Goal: Task Accomplishment & Management: Manage account settings

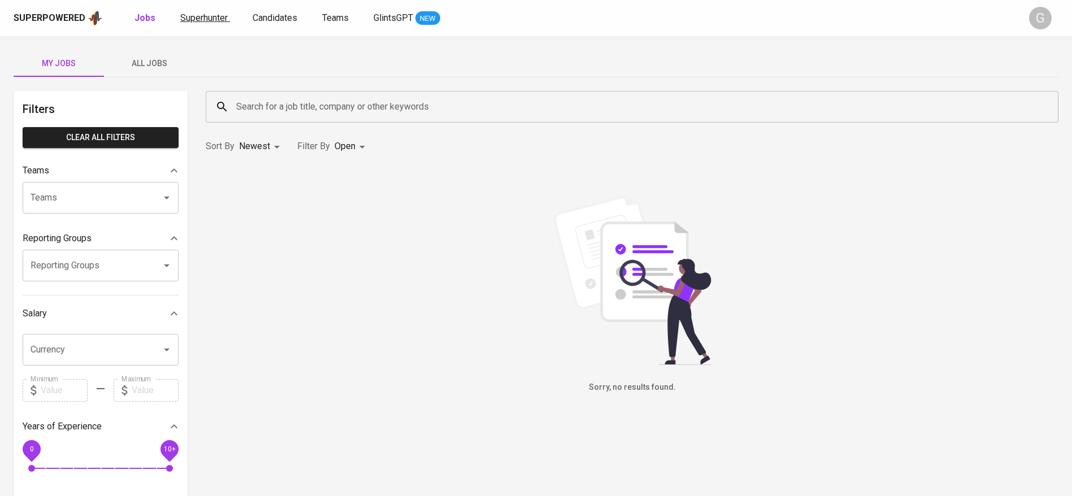
click at [209, 19] on span "Superhunter" at bounding box center [203, 17] width 47 height 11
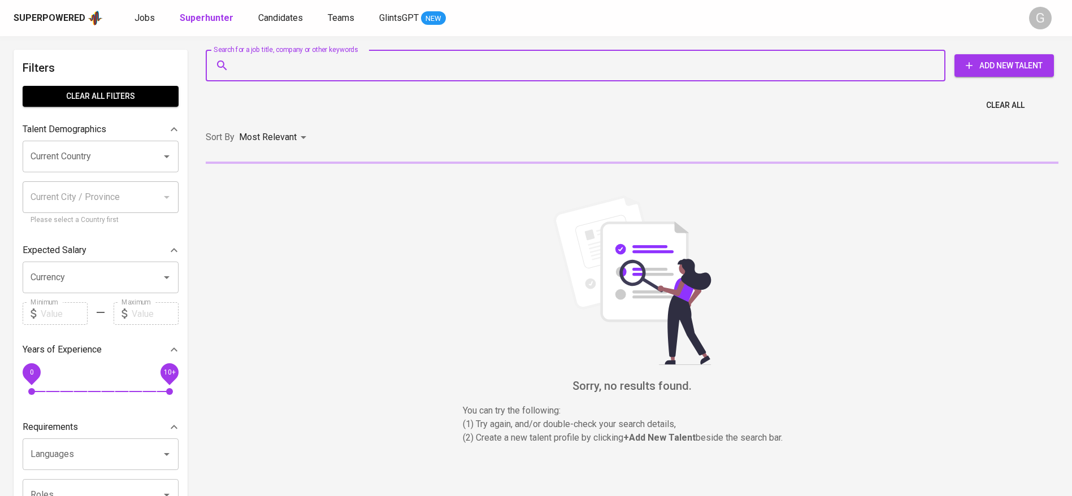
click at [287, 73] on input "Search for a job title, company or other keywords" at bounding box center [578, 65] width 690 height 21
paste input "muhamadalifanwar@gmail.com"
type input "muhamadalifanwar@gmail.com"
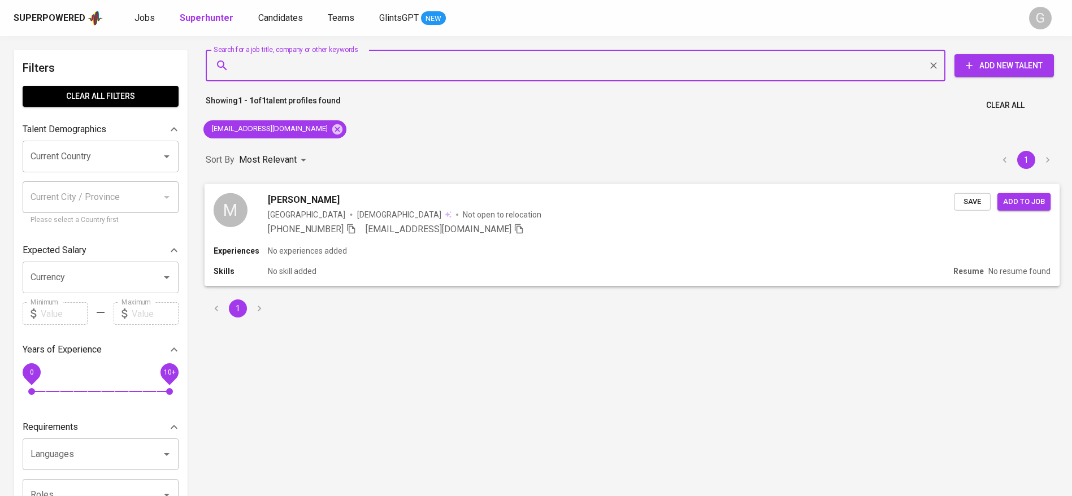
click at [971, 196] on span "Save" at bounding box center [972, 201] width 25 height 13
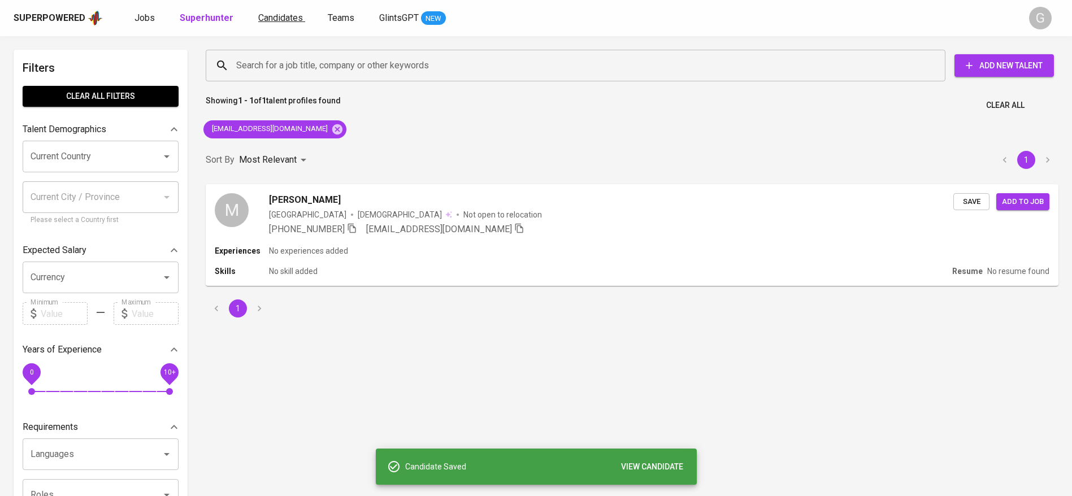
click at [285, 18] on span "Candidates" at bounding box center [280, 17] width 45 height 11
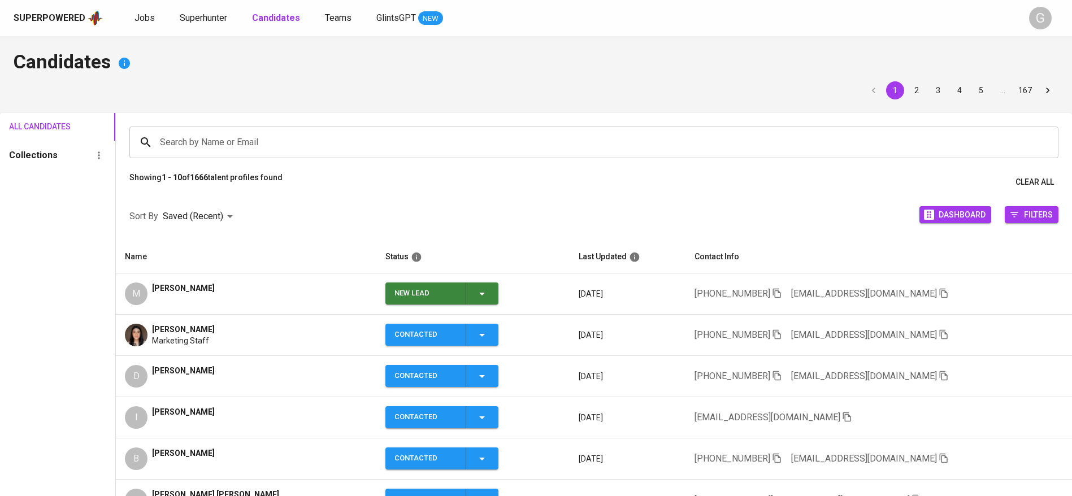
click at [475, 287] on icon "button" at bounding box center [482, 294] width 14 height 14
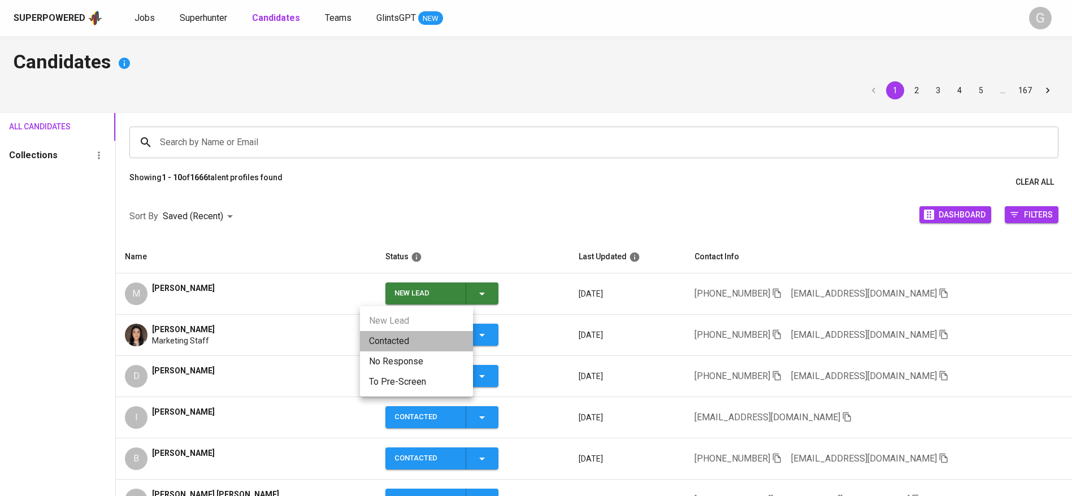
click at [452, 339] on li "Contacted" at bounding box center [416, 341] width 113 height 20
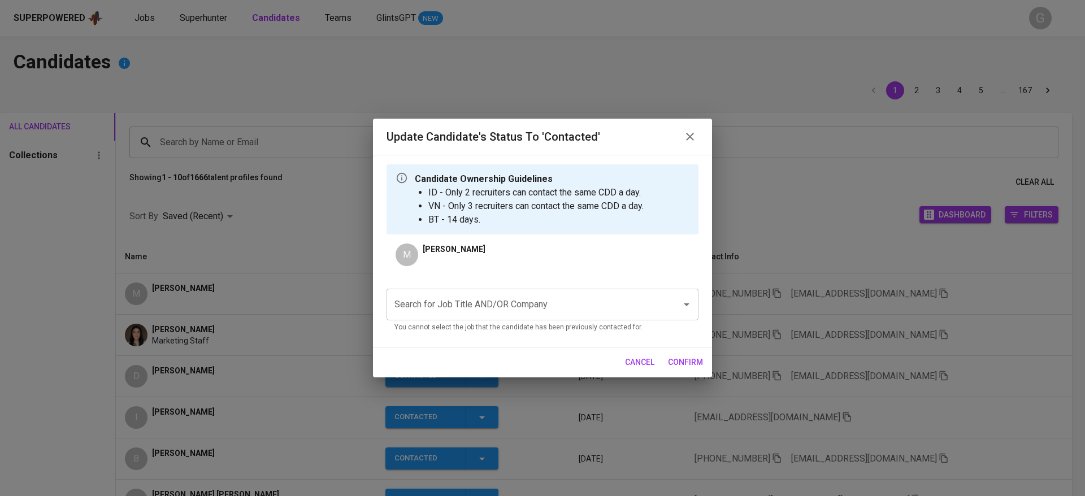
click at [500, 307] on input "Search for Job Title AND/OR Company" at bounding box center [527, 304] width 270 height 21
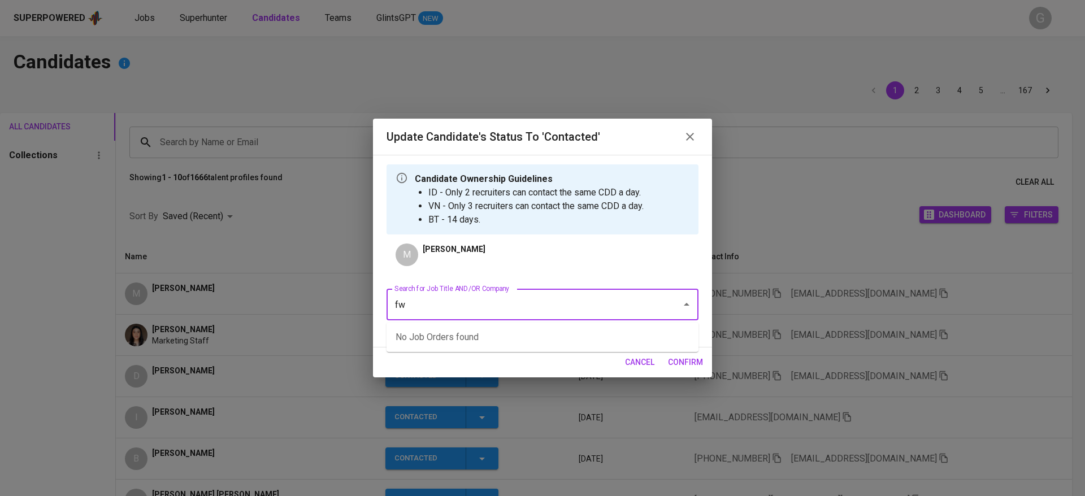
type input "f"
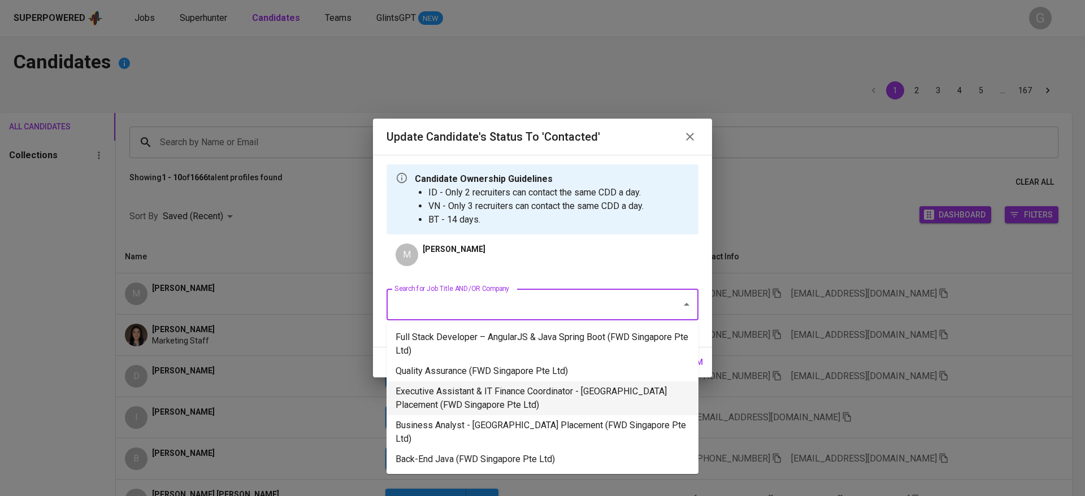
click at [453, 383] on li "Executive Assistant & IT Finance Coordinator - Singapore Placement (FWD Singapo…" at bounding box center [543, 399] width 312 height 34
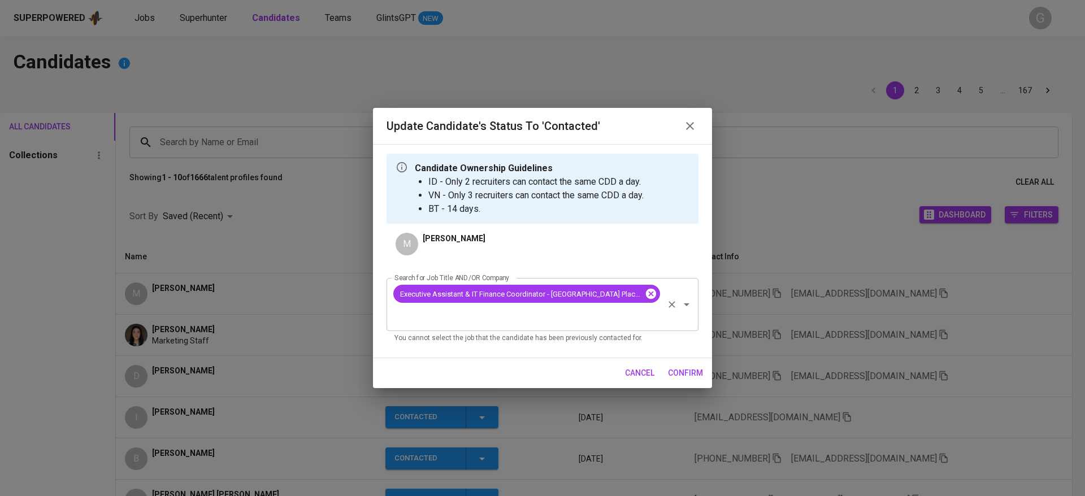
click at [650, 291] on icon at bounding box center [651, 294] width 10 height 10
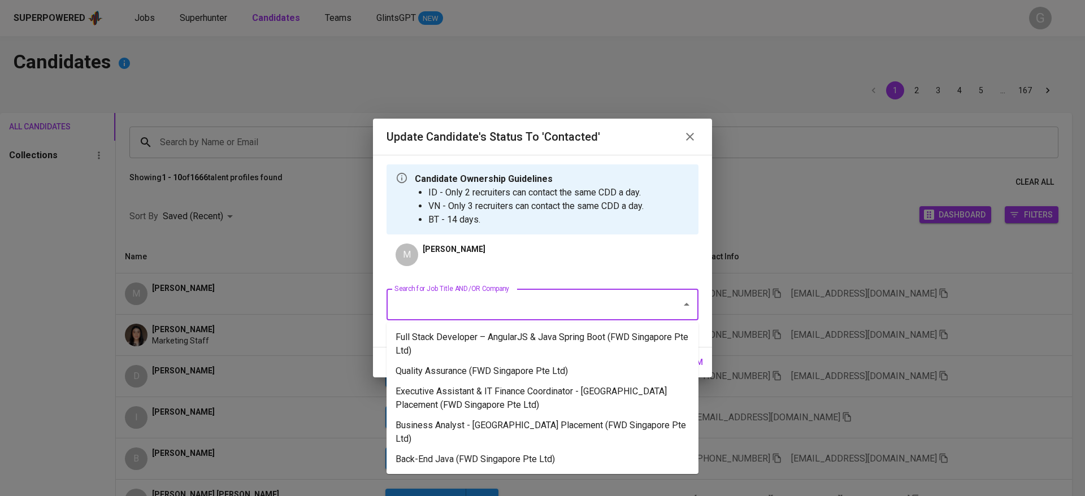
click at [519, 311] on input "Search for Job Title AND/OR Company" at bounding box center [527, 304] width 270 height 21
click at [508, 362] on li "Quality Assurance (FWD Singapore Pte Ltd)" at bounding box center [543, 371] width 312 height 20
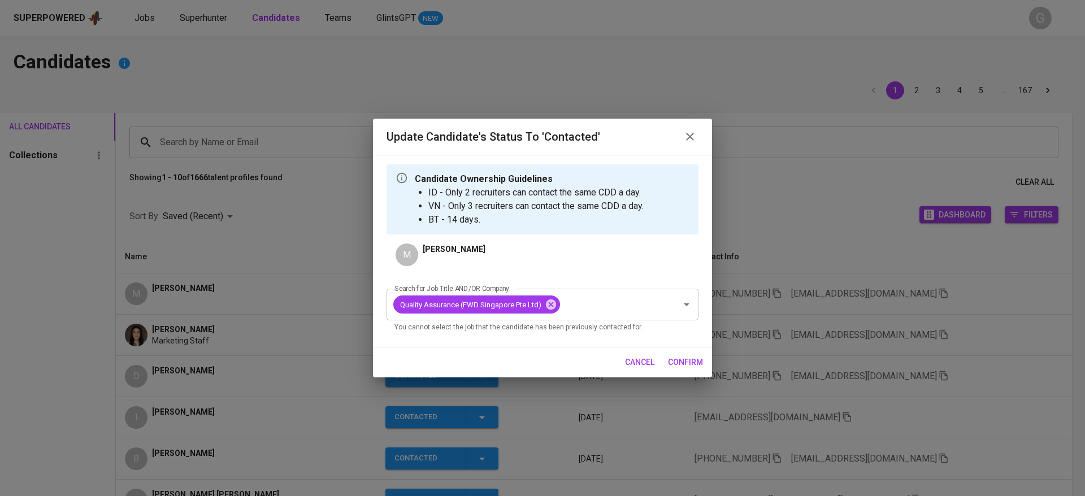
click at [698, 365] on span "confirm" at bounding box center [685, 363] width 35 height 14
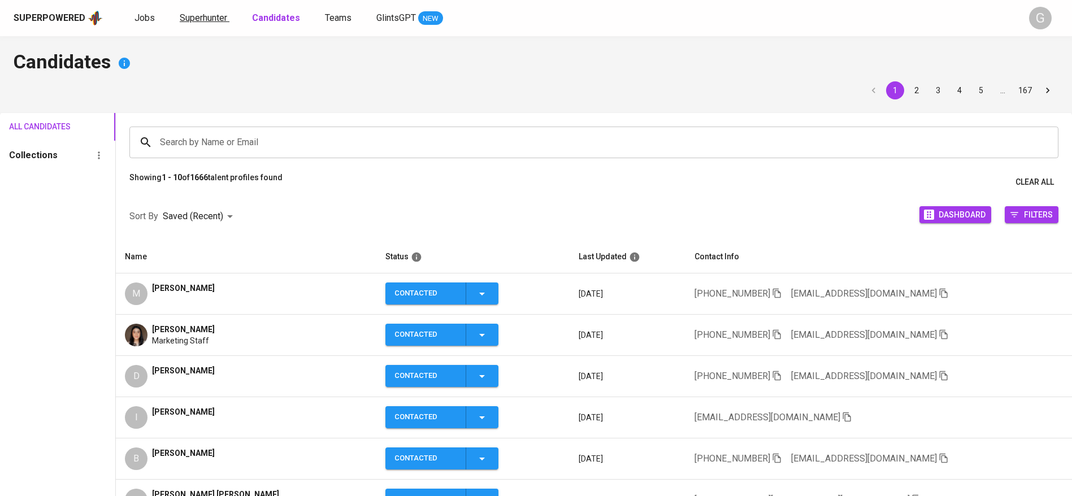
click at [194, 19] on span "Superhunter" at bounding box center [203, 17] width 47 height 11
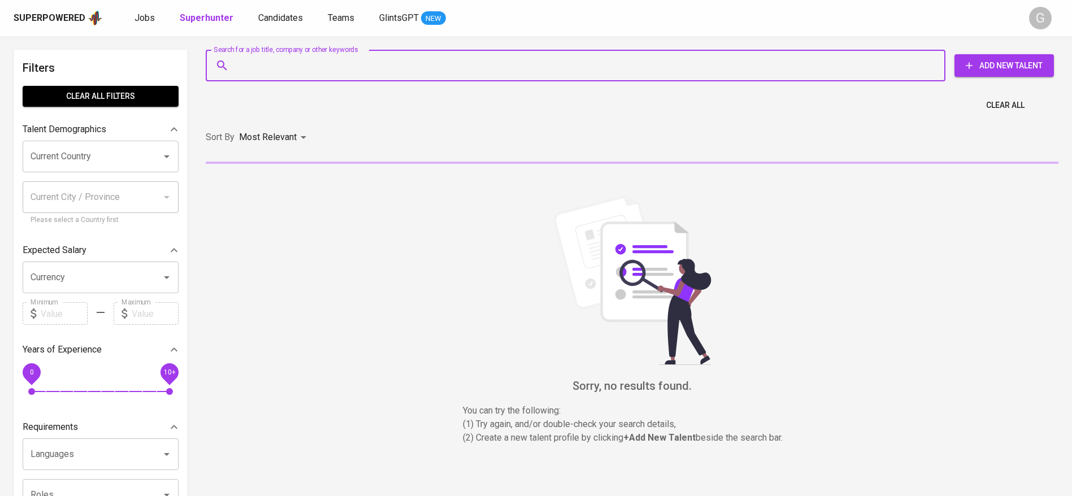
click at [261, 62] on input "Search for a job title, company or other keywords" at bounding box center [578, 65] width 690 height 21
paste input "widyaayunindyapoge@gmail.com"
type input "widyaayunindyapoge@gmail.com"
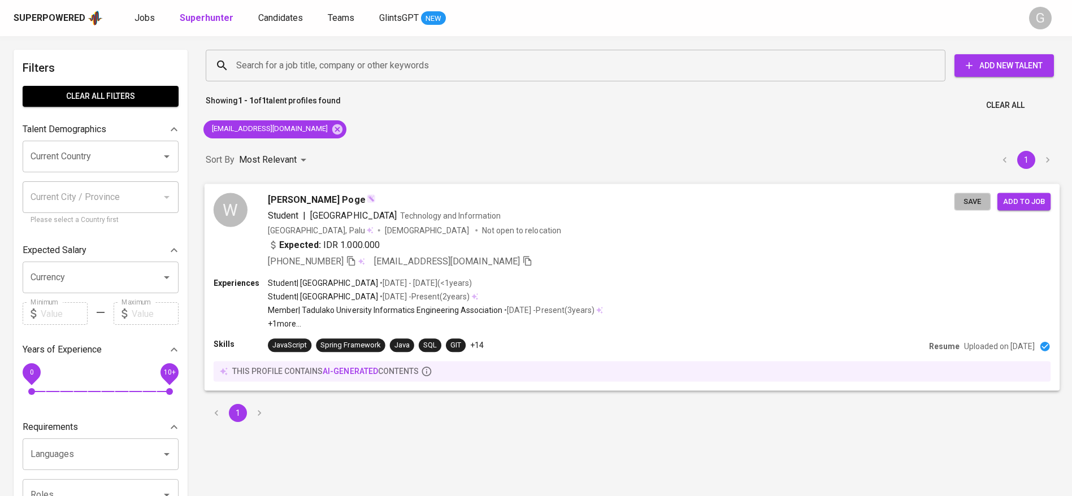
click at [971, 198] on span "Save" at bounding box center [972, 201] width 25 height 13
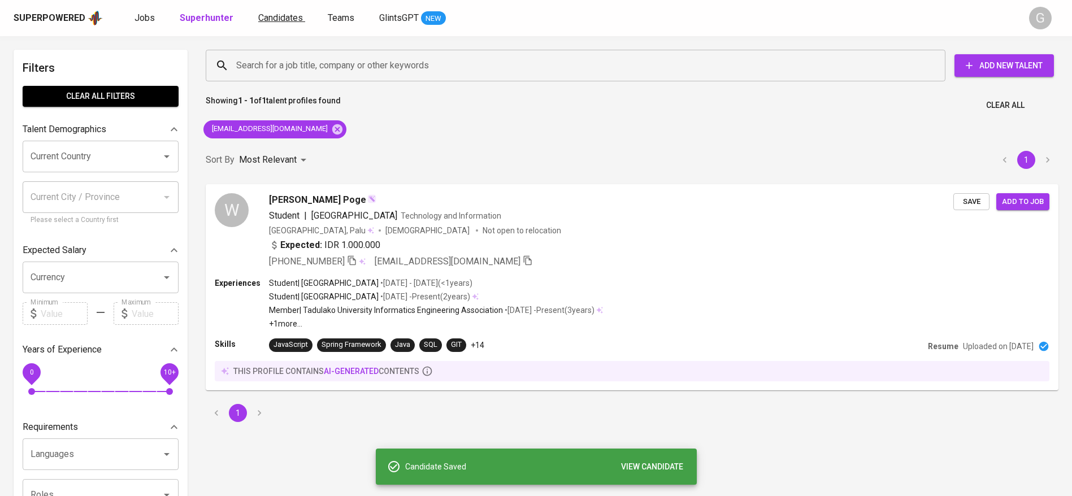
click at [296, 18] on span "Candidates" at bounding box center [280, 17] width 45 height 11
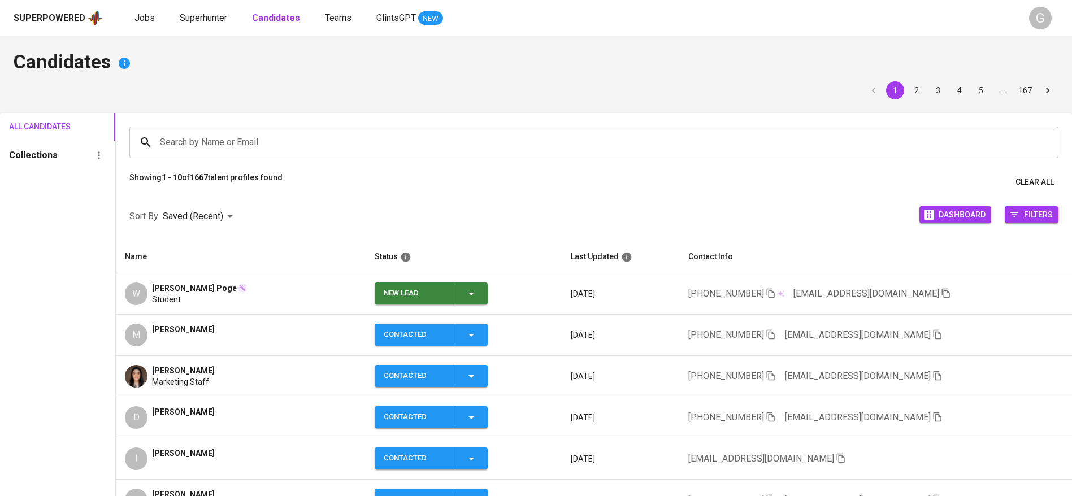
click at [465, 292] on icon "button" at bounding box center [472, 294] width 14 height 14
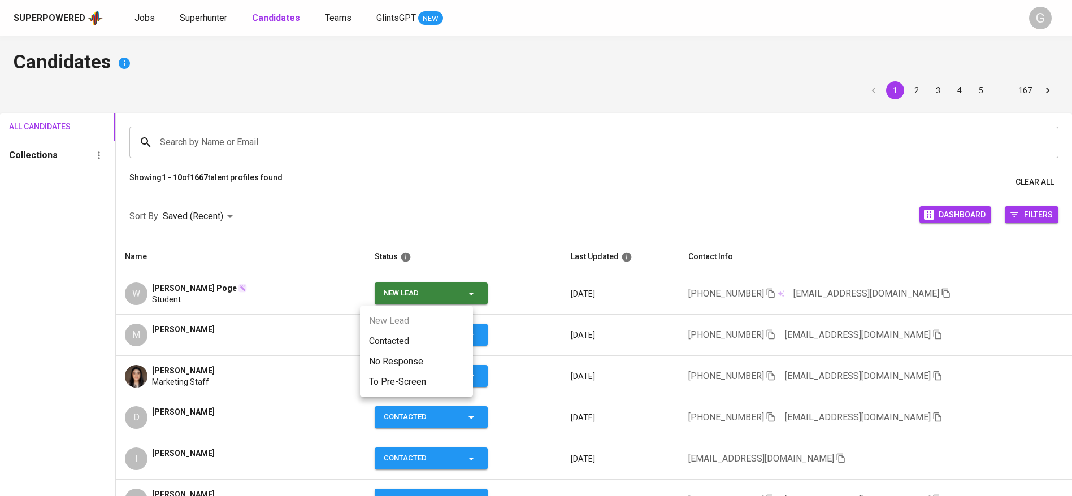
click at [434, 340] on li "Contacted" at bounding box center [416, 341] width 113 height 20
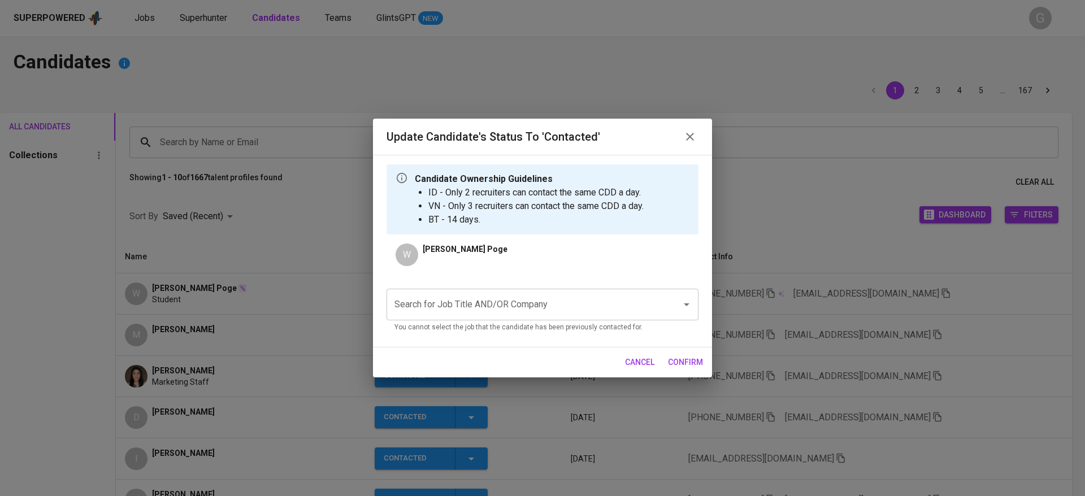
click at [475, 283] on div "Search for Job Title AND/OR Company Search for Job Title AND/OR Company You can…" at bounding box center [543, 309] width 312 height 58
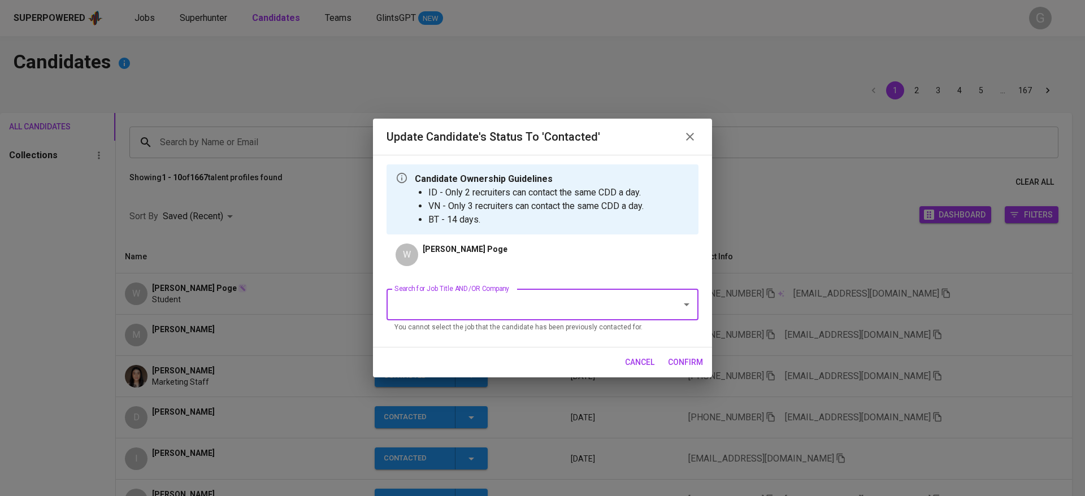
click at [475, 306] on input "Search for Job Title AND/OR Company" at bounding box center [527, 304] width 270 height 21
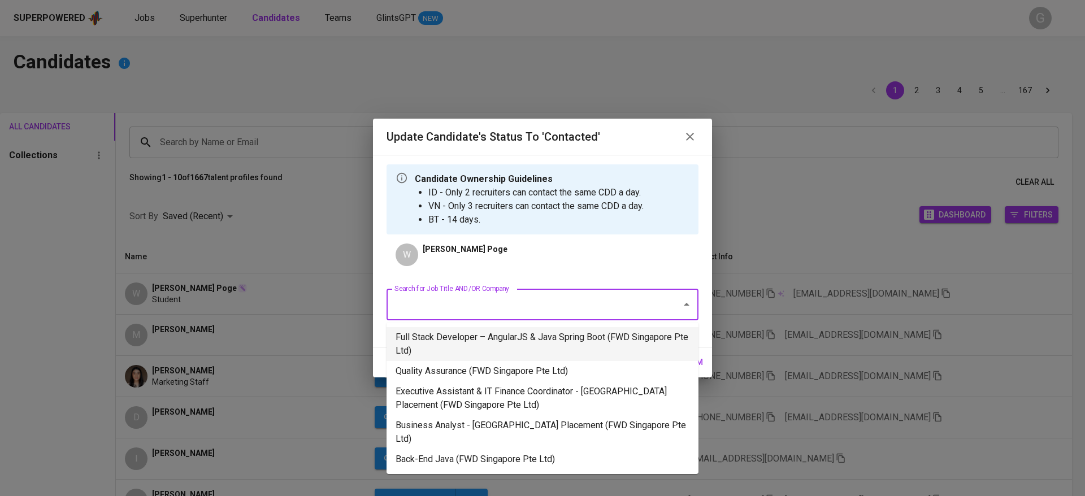
click at [462, 369] on li "Quality Assurance (FWD Singapore Pte Ltd)" at bounding box center [543, 371] width 312 height 20
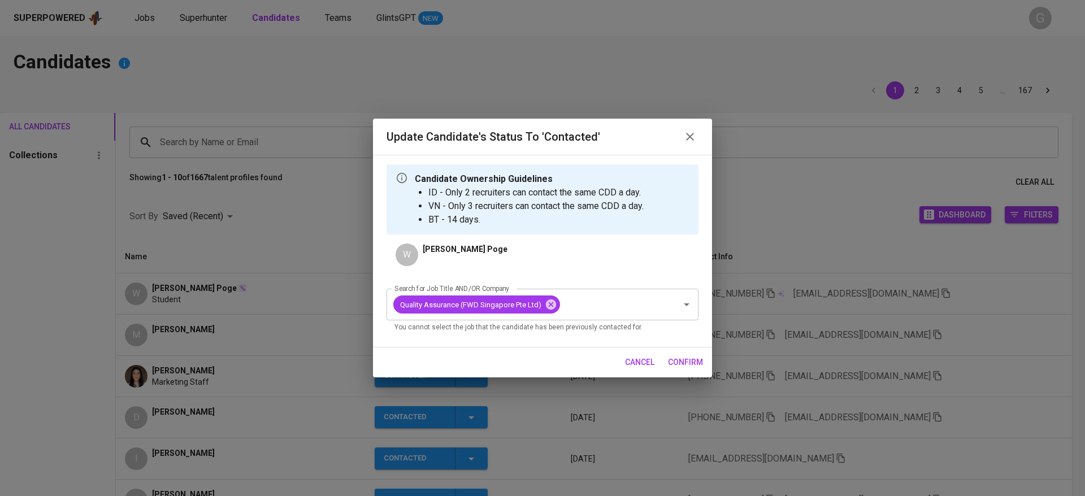
click at [690, 359] on span "confirm" at bounding box center [685, 363] width 35 height 14
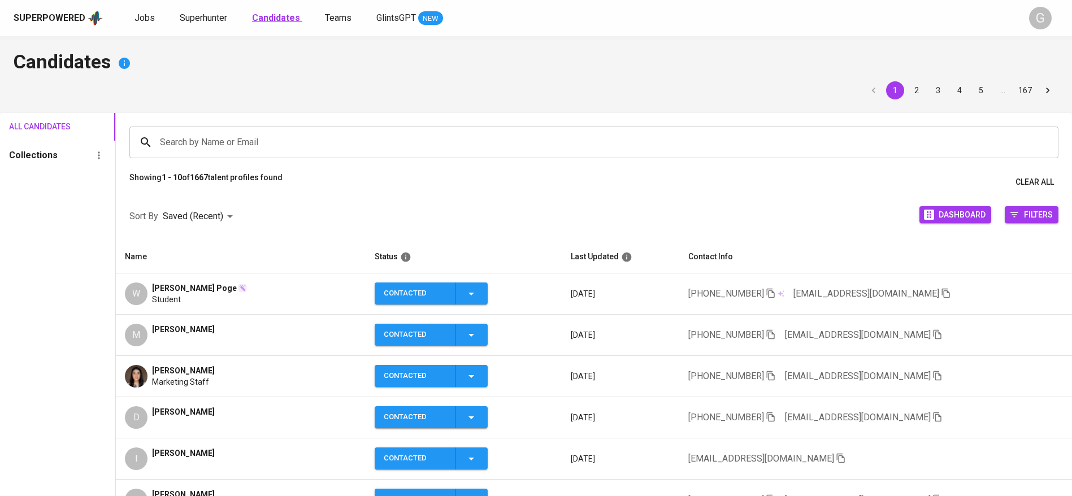
drag, startPoint x: 261, startPoint y: 88, endPoint x: 266, endPoint y: 19, distance: 69.1
click at [261, 88] on div "1 2 3 4 5 … 167" at bounding box center [536, 90] width 1045 height 18
click at [149, 16] on span "Jobs" at bounding box center [145, 17] width 20 height 11
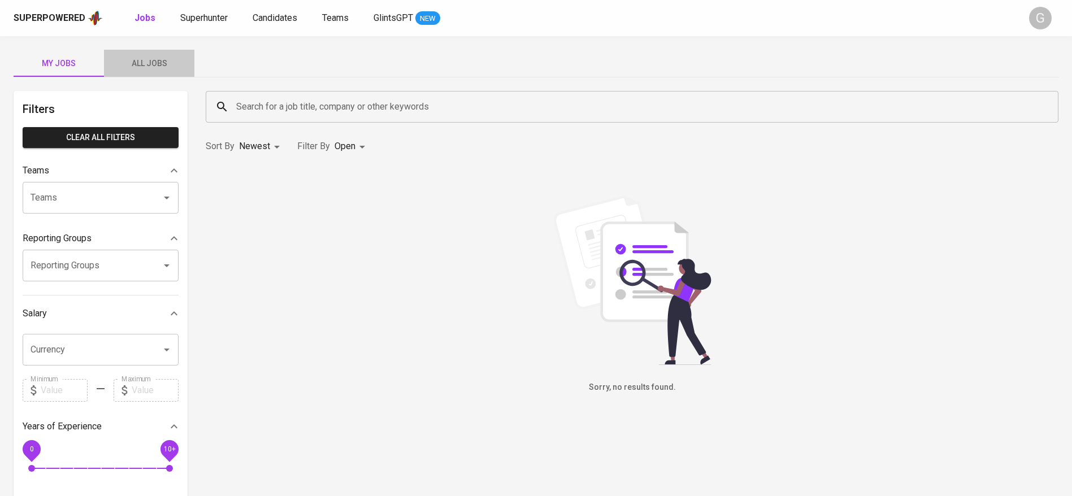
click at [154, 60] on span "All Jobs" at bounding box center [149, 64] width 77 height 14
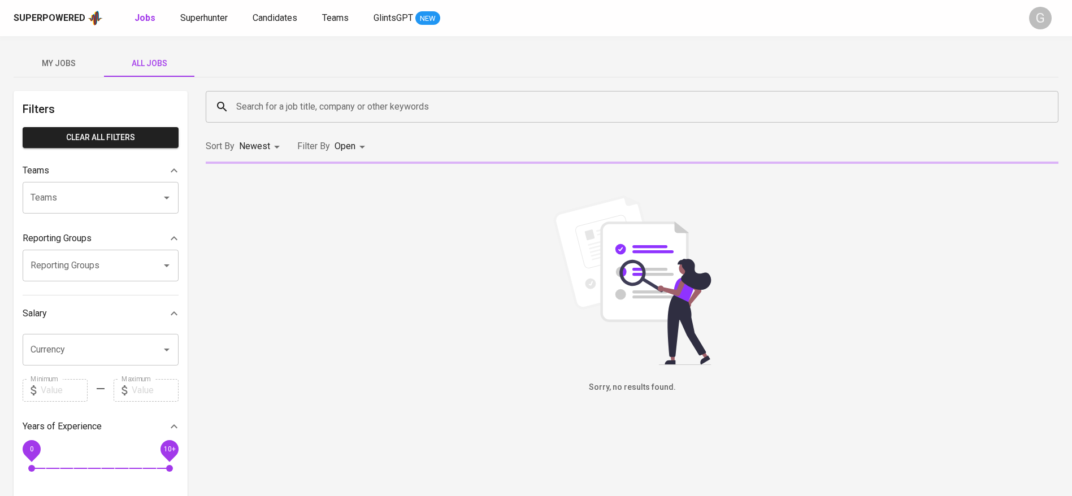
click at [345, 115] on input "Search for a job title, company or other keywords" at bounding box center [634, 106] width 803 height 21
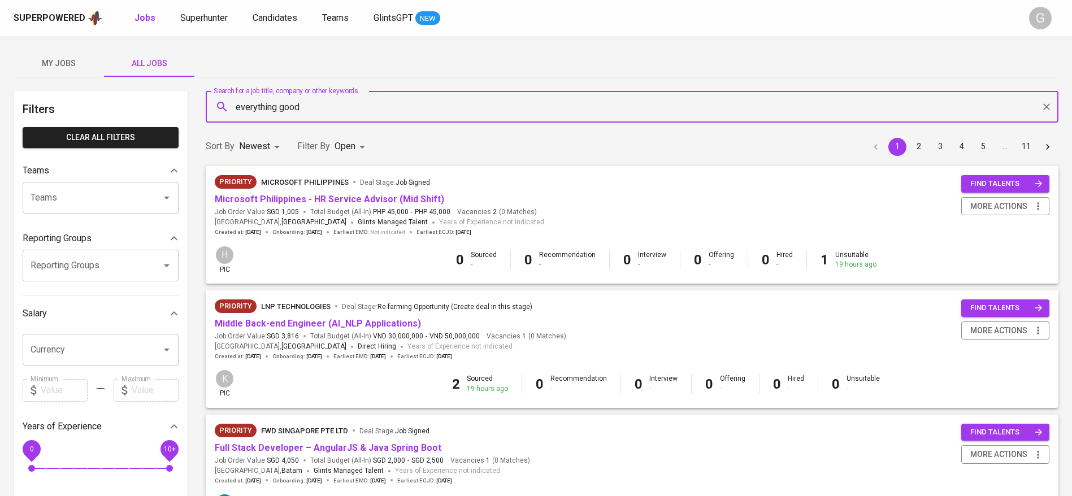
type input "everything good"
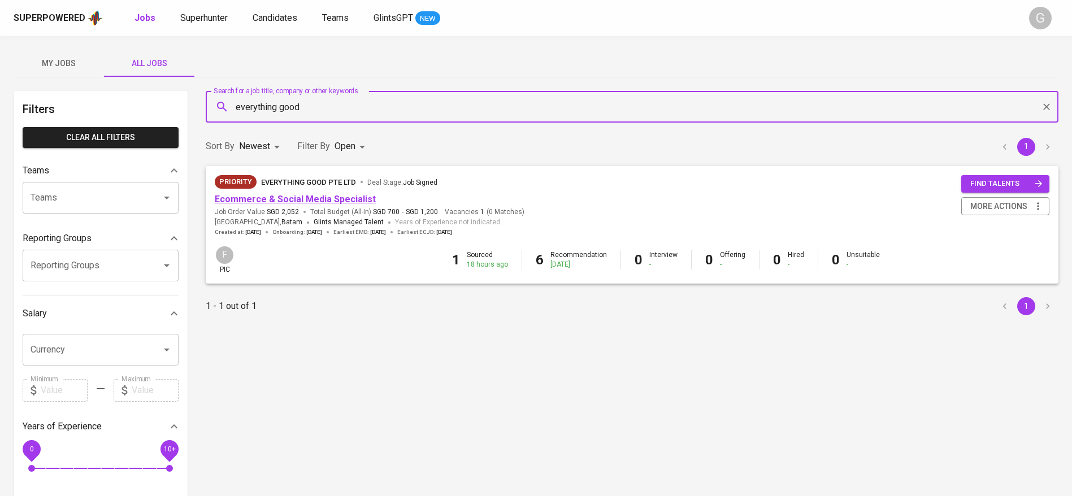
click at [346, 202] on link "Ecommerce & Social Media Specialist" at bounding box center [295, 199] width 161 height 11
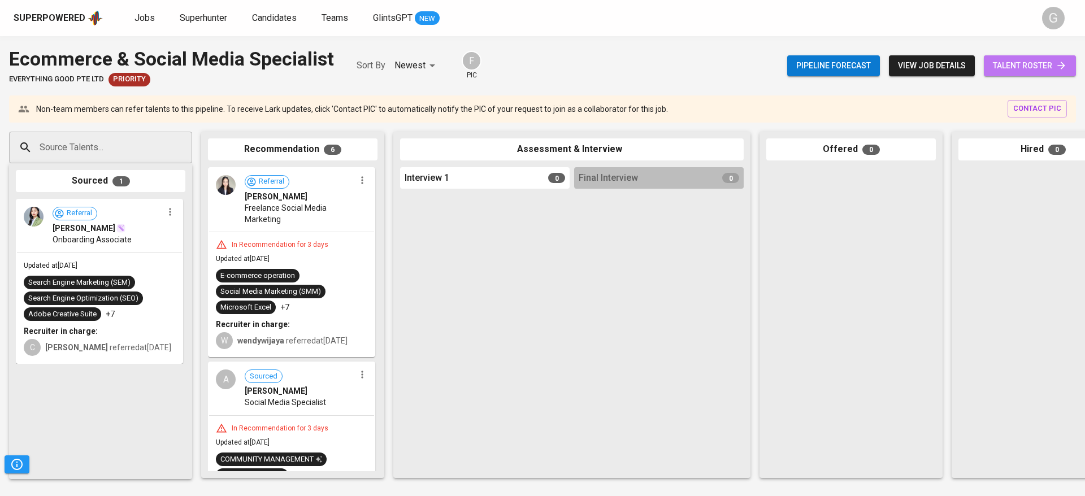
click at [1067, 68] on icon at bounding box center [1061, 65] width 11 height 11
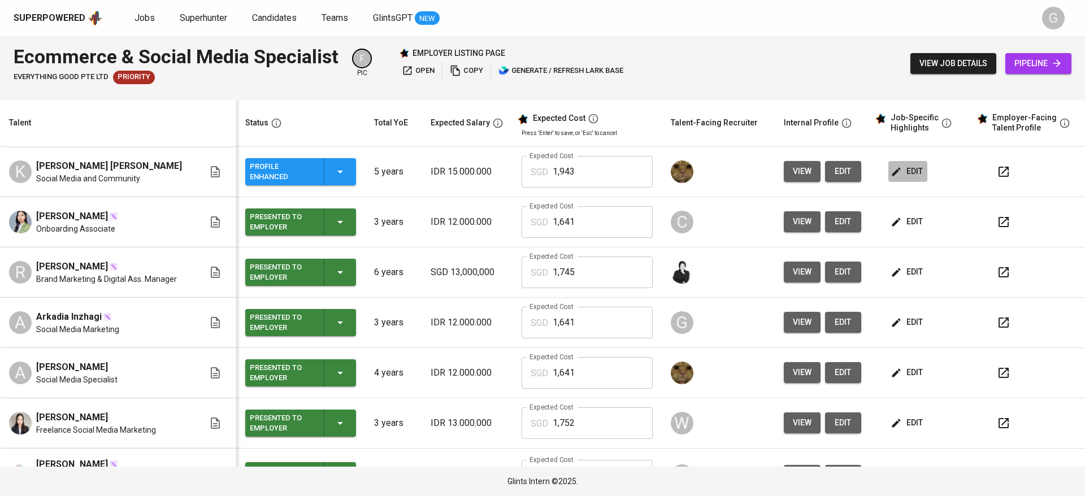
click at [911, 171] on button "edit" at bounding box center [908, 171] width 39 height 21
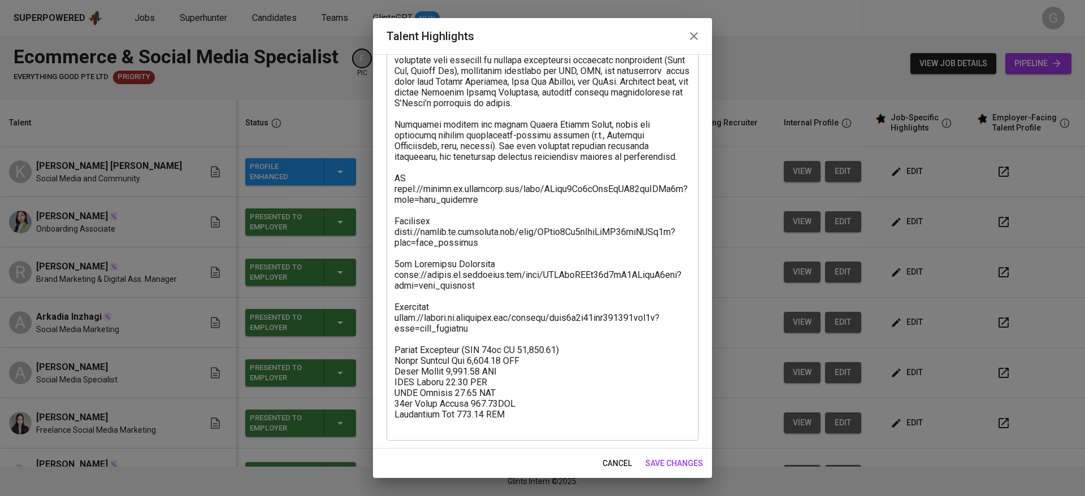
scroll to position [269, 0]
click at [613, 463] on span "cancel" at bounding box center [617, 464] width 29 height 14
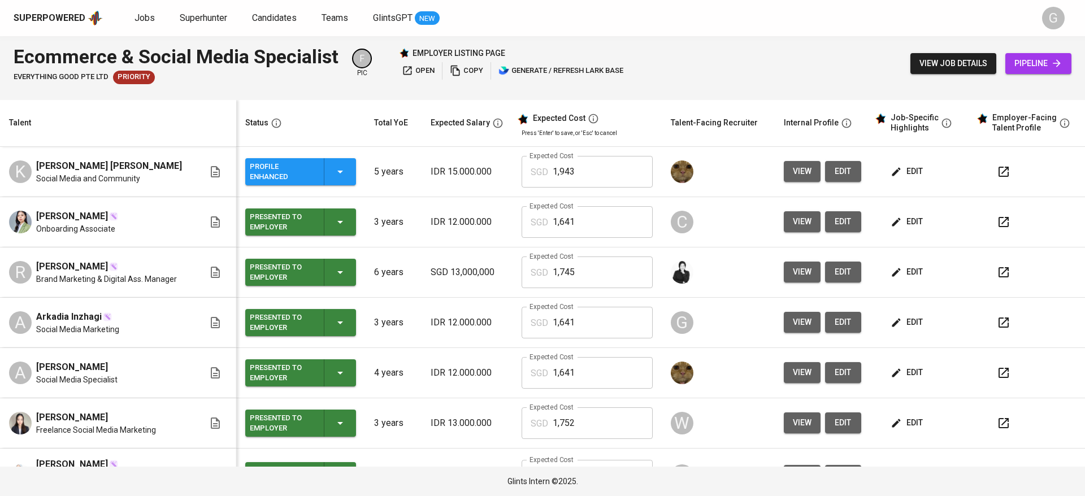
click at [217, 87] on div "Ecommerce & Social Media Specialist Everything good Pte Ltd Priority F pic empl…" at bounding box center [542, 63] width 1085 height 55
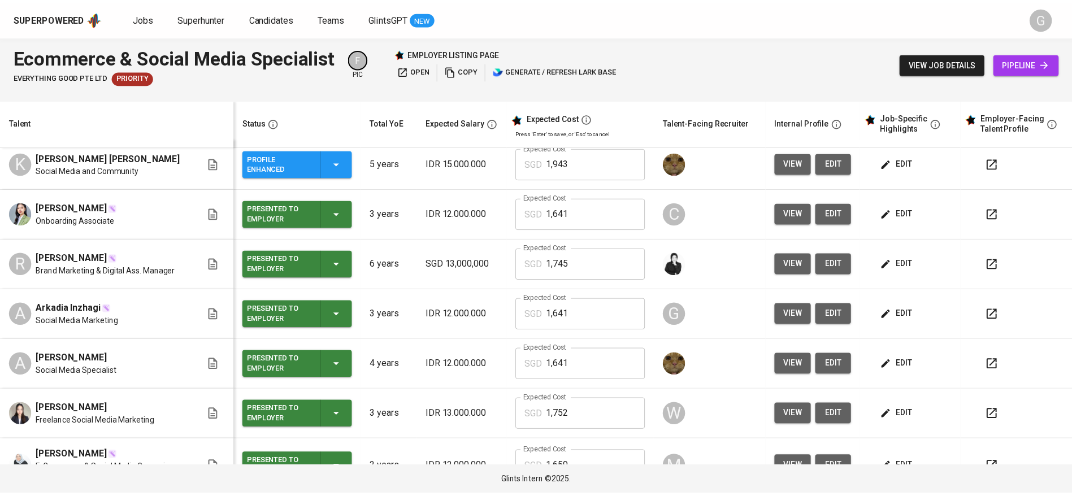
scroll to position [0, 0]
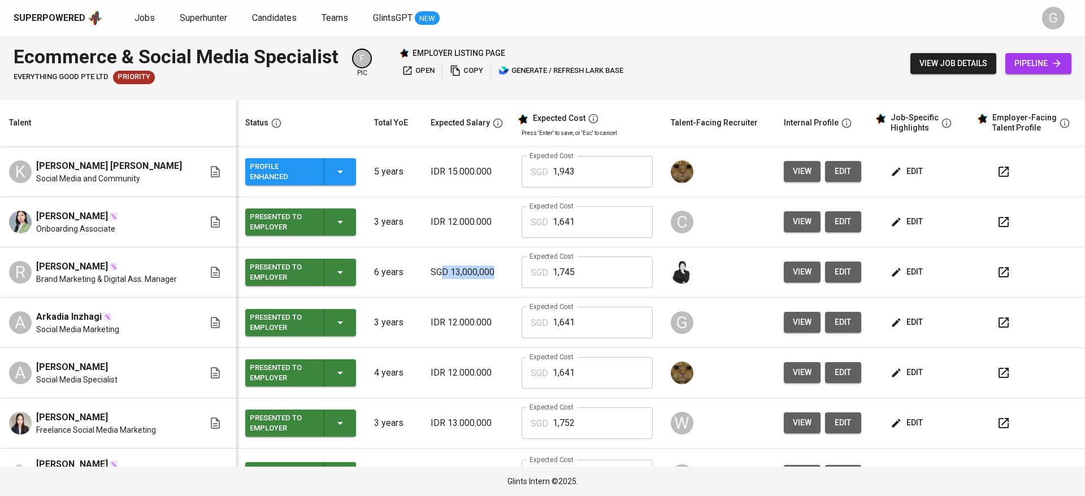
drag, startPoint x: 450, startPoint y: 272, endPoint x: 491, endPoint y: 273, distance: 41.3
click at [491, 273] on p "SGD 13,000,000" at bounding box center [467, 273] width 73 height 14
click at [282, 5] on div "Superpowered Jobs Superhunter Candidates Teams GlintsGPT NEW G" at bounding box center [542, 18] width 1085 height 36
click at [284, 18] on span "Candidates" at bounding box center [274, 17] width 45 height 11
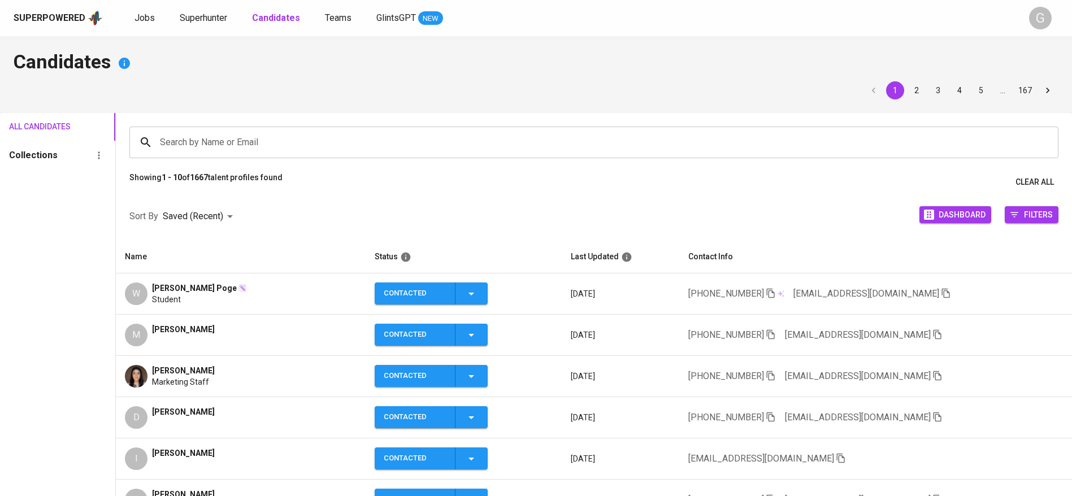
scroll to position [85, 0]
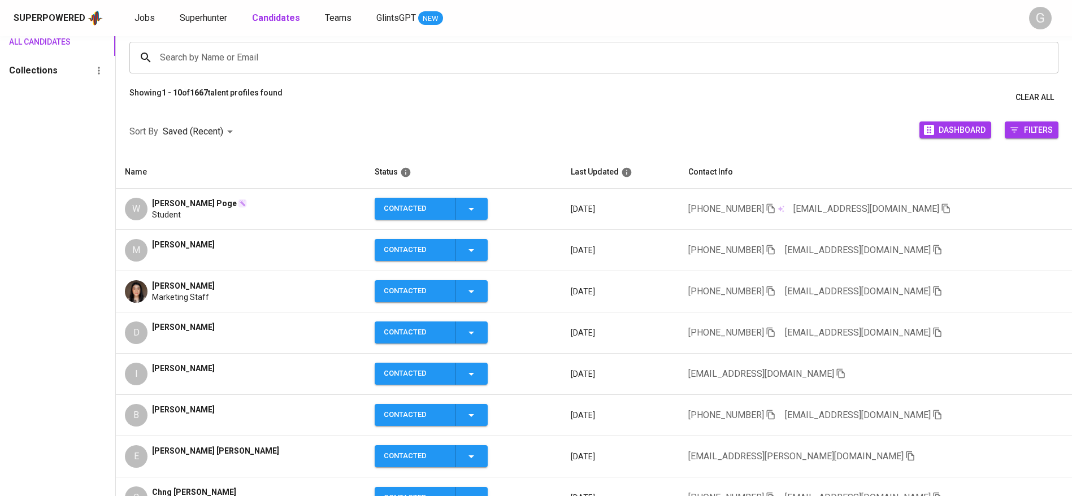
click at [933, 291] on icon "button" at bounding box center [938, 291] width 10 height 10
click at [201, 25] on div "Superpowered Jobs Superhunter Candidates Teams GlintsGPT NEW" at bounding box center [518, 18] width 1009 height 17
click at [210, 19] on span "Superhunter" at bounding box center [203, 17] width 47 height 11
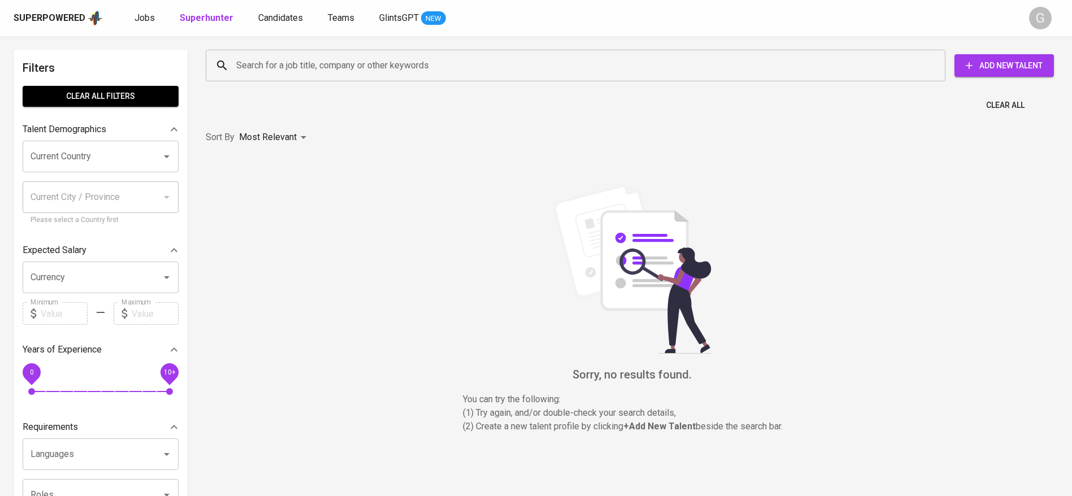
click at [220, 51] on div "Search for a job title, company or other keywords" at bounding box center [576, 66] width 740 height 32
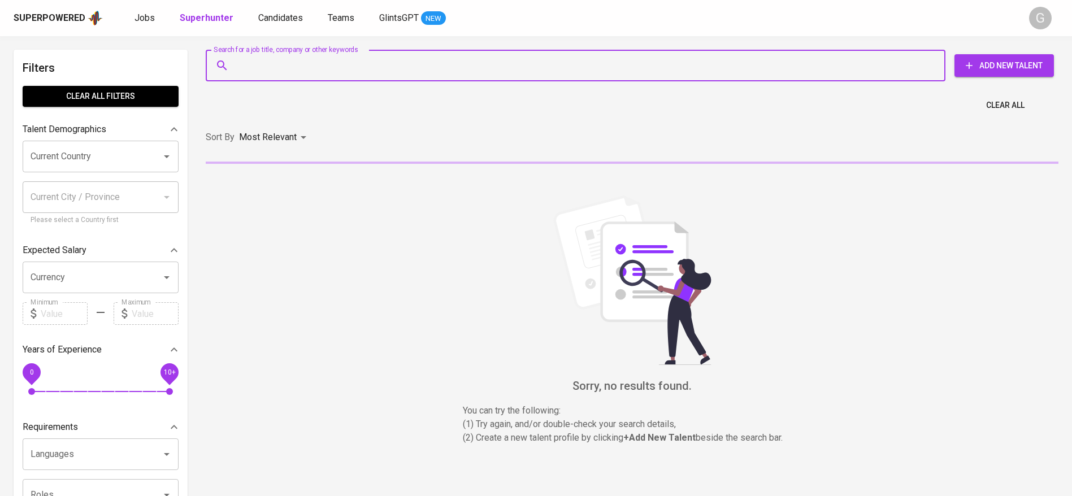
paste input "[EMAIL_ADDRESS][DOMAIN_NAME]"
type input "[EMAIL_ADDRESS][DOMAIN_NAME]"
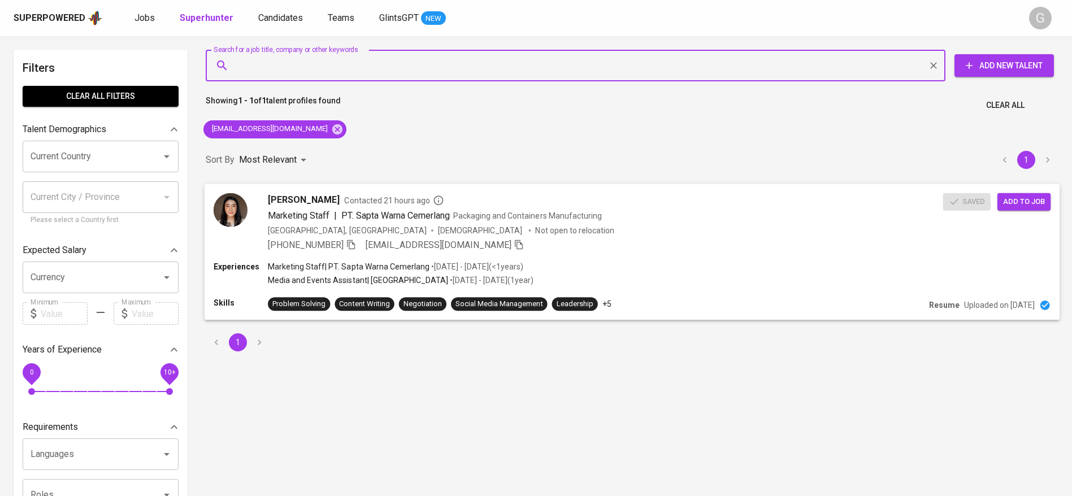
click at [1030, 202] on span "Add to job" at bounding box center [1024, 201] width 42 height 13
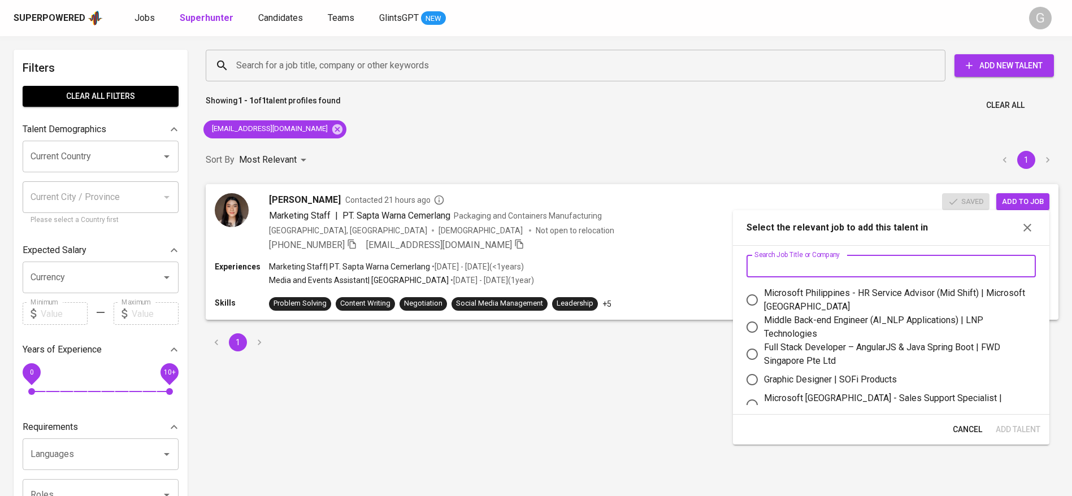
click at [825, 268] on input "text" at bounding box center [891, 266] width 289 height 23
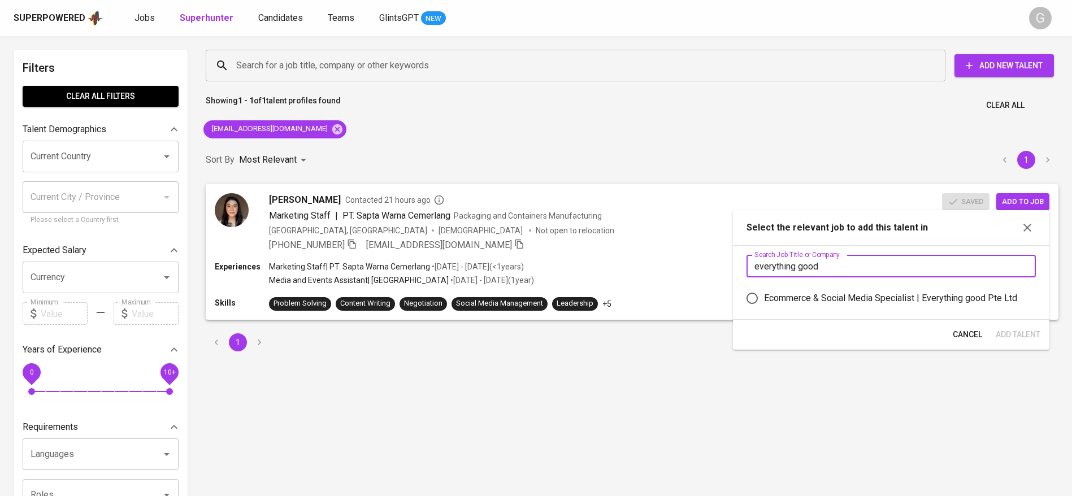
type input "everything good"
click at [850, 302] on div "Ecommerce & Social Media Specialist | Everything good Pte Ltd" at bounding box center [890, 299] width 253 height 14
click at [764, 302] on input "Ecommerce & Social Media Specialist | Everything good Pte Ltd" at bounding box center [752, 299] width 24 height 24
radio input "true"
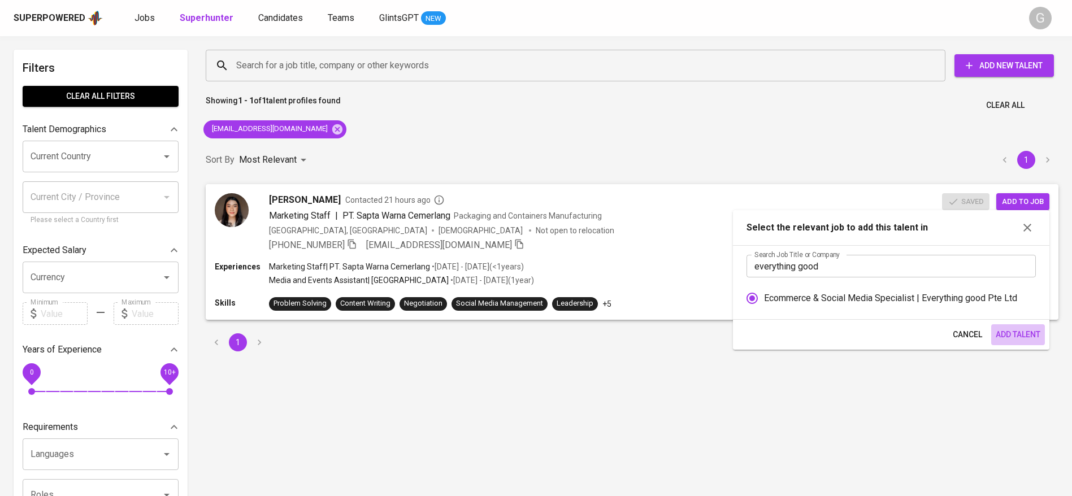
click at [1019, 330] on span "Add Talent" at bounding box center [1018, 335] width 45 height 14
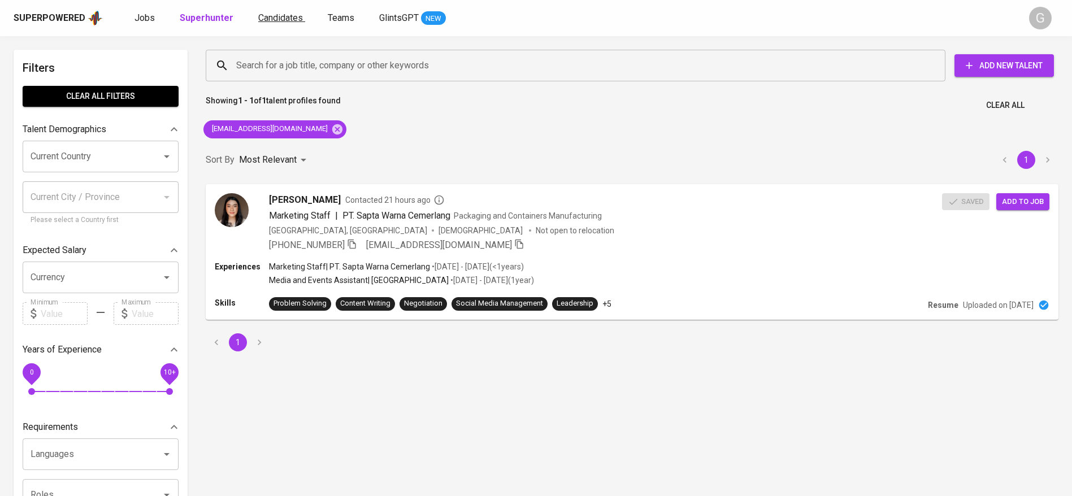
click at [285, 19] on span "Candidates" at bounding box center [280, 17] width 45 height 11
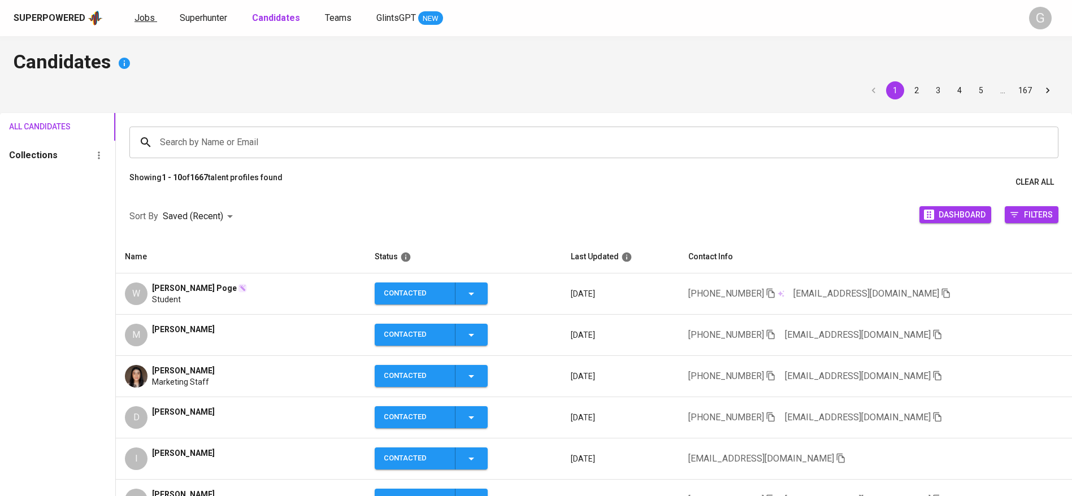
click at [150, 19] on span "Jobs" at bounding box center [145, 17] width 20 height 11
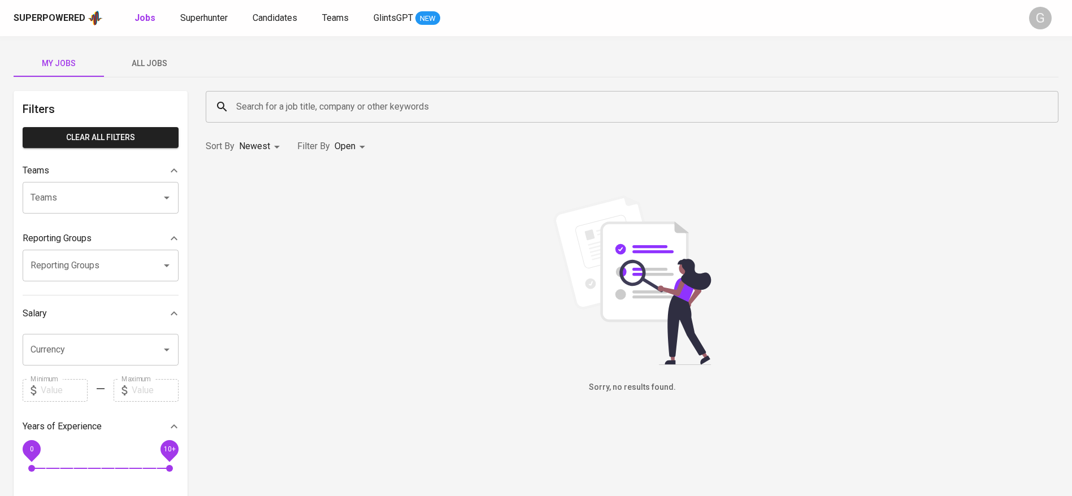
drag, startPoint x: 161, startPoint y: 57, endPoint x: 352, endPoint y: 110, distance: 198.1
click at [161, 57] on span "All Jobs" at bounding box center [149, 64] width 77 height 14
click at [352, 110] on input "Search for a job title, company or other keywords" at bounding box center [634, 106] width 803 height 21
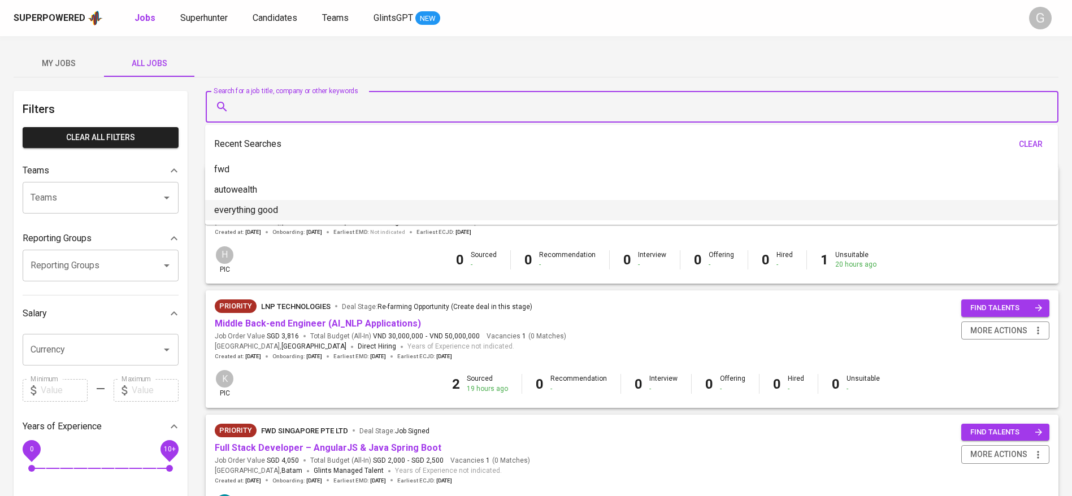
click at [287, 211] on li "everything good" at bounding box center [631, 210] width 853 height 20
type input "everything good"
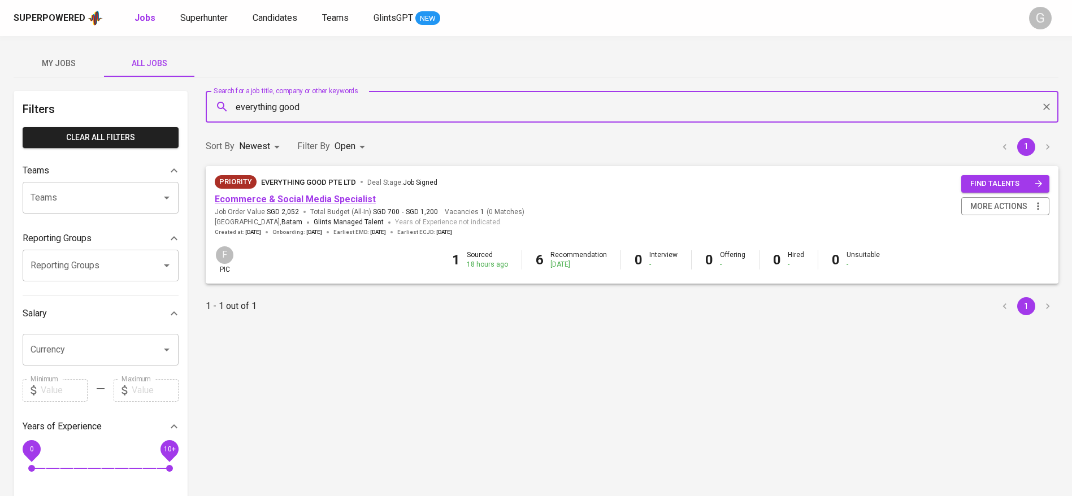
click at [281, 197] on link "Ecommerce & Social Media Specialist" at bounding box center [295, 199] width 161 height 11
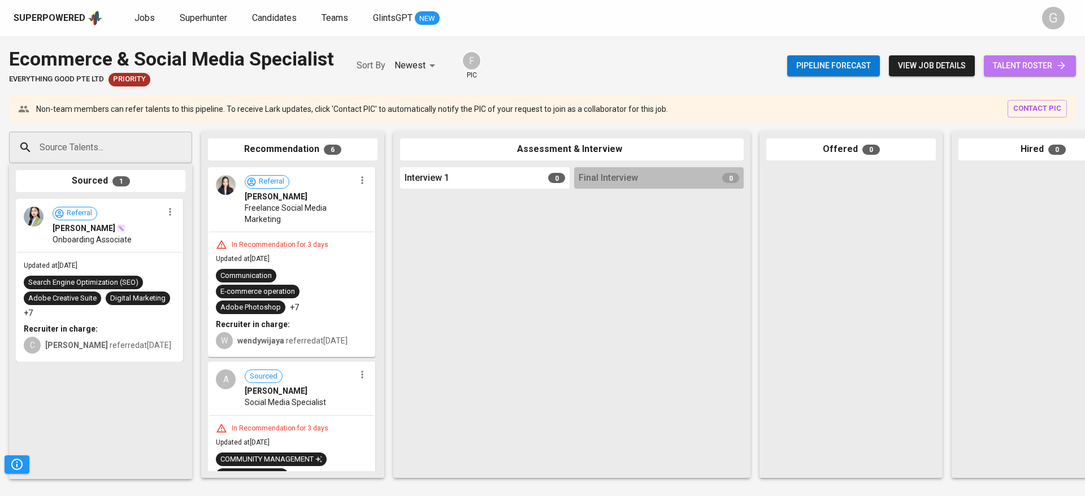
click at [1023, 65] on span "talent roster" at bounding box center [1030, 66] width 74 height 14
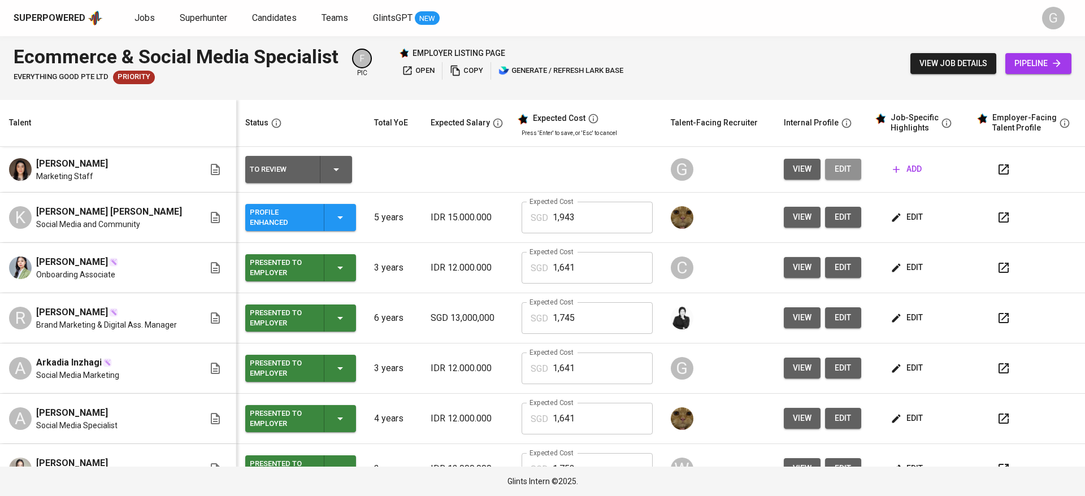
click at [834, 172] on span "edit" at bounding box center [843, 169] width 18 height 14
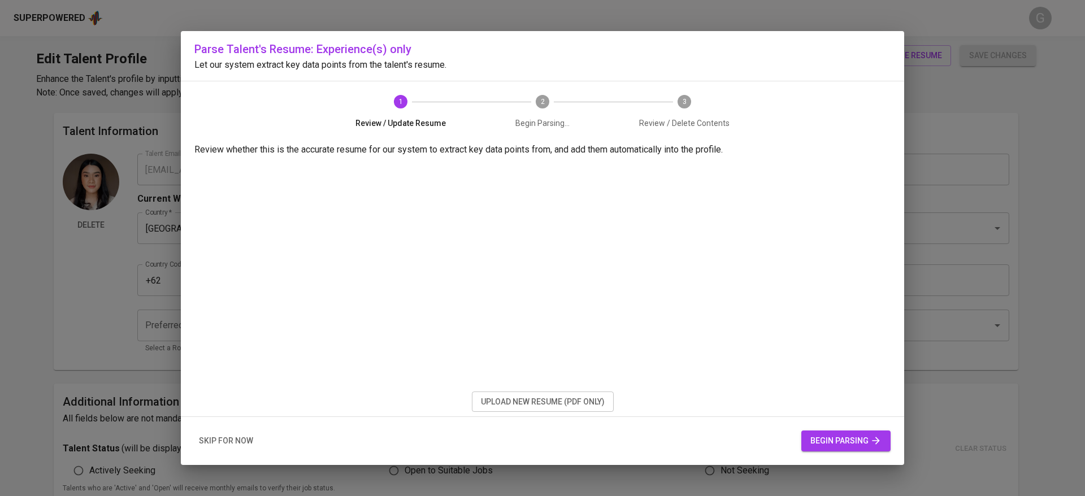
click at [567, 397] on span "upload new resume (pdf only)" at bounding box center [543, 402] width 124 height 14
click at [851, 440] on span "begin parsing" at bounding box center [846, 441] width 71 height 14
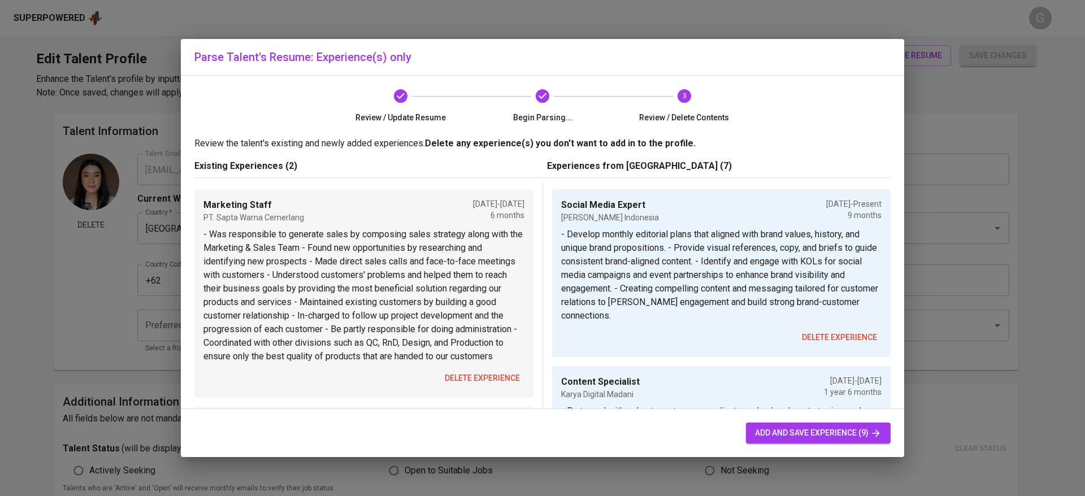
click at [302, 176] on div "Existing Experiences (2)" at bounding box center [366, 166] width 353 height 23
click at [456, 377] on span "delete experience" at bounding box center [482, 378] width 75 height 14
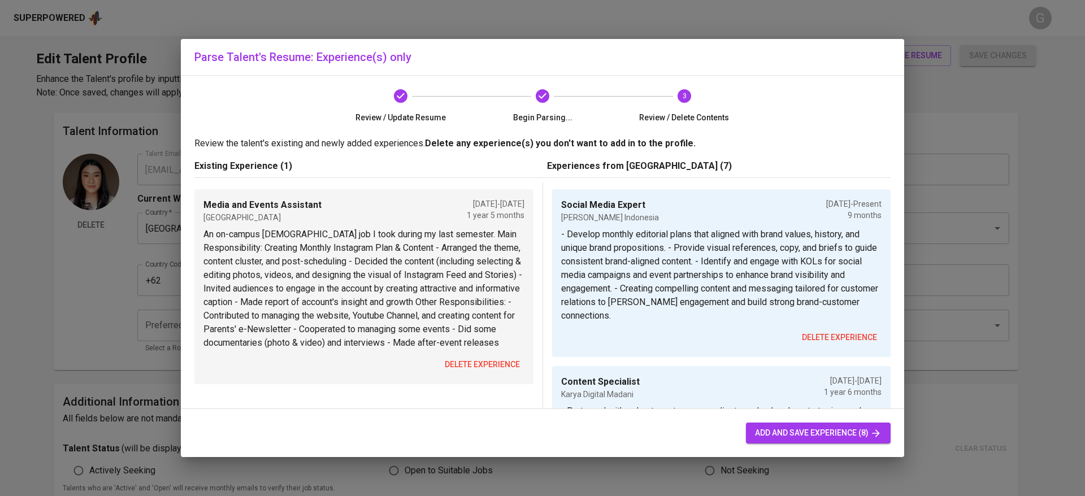
click at [460, 372] on span "delete experience" at bounding box center [482, 365] width 75 height 14
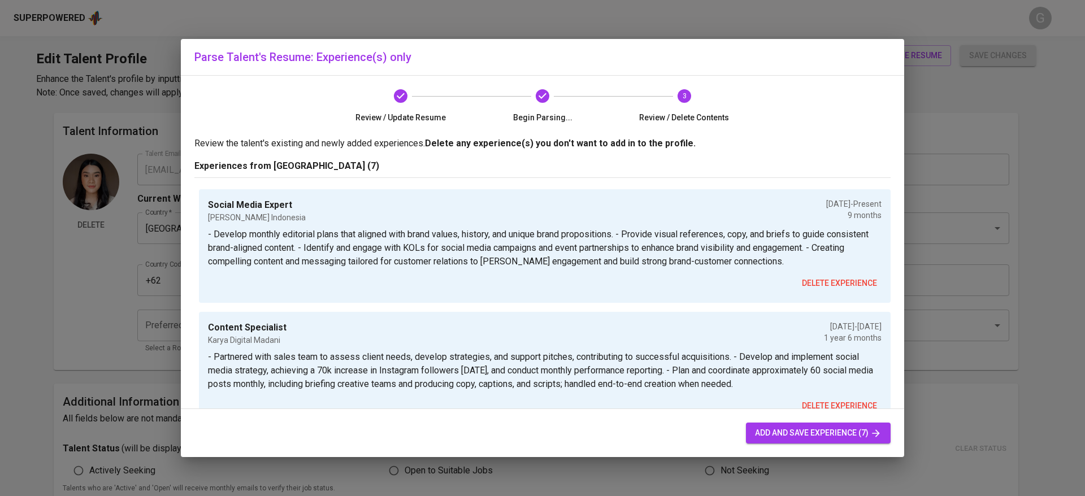
click at [799, 428] on span "add and save experience (7)" at bounding box center [818, 433] width 127 height 14
type input "Social Media Expert"
type input "Cristel Indonesia"
checkbox input "true"
type input "12/01/2024"
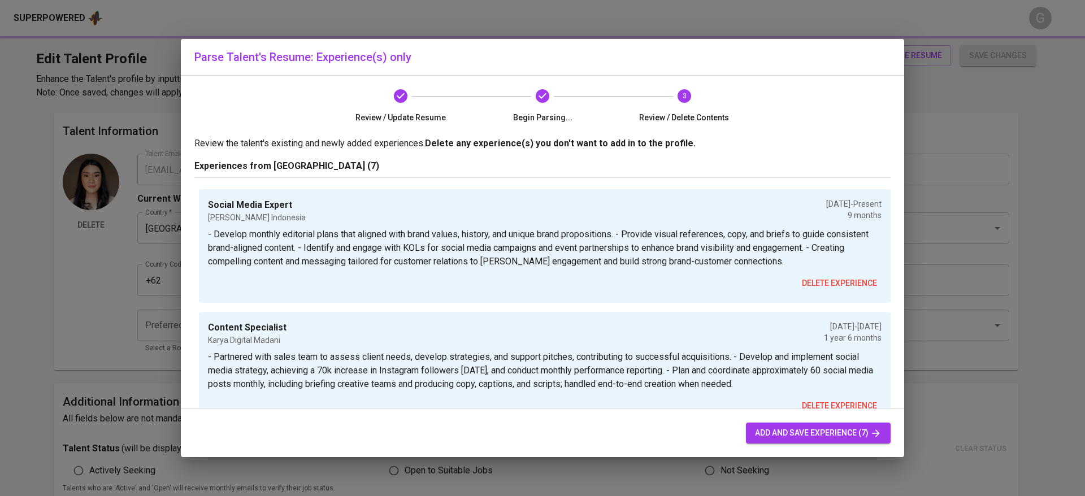
type input "Content Specialist"
type input "Karya Digital Madani"
type input "06/01/2023"
type input "12/01/2024"
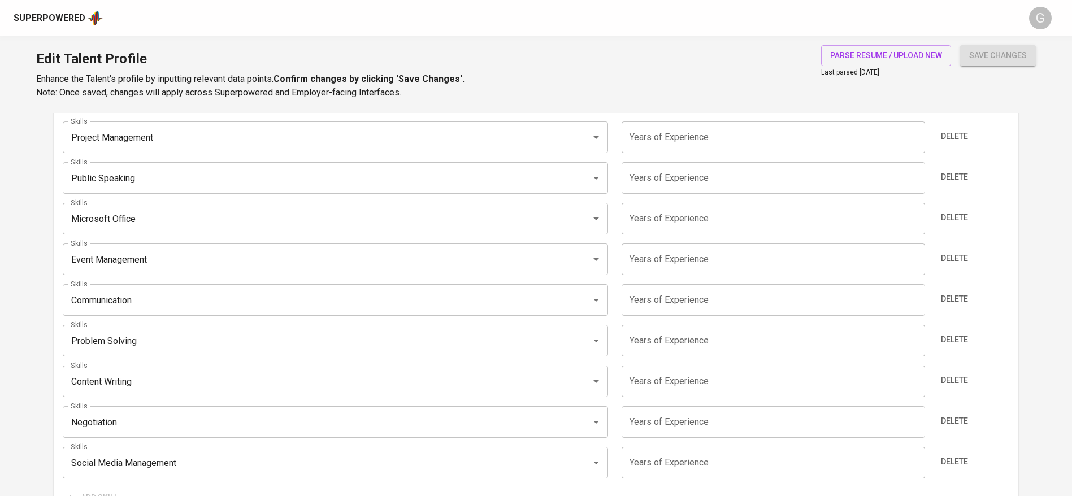
scroll to position [513, 0]
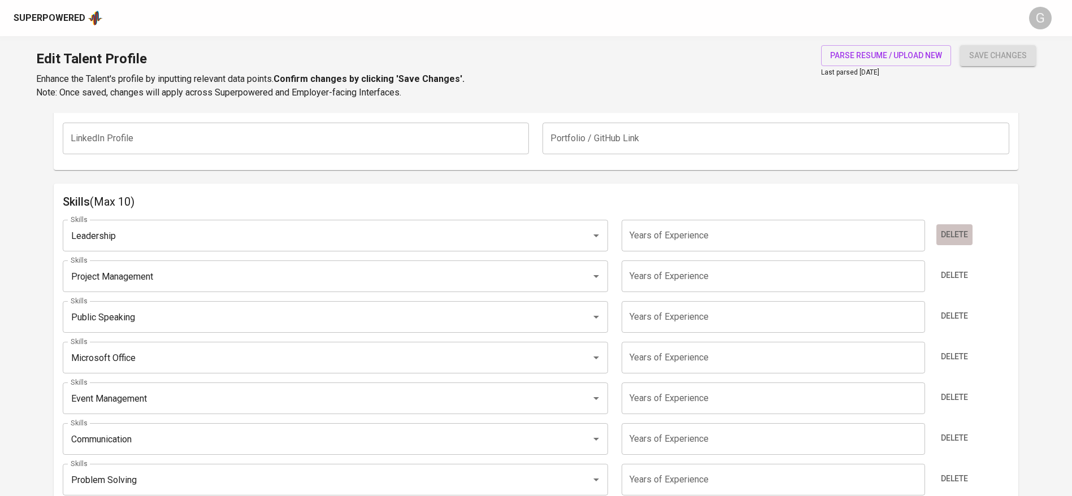
click at [944, 226] on button "Delete" at bounding box center [955, 234] width 36 height 21
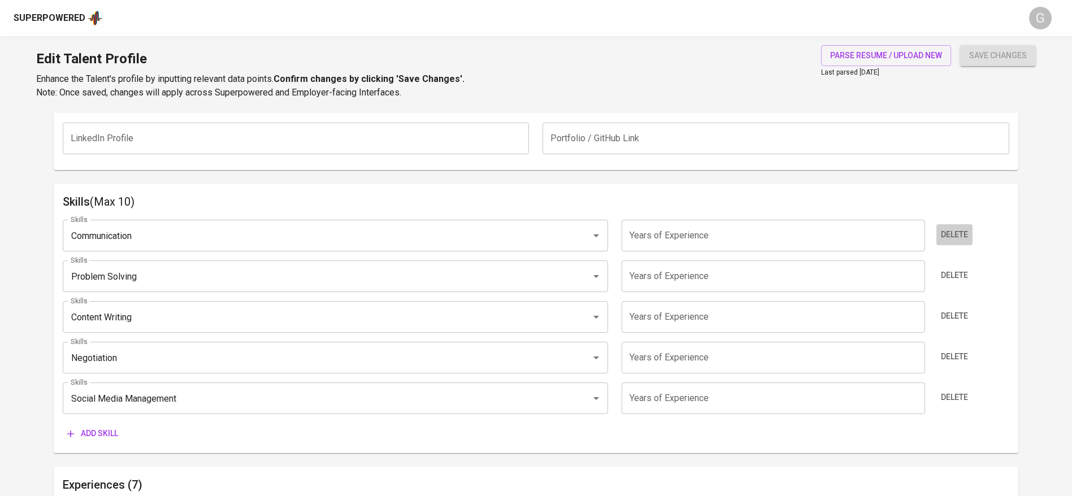
click at [944, 226] on button "Delete" at bounding box center [955, 234] width 36 height 21
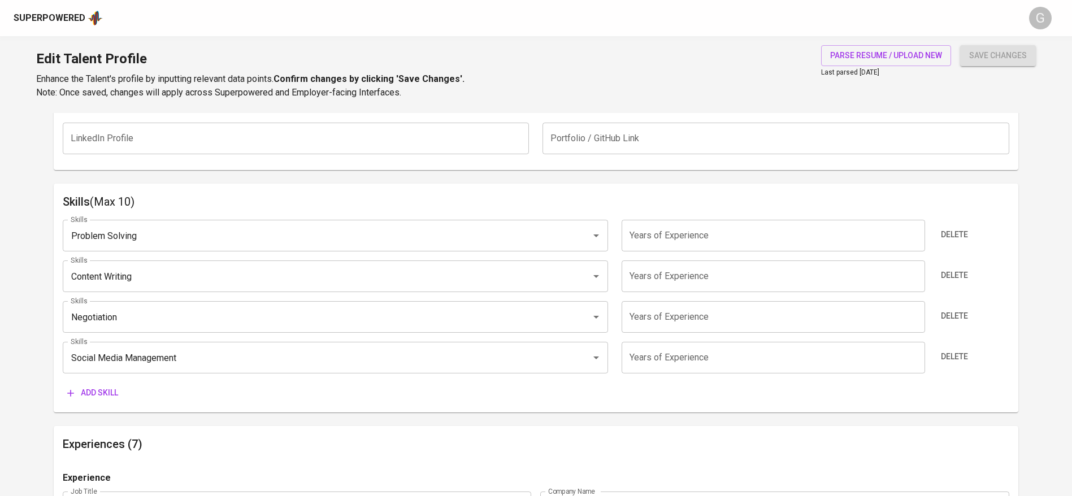
click at [944, 226] on button "Delete" at bounding box center [955, 234] width 36 height 21
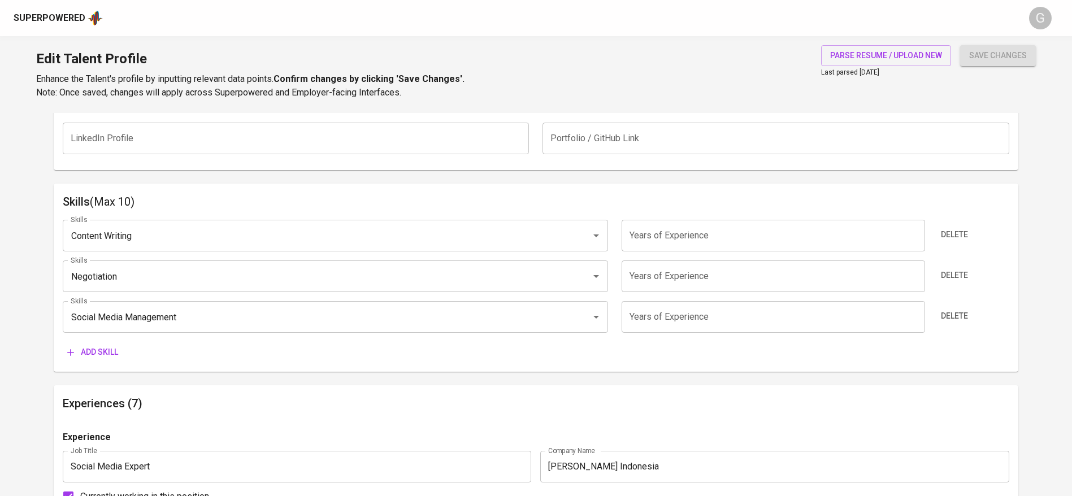
click at [944, 226] on button "Delete" at bounding box center [955, 234] width 36 height 21
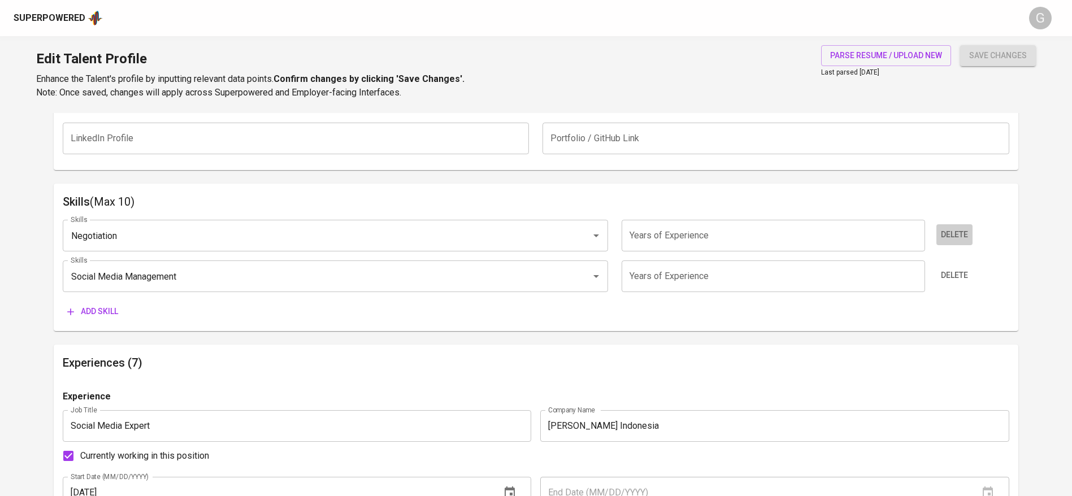
click at [944, 226] on button "Delete" at bounding box center [955, 234] width 36 height 21
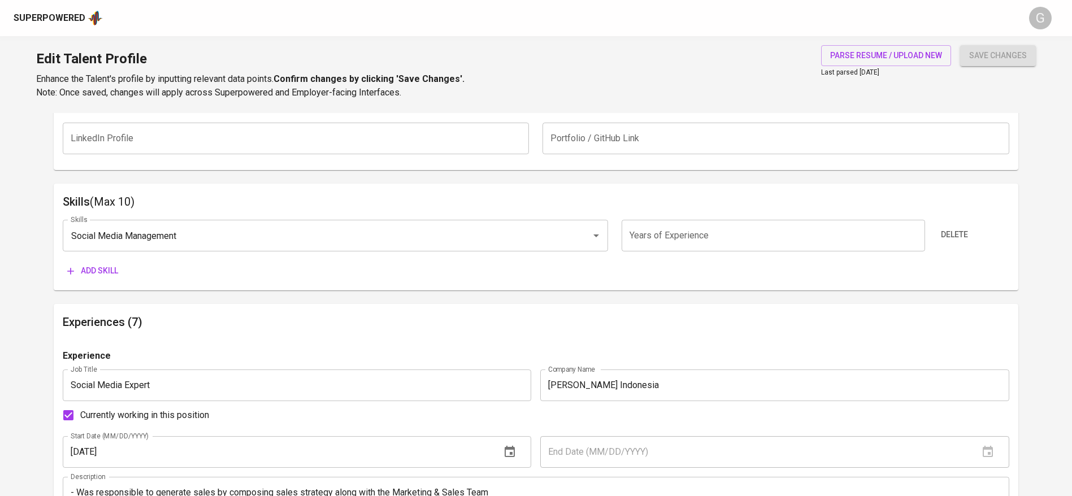
click at [94, 269] on span "Add skill" at bounding box center [92, 271] width 51 height 14
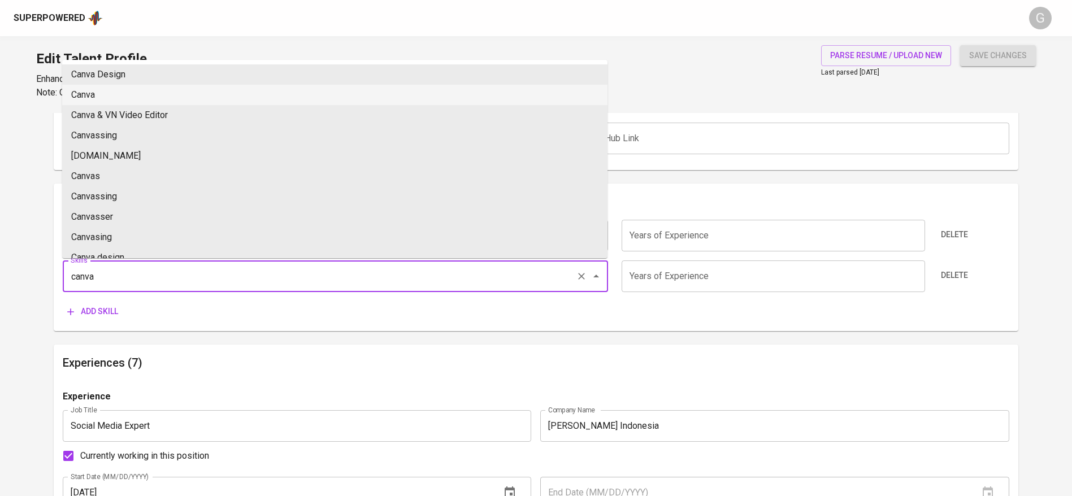
click at [113, 88] on li "Canva" at bounding box center [334, 95] width 545 height 20
type input "Canva"
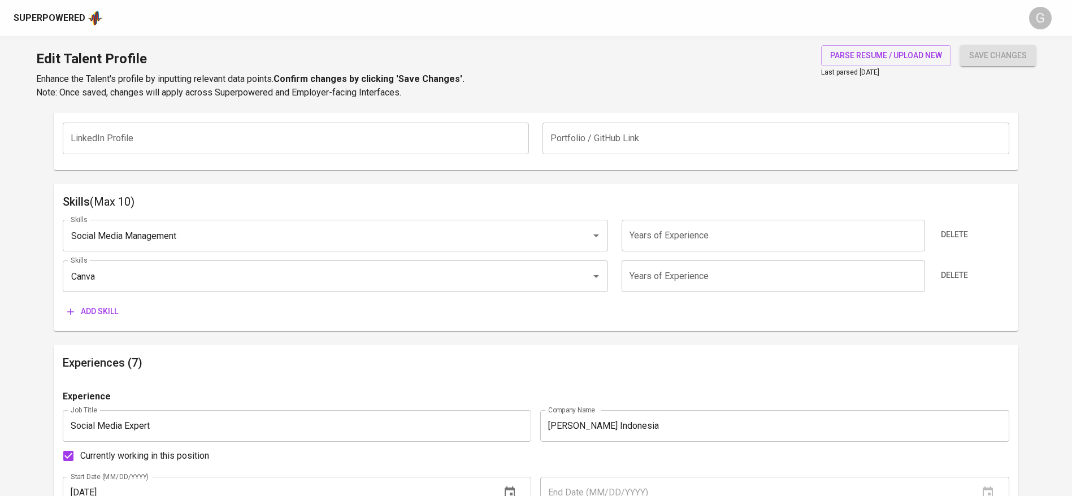
click at [96, 312] on span "Add skill" at bounding box center [92, 312] width 51 height 14
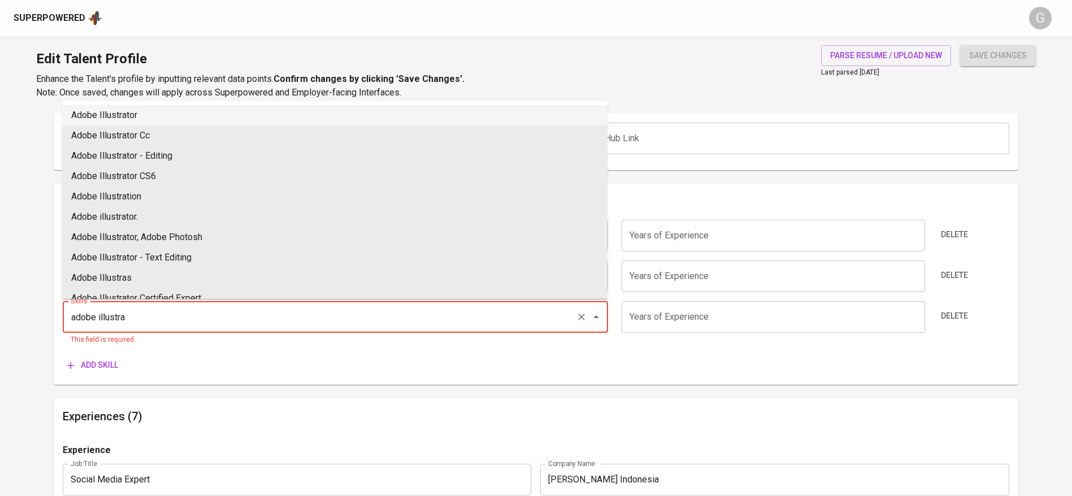
click at [158, 115] on li "Adobe Illustrator" at bounding box center [334, 115] width 545 height 20
type input "Adobe Illustrator"
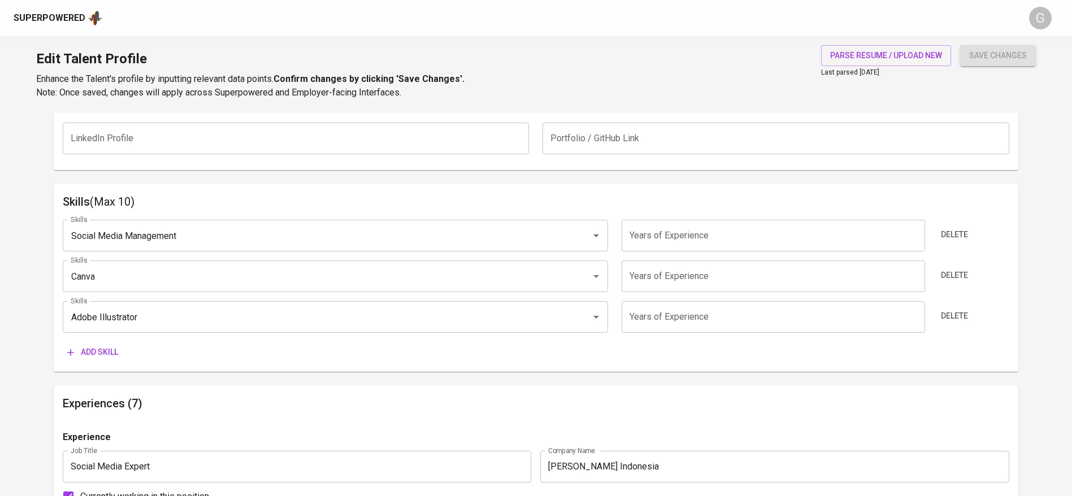
click at [96, 355] on span "Add skill" at bounding box center [92, 352] width 51 height 14
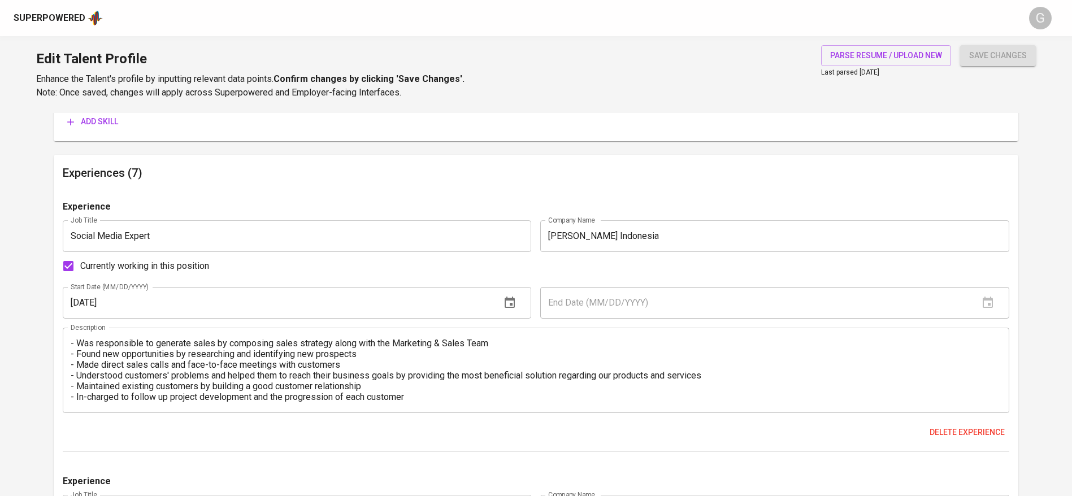
scroll to position [682, 0]
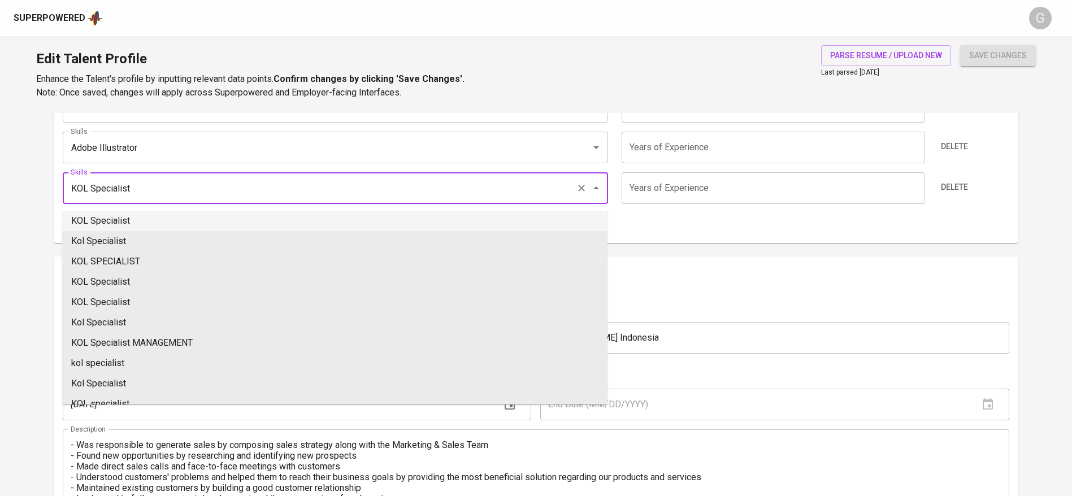
click at [175, 218] on li "KOL Specialist" at bounding box center [334, 221] width 545 height 20
type input "KOL Specialist"
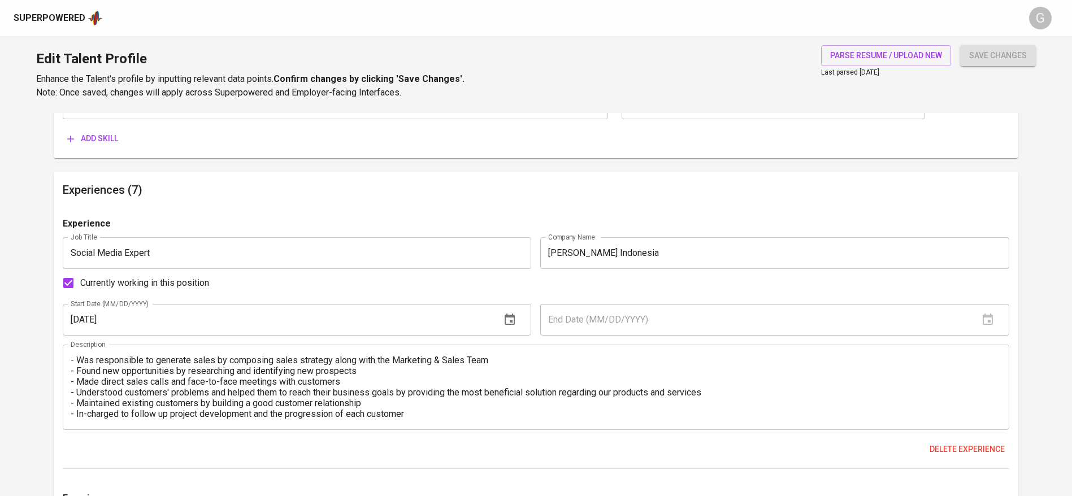
scroll to position [597, 0]
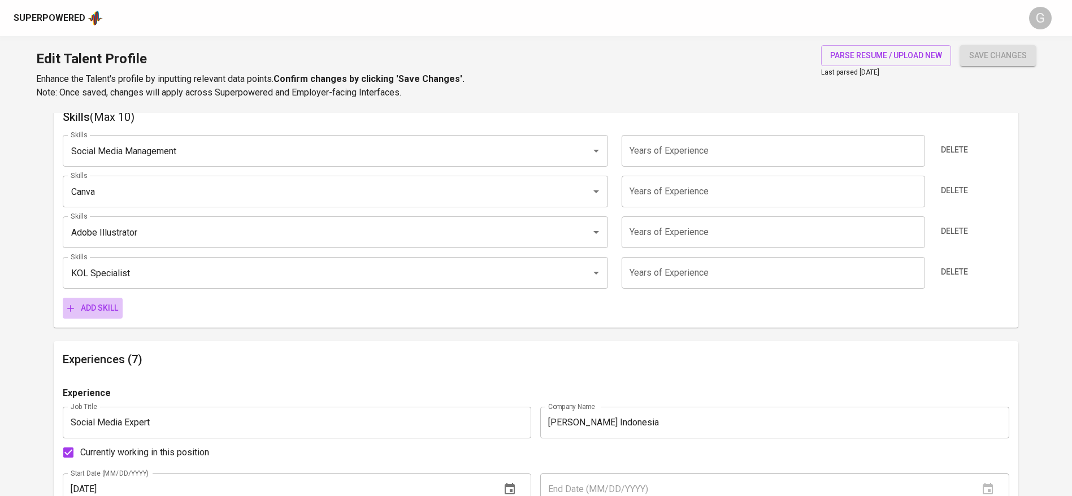
click at [107, 310] on span "Add skill" at bounding box center [92, 308] width 51 height 14
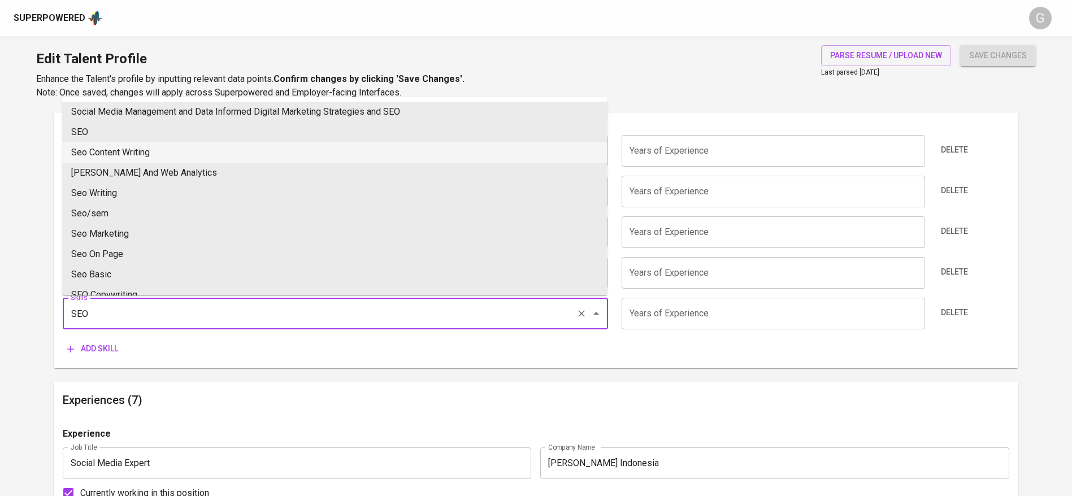
click at [101, 148] on li "Seo Content Writing" at bounding box center [334, 152] width 545 height 20
type input "Seo Content Writing"
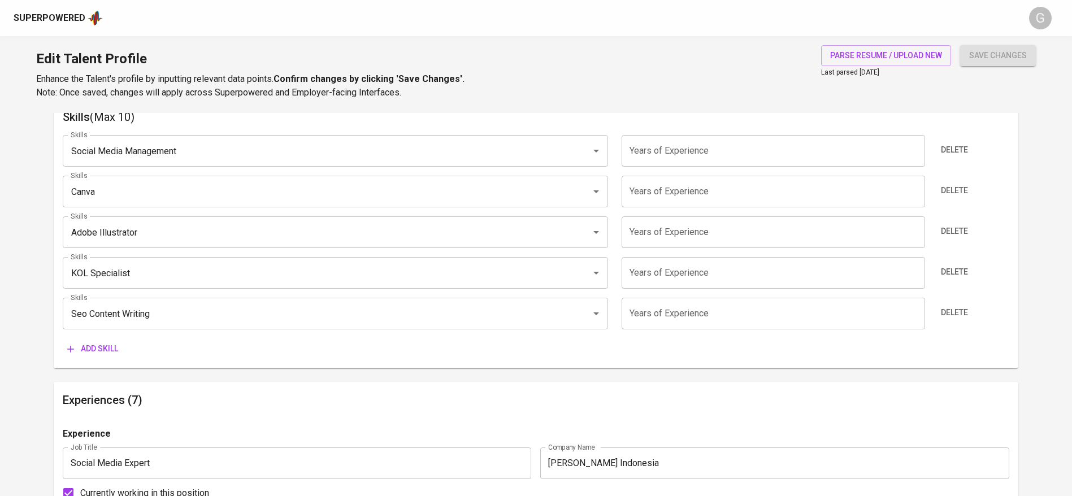
click at [784, 158] on input "number" at bounding box center [773, 151] width 303 height 32
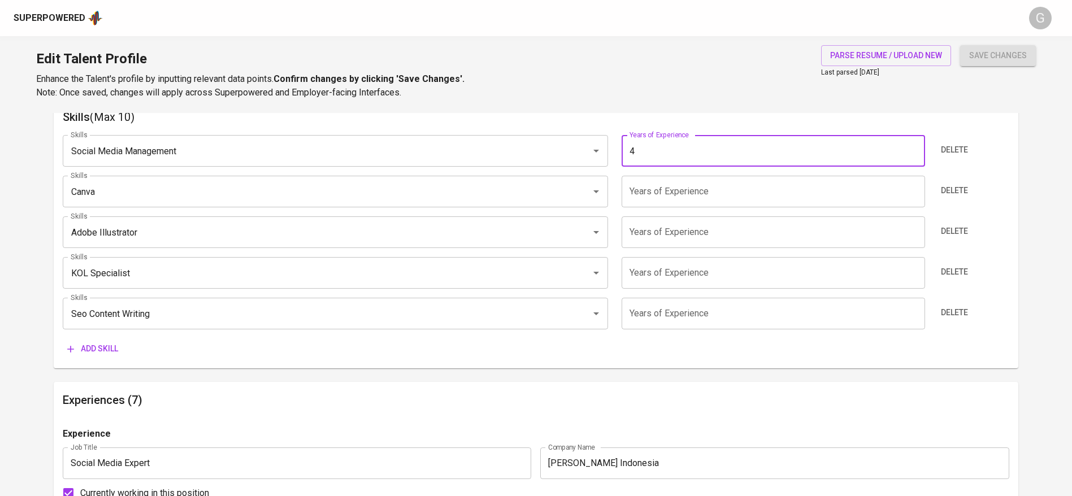
type input "4"
click at [685, 210] on div "Skills Social Media Management Skills Years of Experience 4 Years of Experience…" at bounding box center [536, 242] width 947 height 233
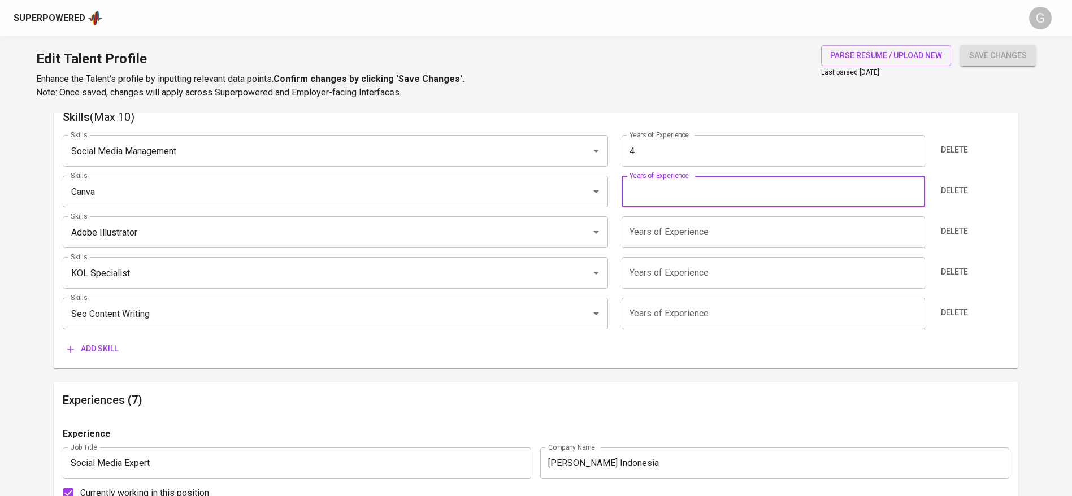
click at [686, 195] on input "number" at bounding box center [773, 192] width 303 height 32
type input "4"
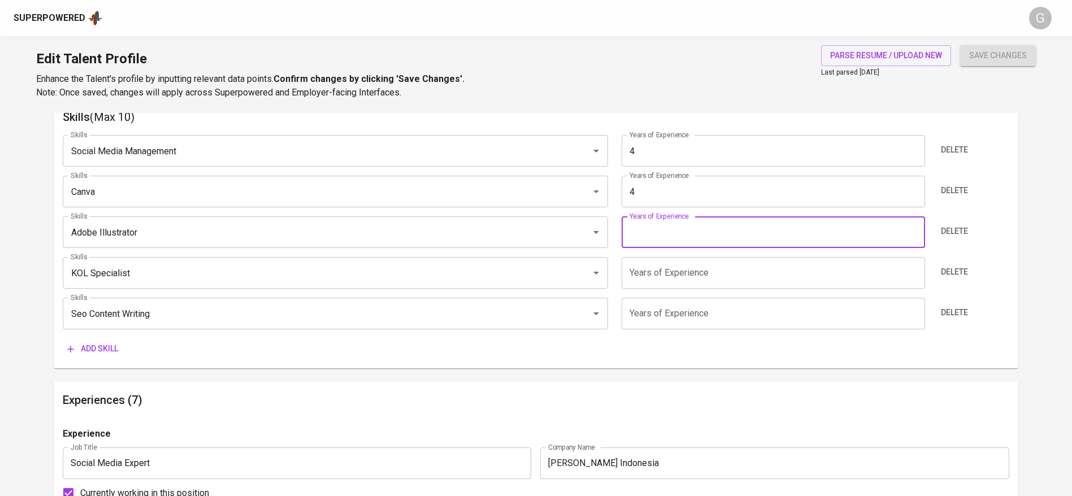
click at [687, 240] on input "number" at bounding box center [773, 232] width 303 height 32
type input "4"
click at [681, 281] on input "number" at bounding box center [773, 273] width 303 height 32
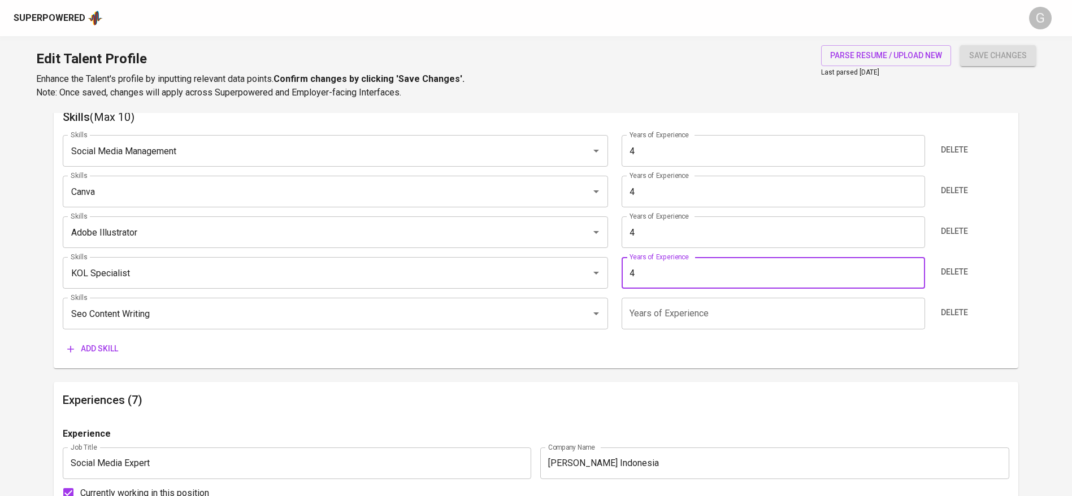
type input "4"
click at [675, 329] on input "number" at bounding box center [773, 314] width 303 height 32
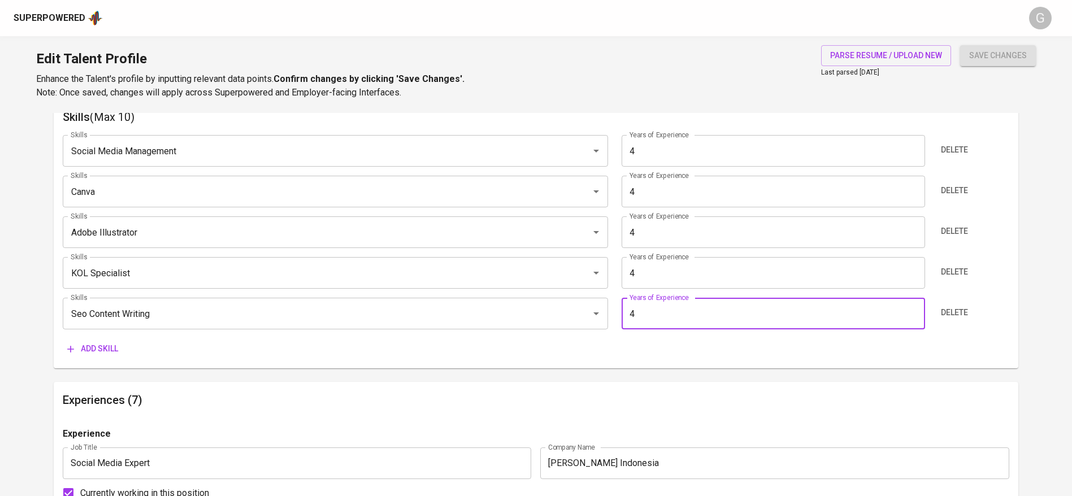
type input "4"
click at [988, 52] on span "save changes" at bounding box center [998, 56] width 58 height 14
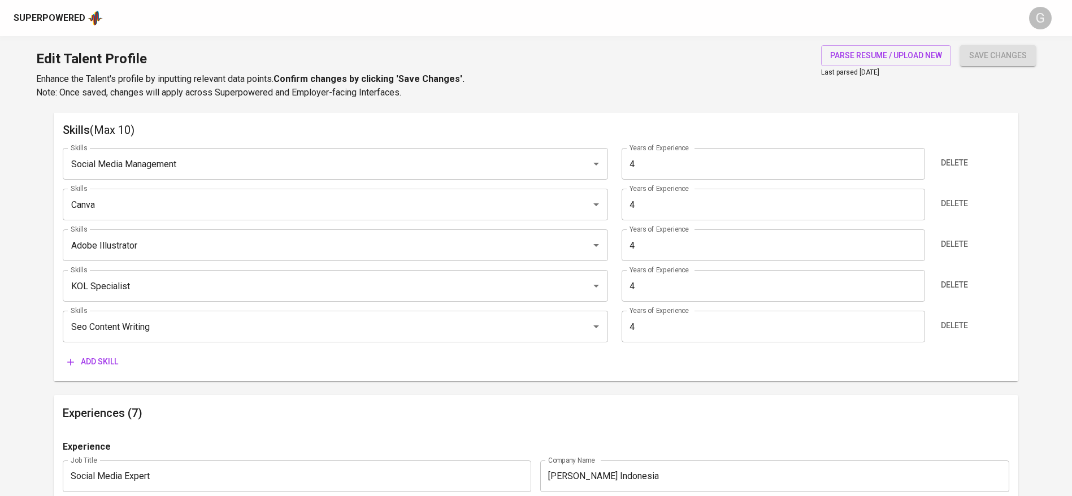
scroll to position [32, 0]
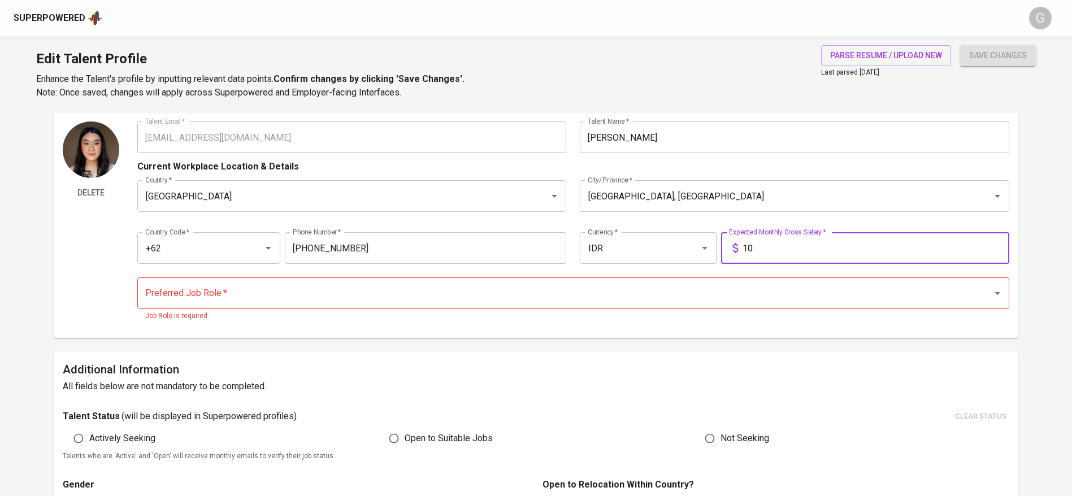
type input "1"
type input "15.000.000"
click at [325, 294] on input "Preferred Job Role   *" at bounding box center [557, 293] width 830 height 21
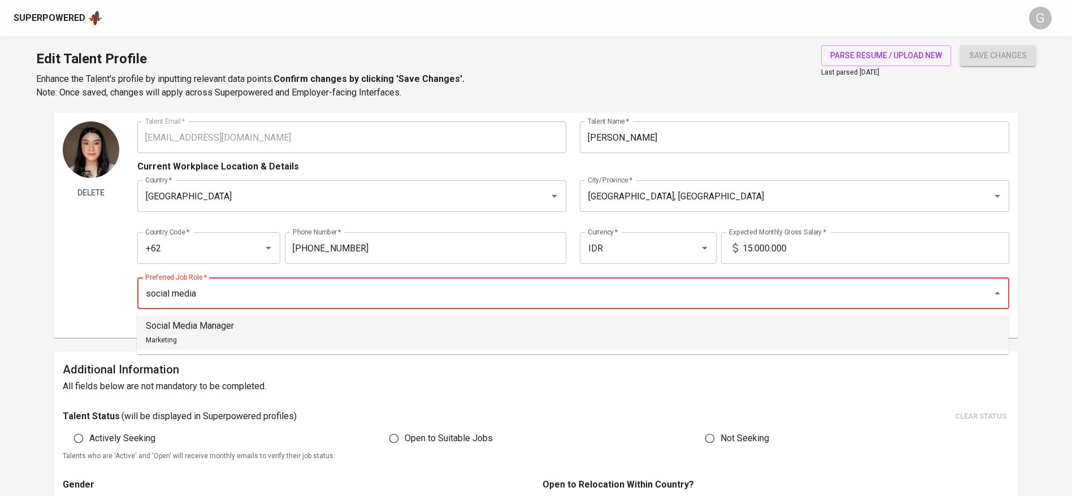
click at [261, 335] on li "Social Media Manager Marketing" at bounding box center [573, 333] width 872 height 34
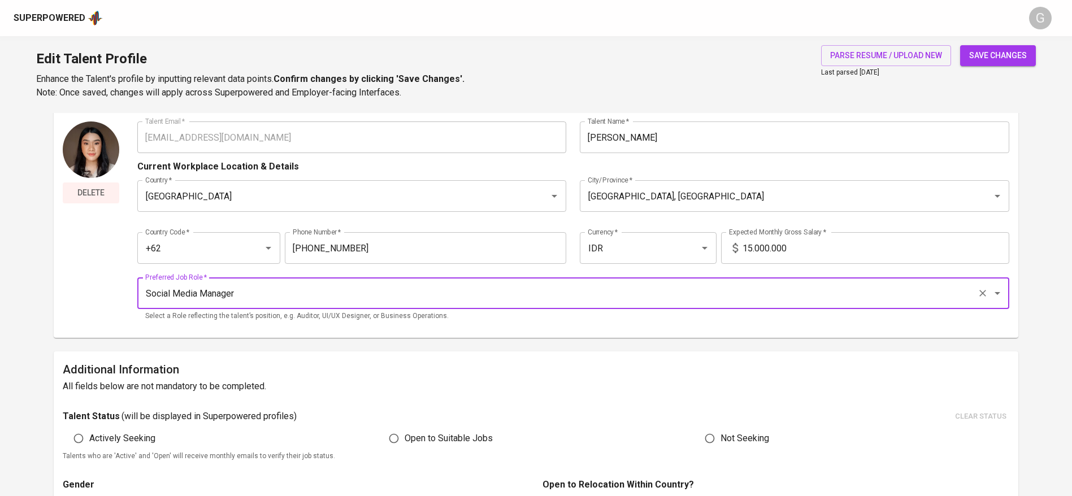
type input "Social Media Manager"
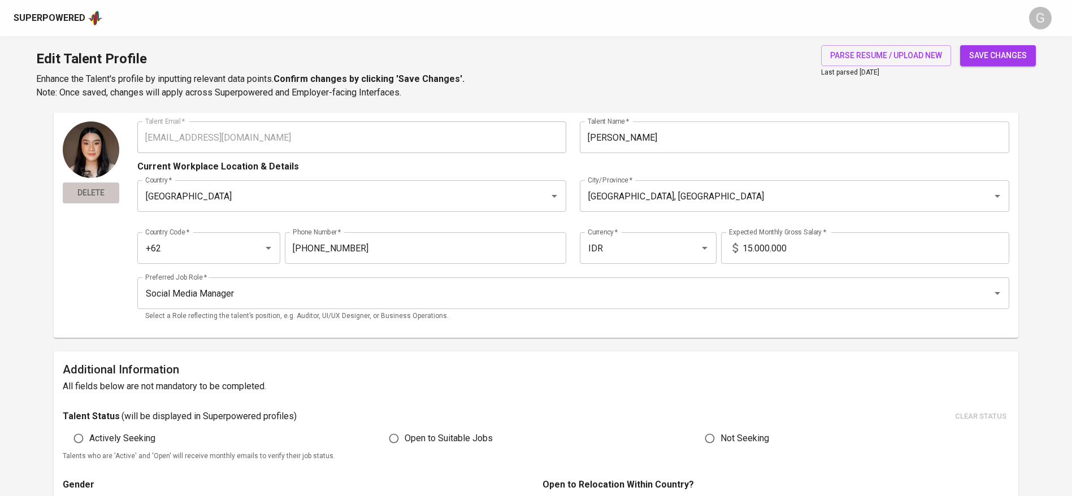
click at [85, 194] on span "Delete" at bounding box center [90, 193] width 47 height 14
click at [1008, 62] on button "save changes" at bounding box center [998, 55] width 76 height 21
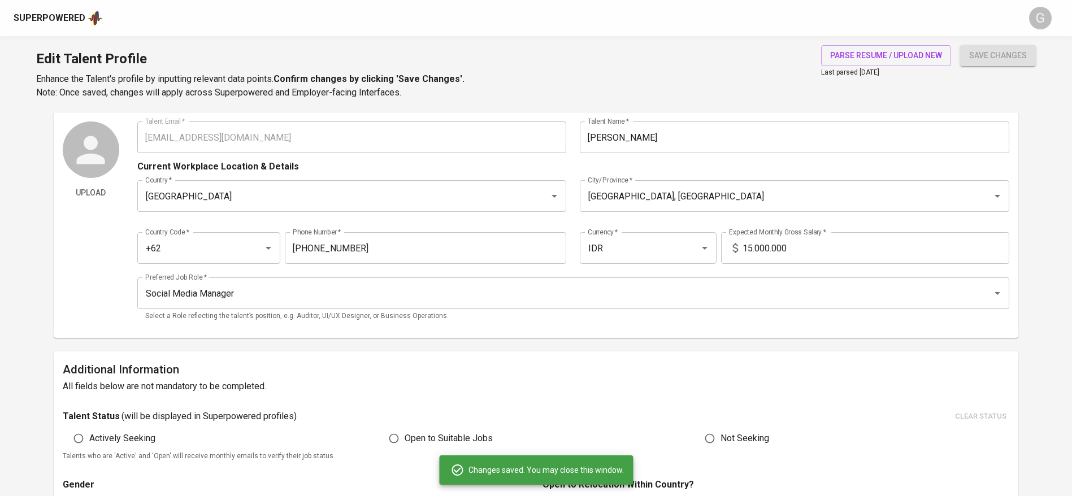
type input "Search Engine Optimization (SEO)"
type input "KOL Specialist"
type input "Canva"
type input "Social Media Management"
click at [623, 137] on input "Yohana Harianja" at bounding box center [795, 138] width 430 height 32
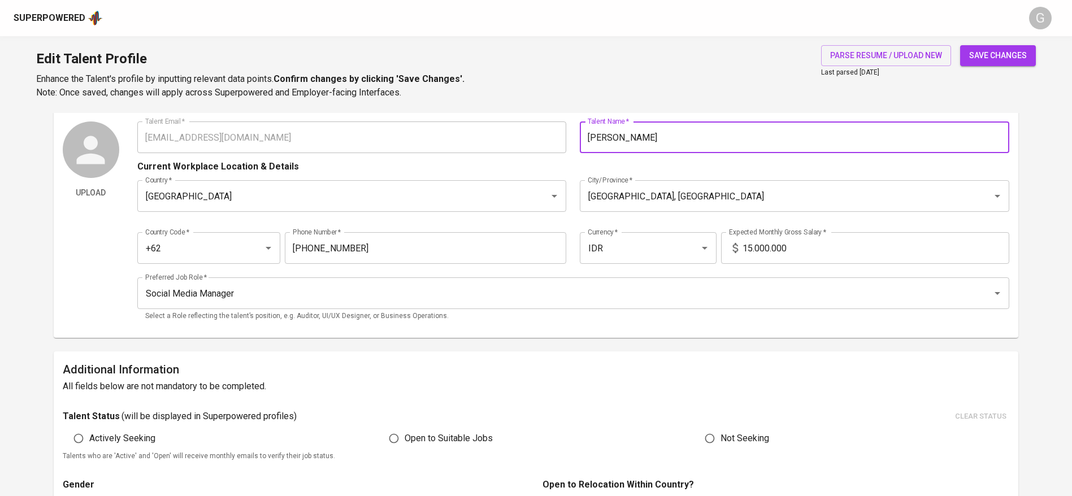
type input "[PERSON_NAME]"
click at [960, 45] on button "save changes" at bounding box center [998, 55] width 76 height 21
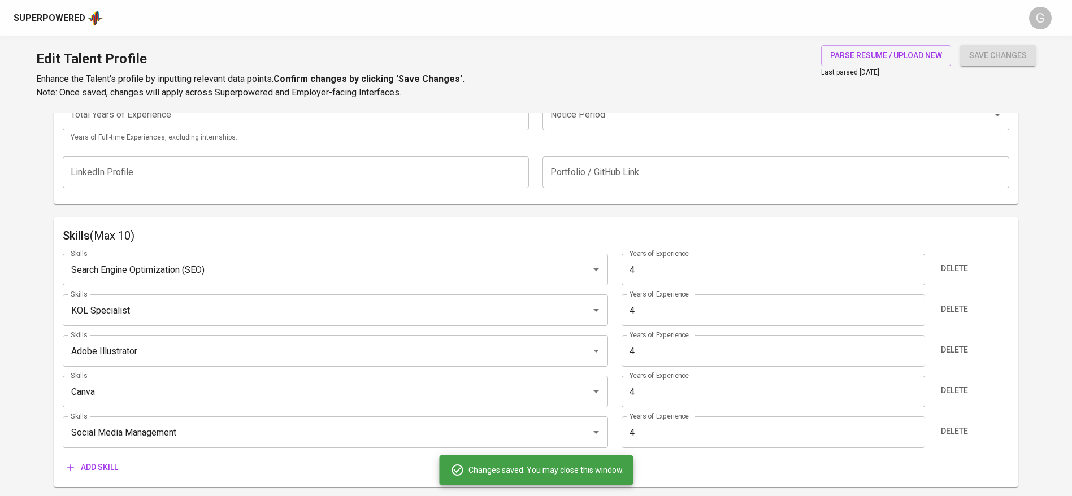
scroll to position [371, 0]
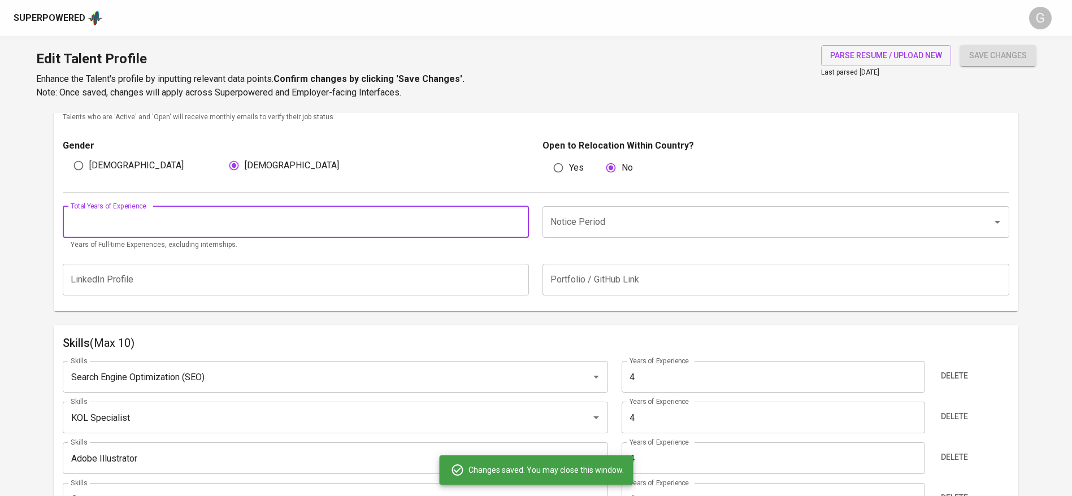
click at [194, 227] on input "number" at bounding box center [296, 222] width 467 height 32
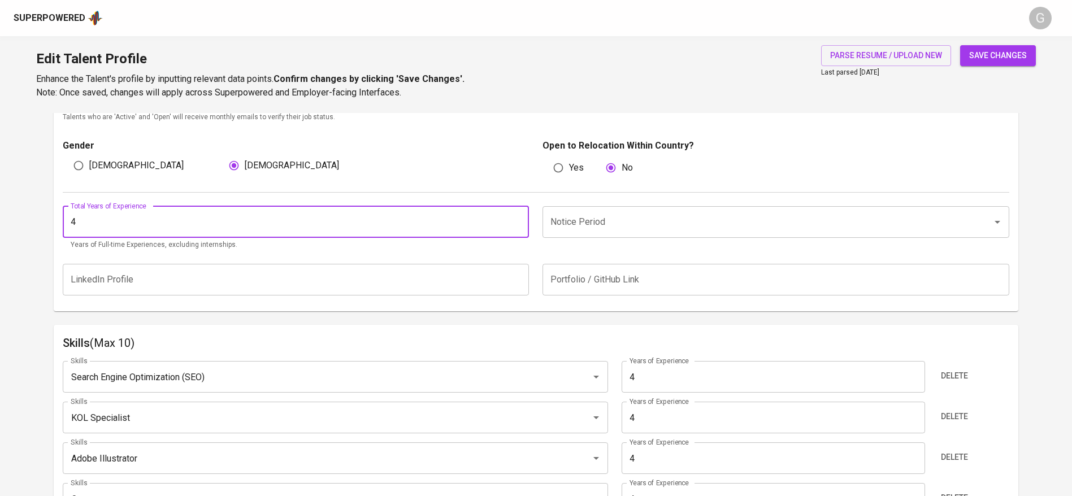
type input "4"
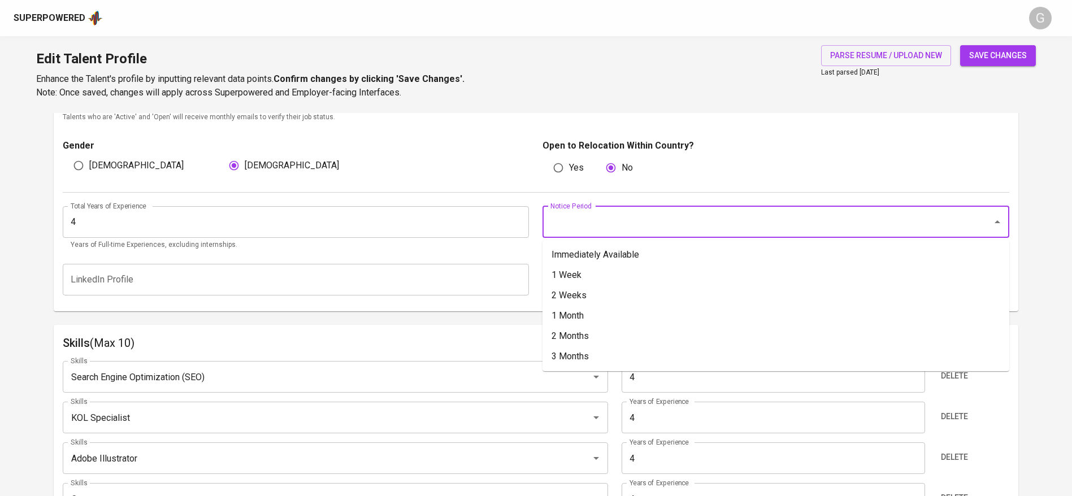
click at [610, 222] on input "Notice Period" at bounding box center [760, 221] width 425 height 21
click at [600, 313] on li "1 Month" at bounding box center [776, 316] width 467 height 20
type input "1 Month"
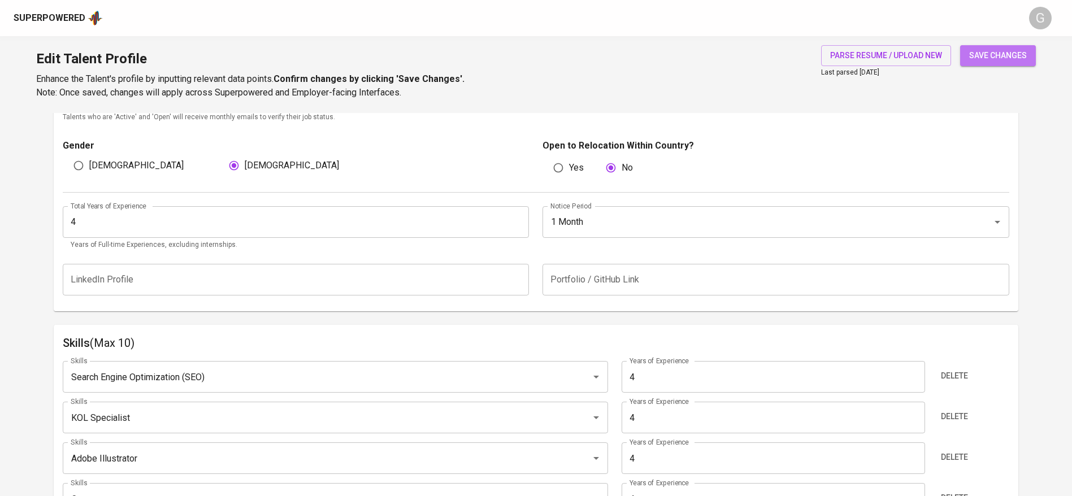
click at [1032, 54] on button "save changes" at bounding box center [998, 55] width 76 height 21
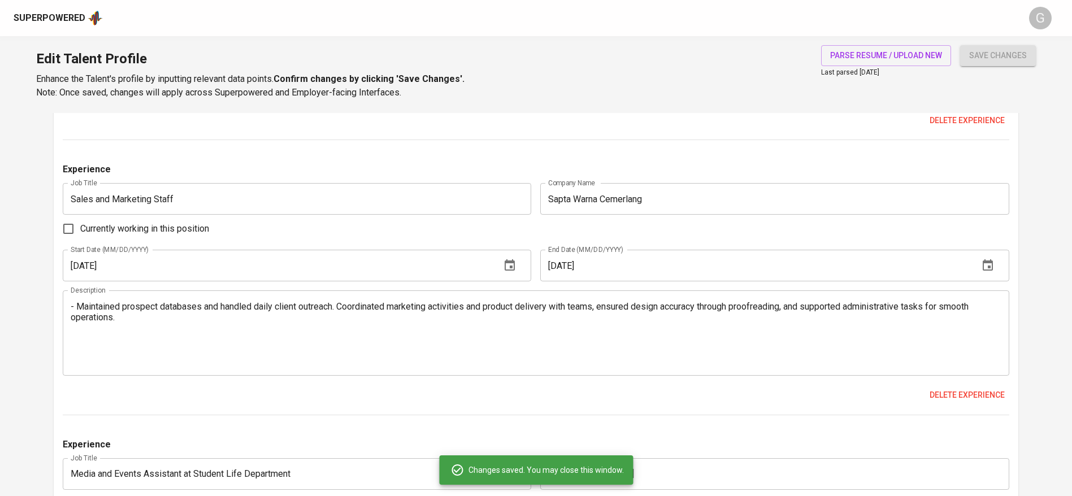
scroll to position [2528, 0]
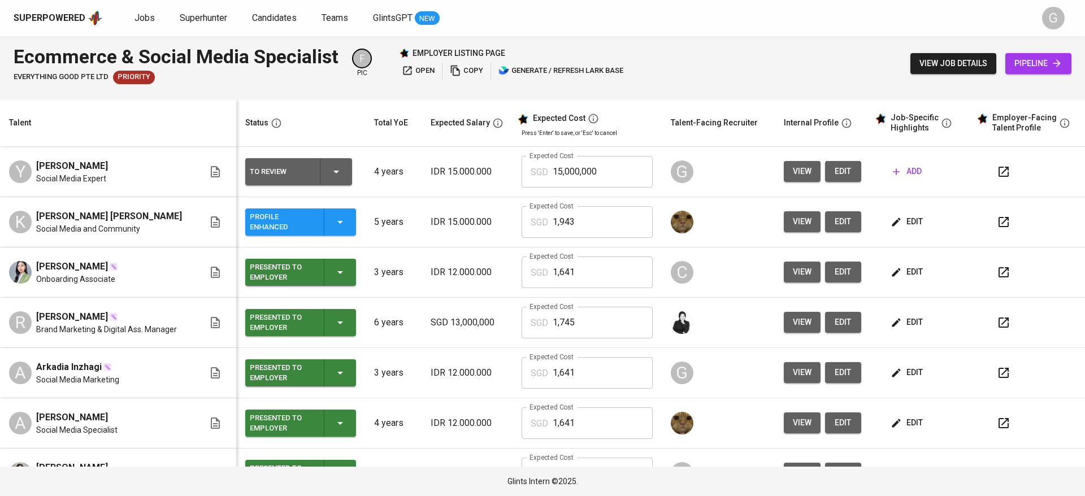
click at [903, 172] on span "add" at bounding box center [907, 171] width 29 height 14
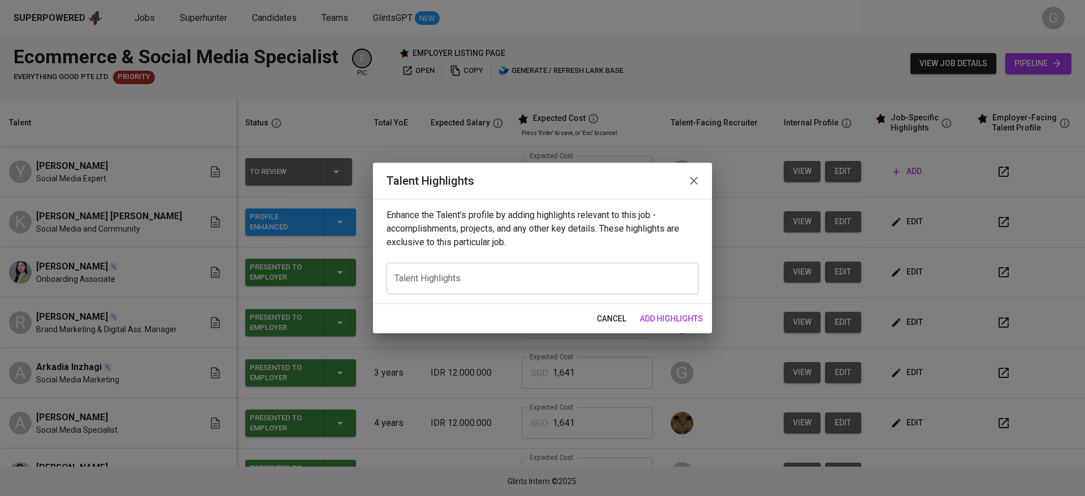
click at [542, 290] on div "x Talent Highlights" at bounding box center [543, 279] width 312 height 32
paste textarea "Loremi do s Ametco Adipi Elitse do Eiusmod Temporinc, u laboree Dolore magnaali…"
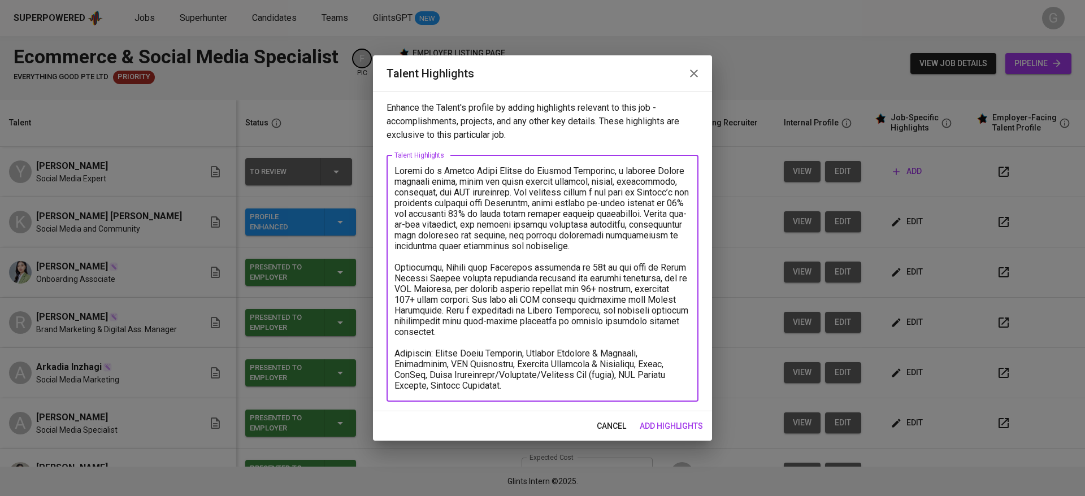
drag, startPoint x: 452, startPoint y: 174, endPoint x: 640, endPoint y: 198, distance: 189.9
click at [640, 198] on textarea at bounding box center [543, 279] width 296 height 226
click at [584, 190] on textarea at bounding box center [543, 279] width 296 height 226
drag, startPoint x: 525, startPoint y: 189, endPoint x: 597, endPoint y: 235, distance: 85.6
click at [597, 235] on textarea at bounding box center [543, 279] width 296 height 226
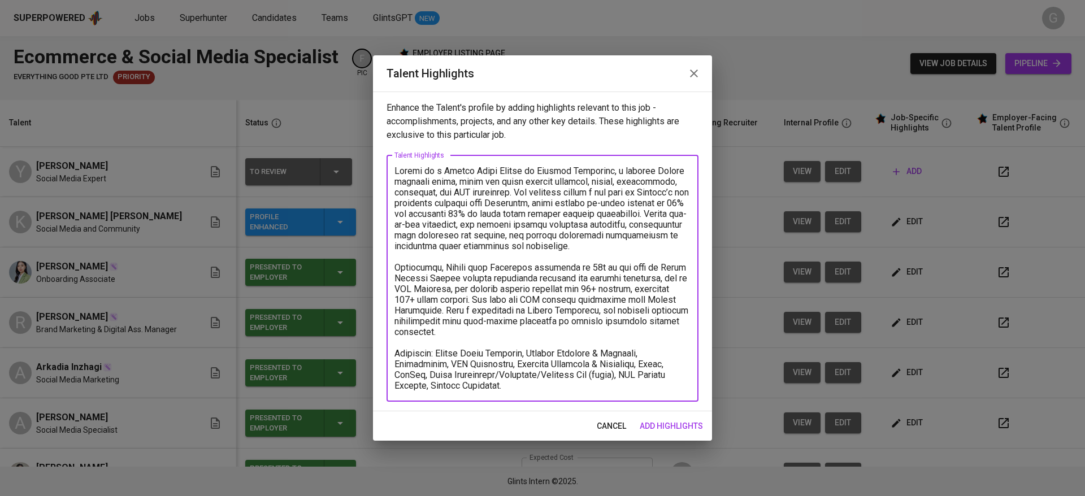
click at [468, 202] on textarea at bounding box center [543, 279] width 296 height 226
drag, startPoint x: 489, startPoint y: 203, endPoint x: 557, endPoint y: 205, distance: 67.9
click at [557, 205] on textarea at bounding box center [543, 279] width 296 height 226
click at [566, 205] on textarea at bounding box center [543, 279] width 296 height 226
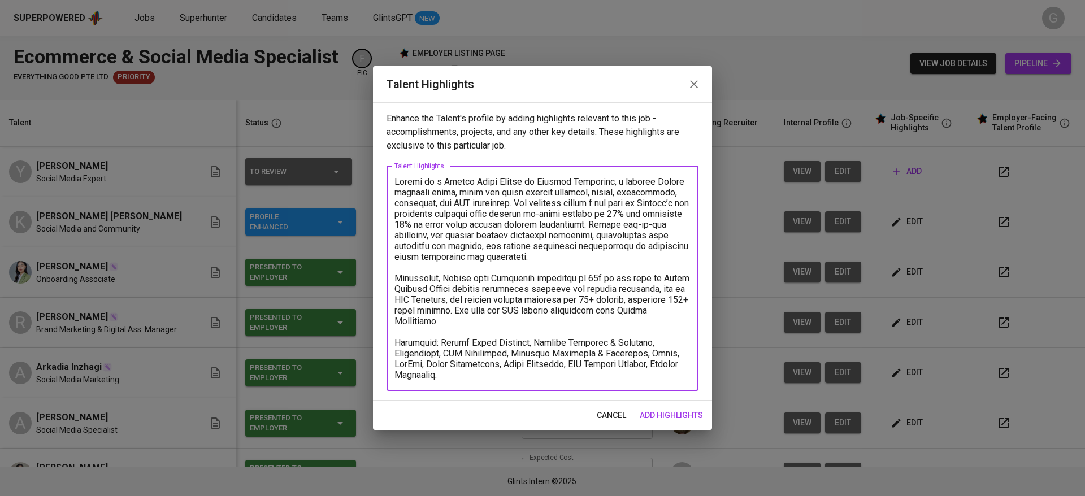
click at [565, 356] on textarea at bounding box center [543, 278] width 296 height 204
type textarea "Loremi do s Ametco Adipi Elitse do Eiusmod Temporinc, u laboree Dolore magnaali…"
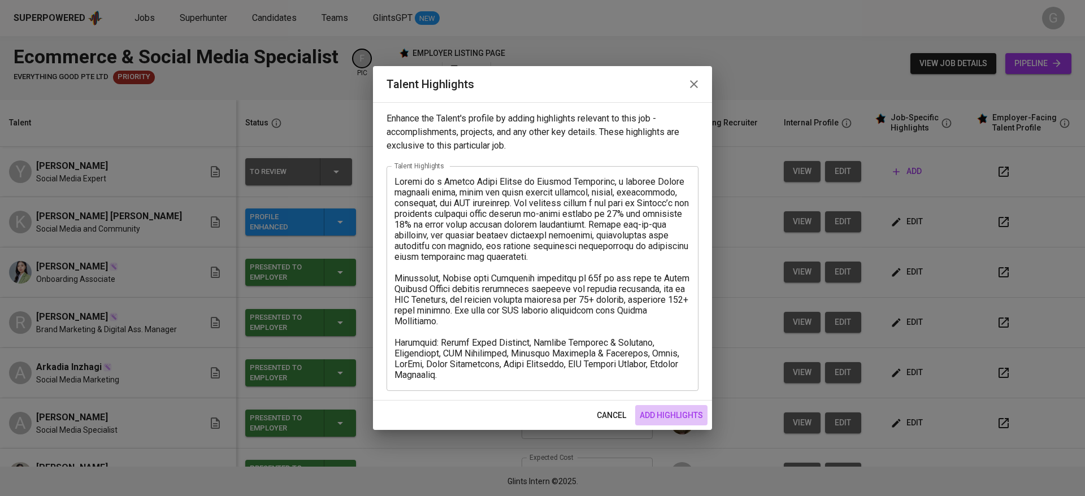
click at [668, 412] on span "add highlights" at bounding box center [671, 416] width 63 height 14
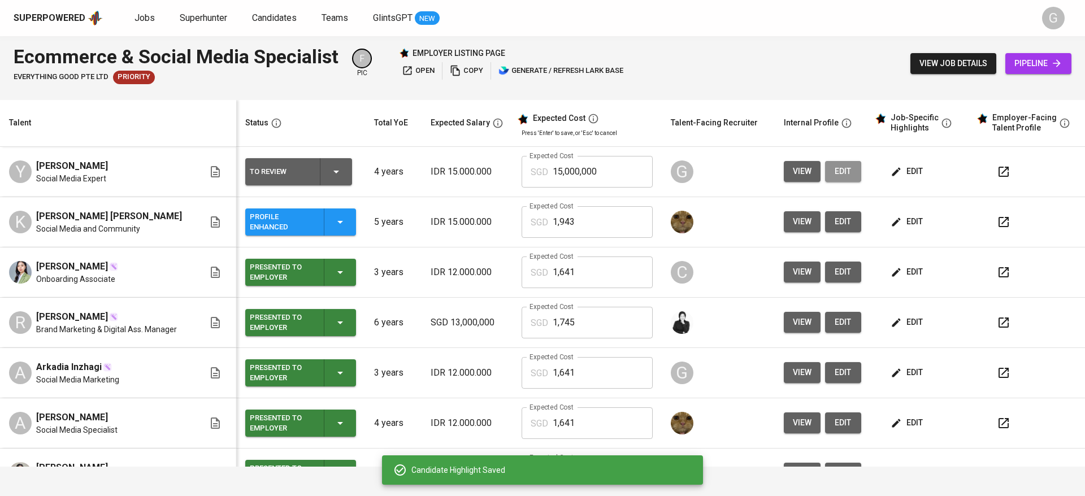
click at [839, 172] on span "edit" at bounding box center [843, 171] width 18 height 14
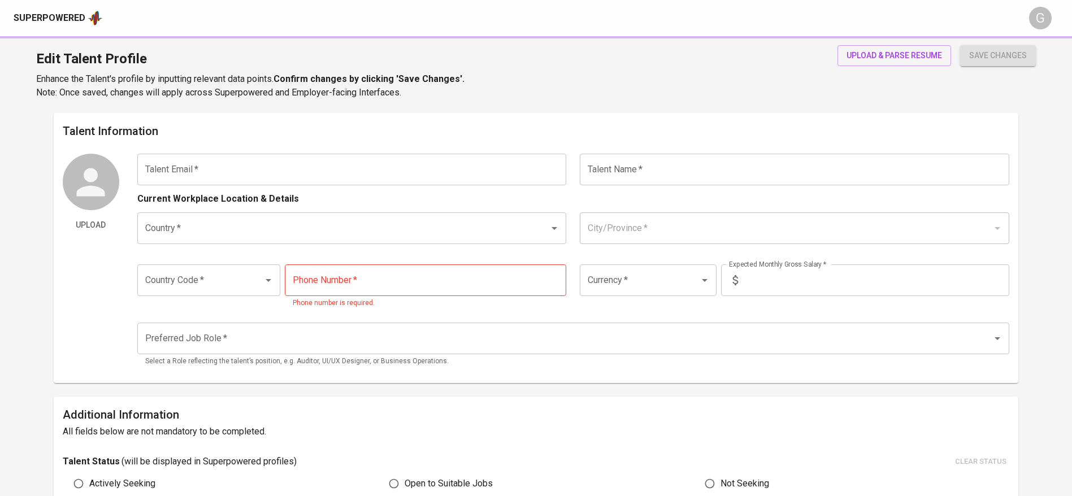
type input "[EMAIL_ADDRESS][DOMAIN_NAME]"
type input "[PERSON_NAME]"
type input "[GEOGRAPHIC_DATA]"
type input "[GEOGRAPHIC_DATA], [GEOGRAPHIC_DATA]"
type input "+62"
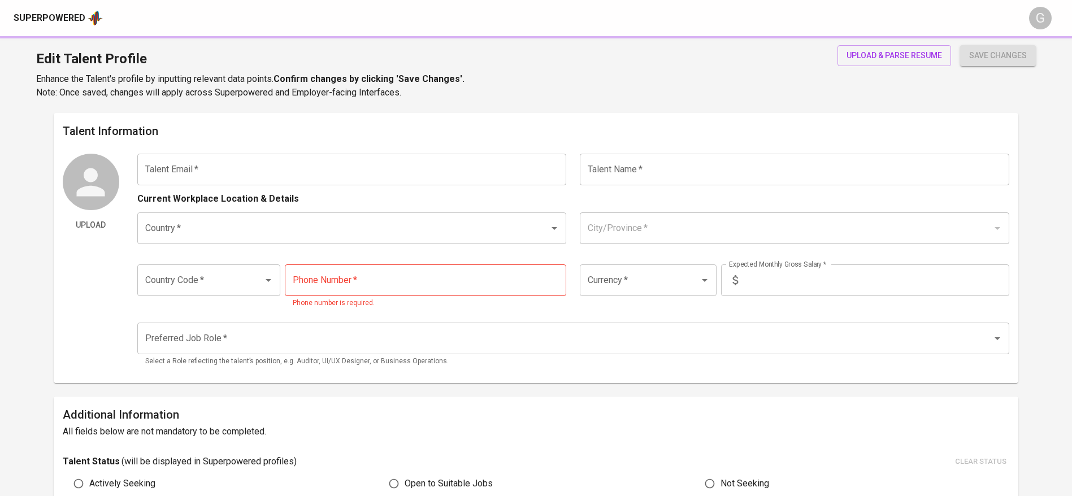
type input "812-8518-7959"
type input "IDR"
type input "Social Media Manager"
radio input "true"
type input "4"
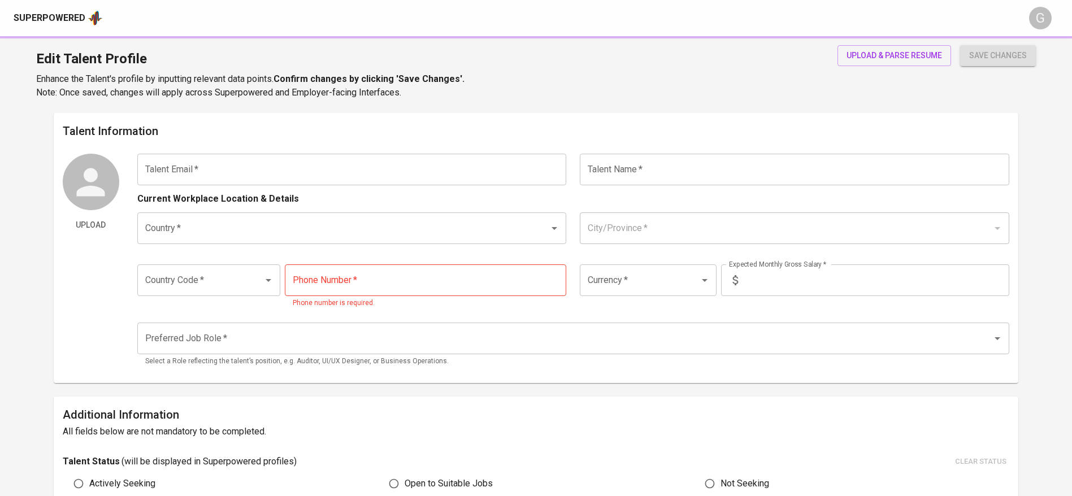
type input "1 Month"
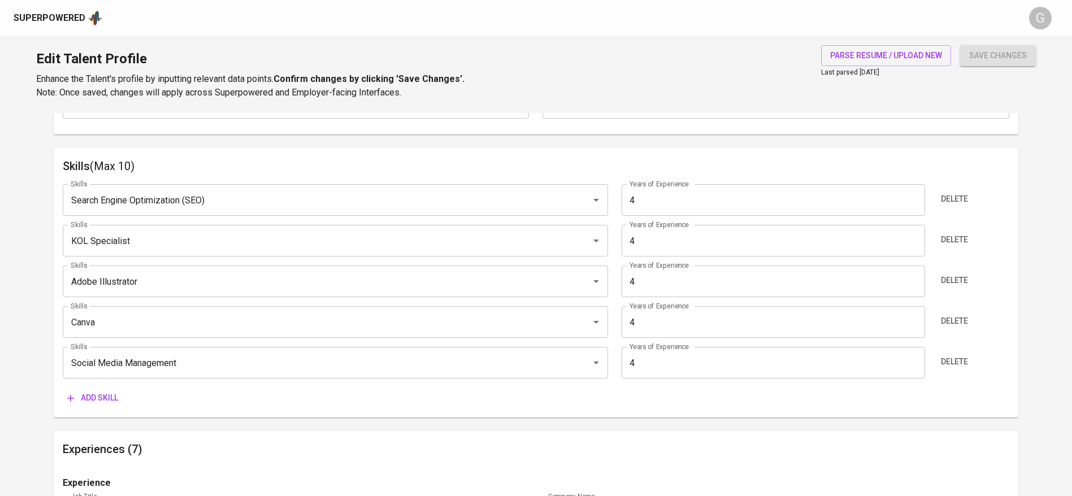
scroll to position [669, 0]
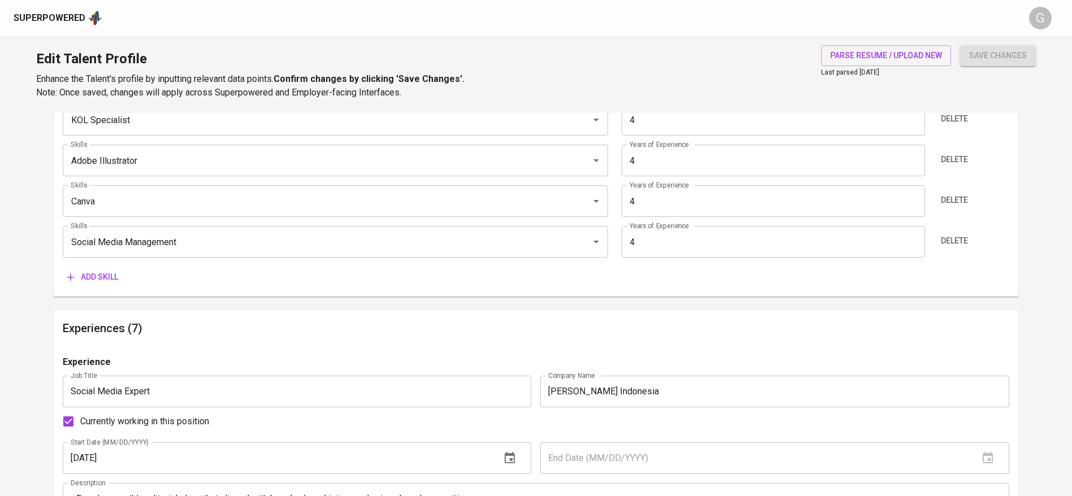
click at [99, 271] on span "Add skill" at bounding box center [92, 277] width 51 height 14
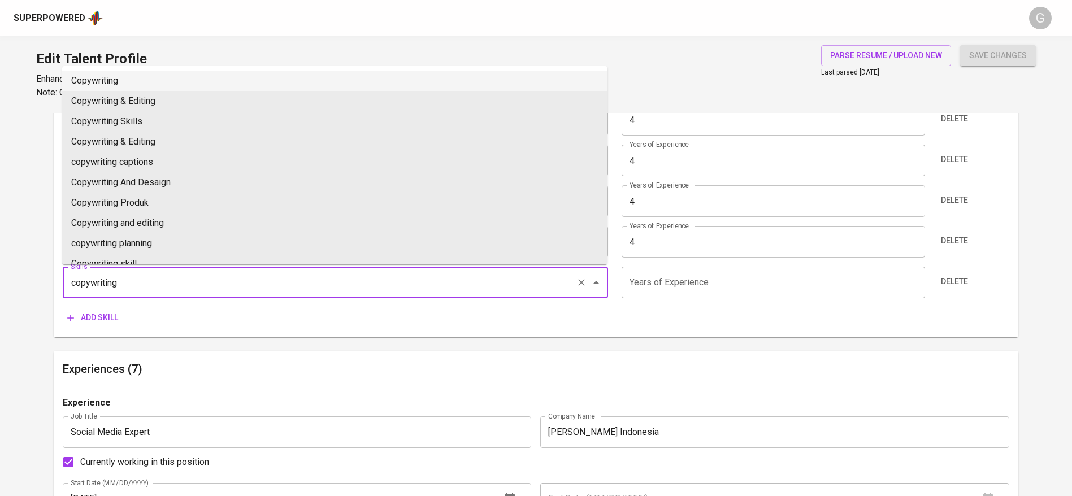
click at [127, 75] on li "Copywriting" at bounding box center [334, 81] width 545 height 20
type input "Copywriting"
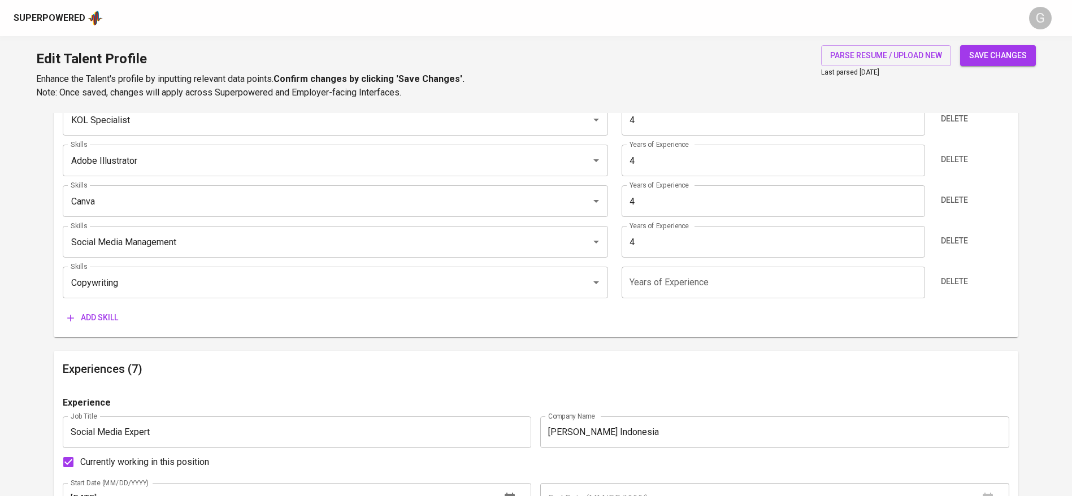
click at [85, 323] on span "Add skill" at bounding box center [92, 318] width 51 height 14
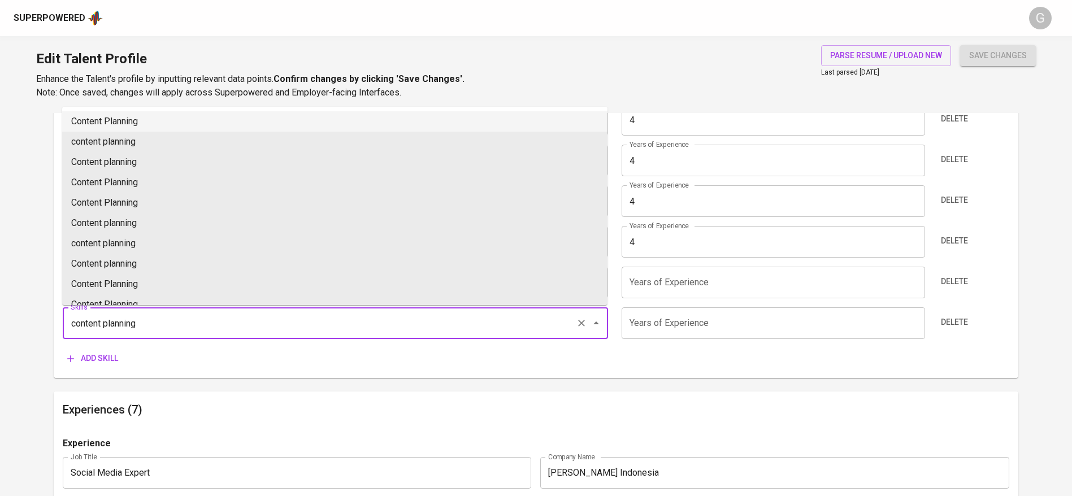
click at [140, 119] on li "Content Planning" at bounding box center [334, 121] width 545 height 20
type input "Content Planning"
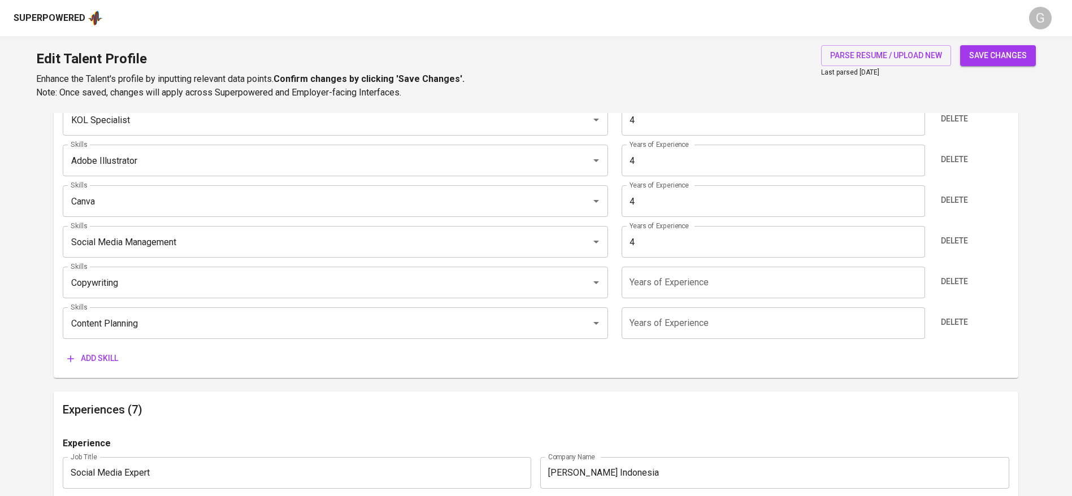
click at [92, 369] on button "Add skill" at bounding box center [93, 358] width 60 height 21
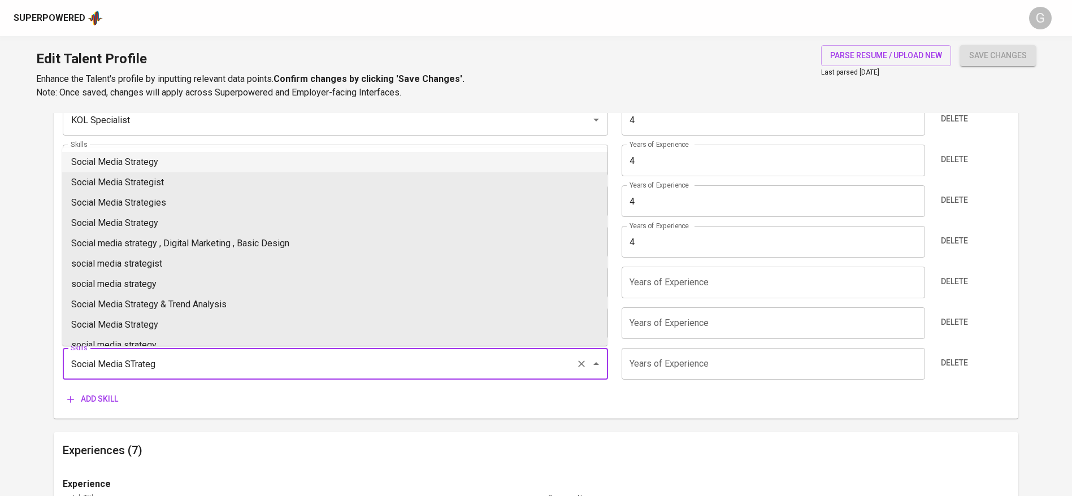
click at [144, 158] on li "Social Media Strategy" at bounding box center [334, 162] width 545 height 20
type input "Social Media Strategy"
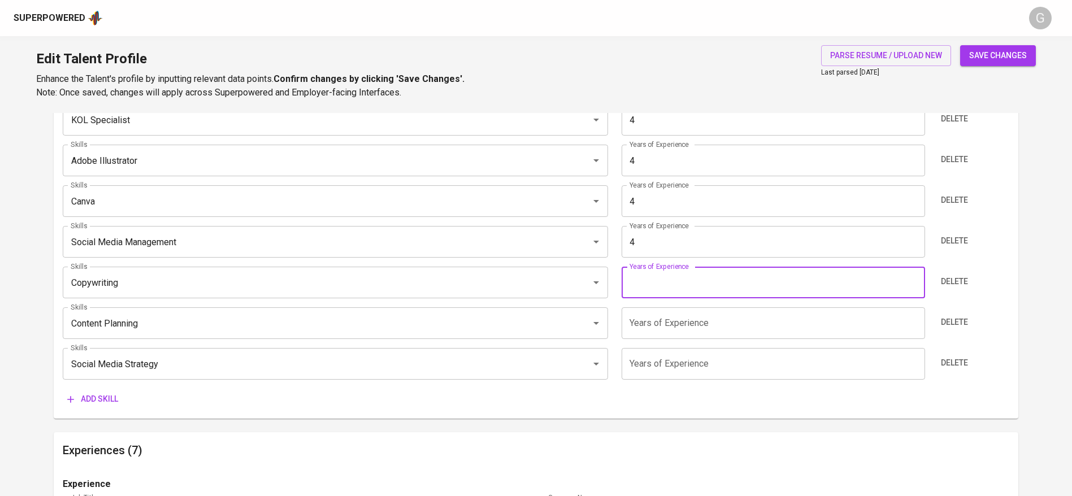
click at [709, 283] on input "number" at bounding box center [773, 283] width 303 height 32
type input "4"
click at [694, 320] on input "number" at bounding box center [773, 323] width 303 height 32
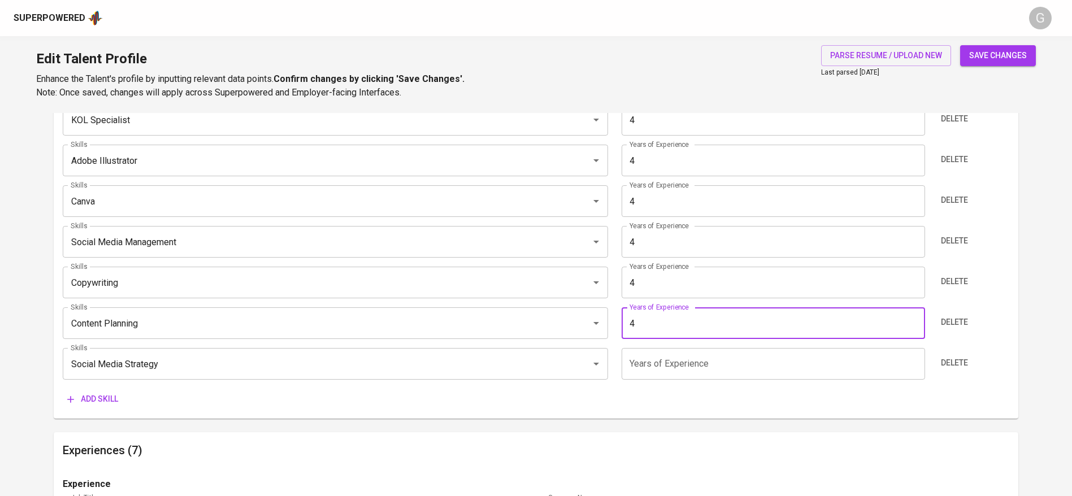
type input "4"
click at [673, 371] on input "number" at bounding box center [773, 364] width 303 height 32
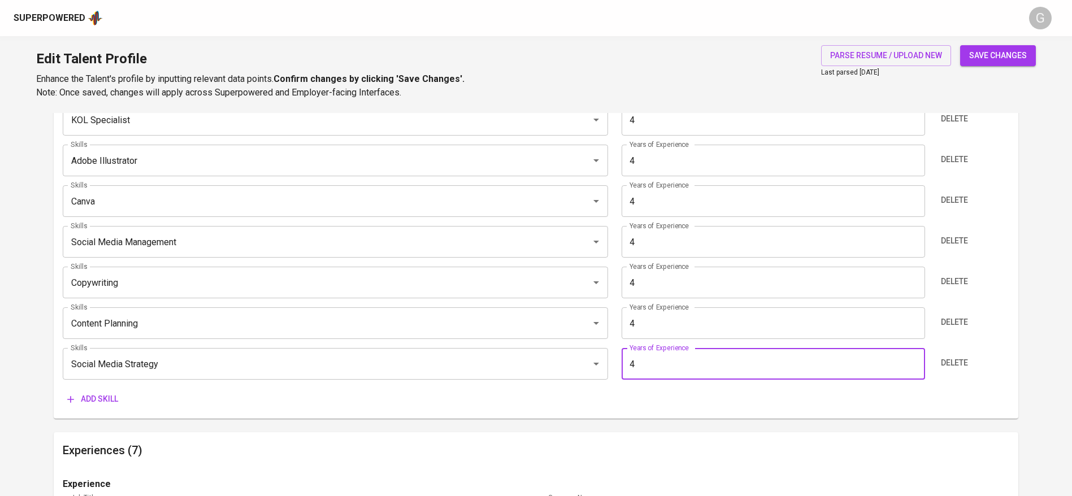
type input "4"
click at [989, 58] on span "save changes" at bounding box center [998, 56] width 58 height 14
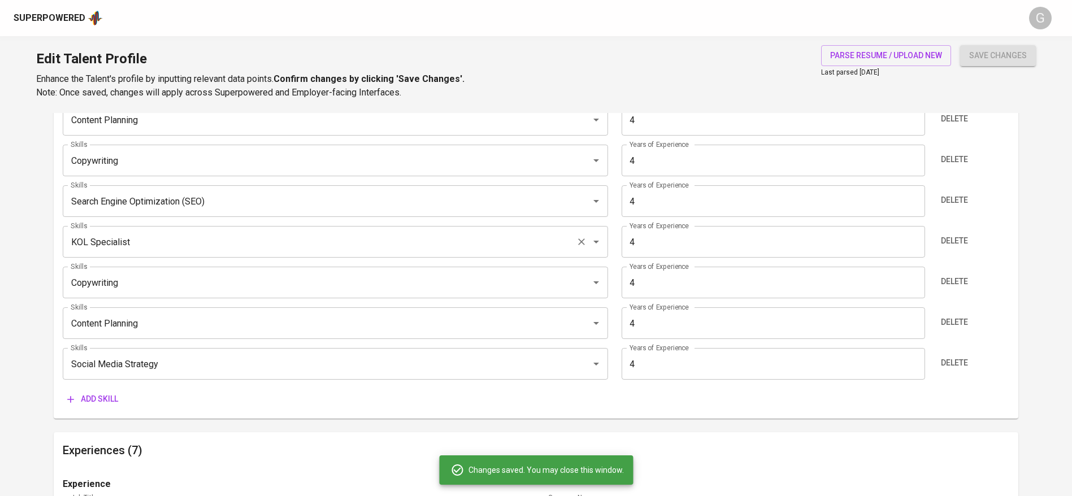
type input "Social Media Strategy"
type input "Content Planning"
type input "Copywriting"
type input "Search Engine Optimization (SEO)"
type input "KOL Specialist"
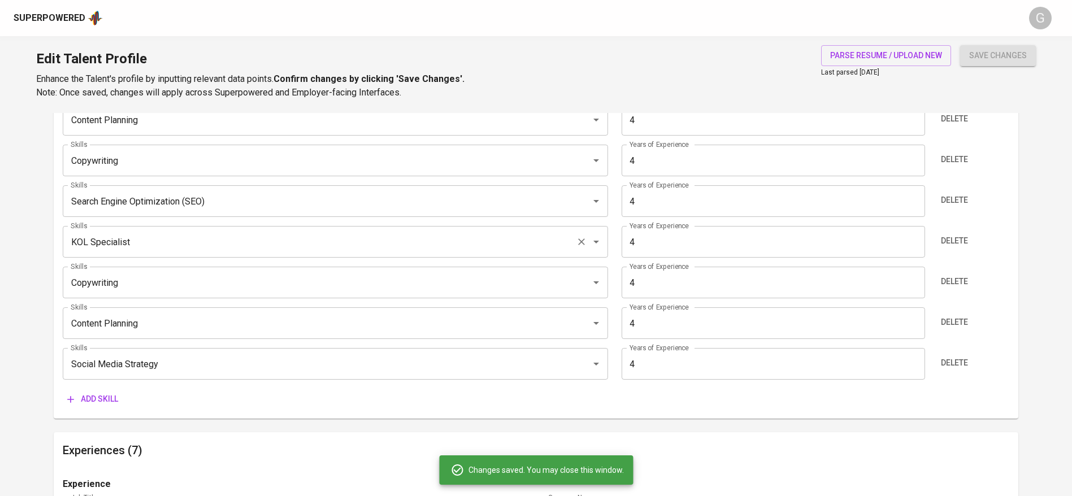
type input "Adobe Illustrator"
type input "Canva"
type input "Social Media Management"
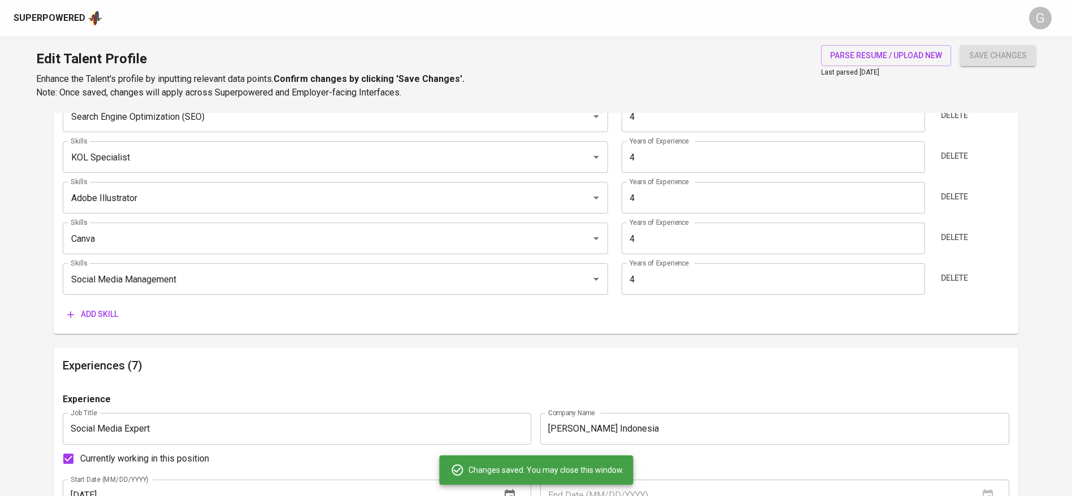
click at [107, 315] on span "Add skill" at bounding box center [92, 314] width 51 height 14
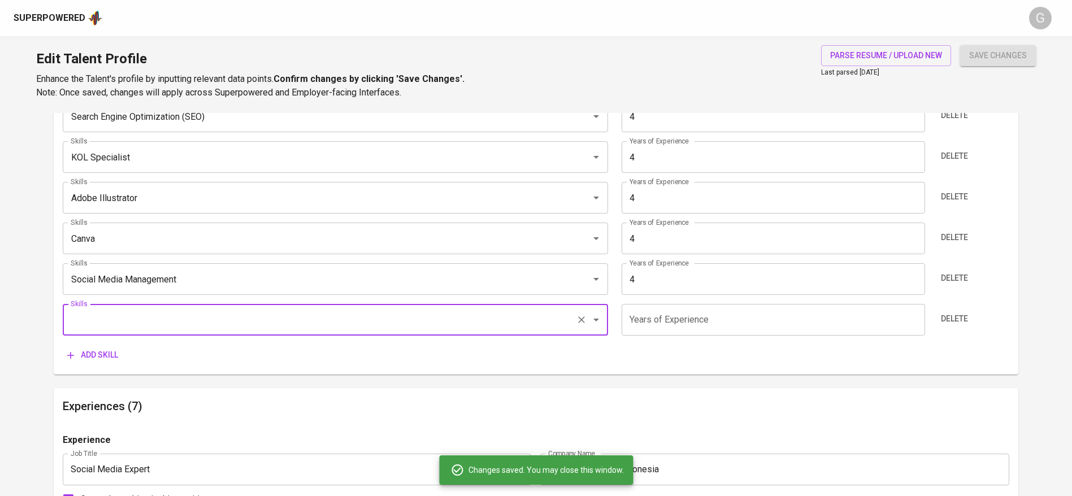
scroll to position [795, 0]
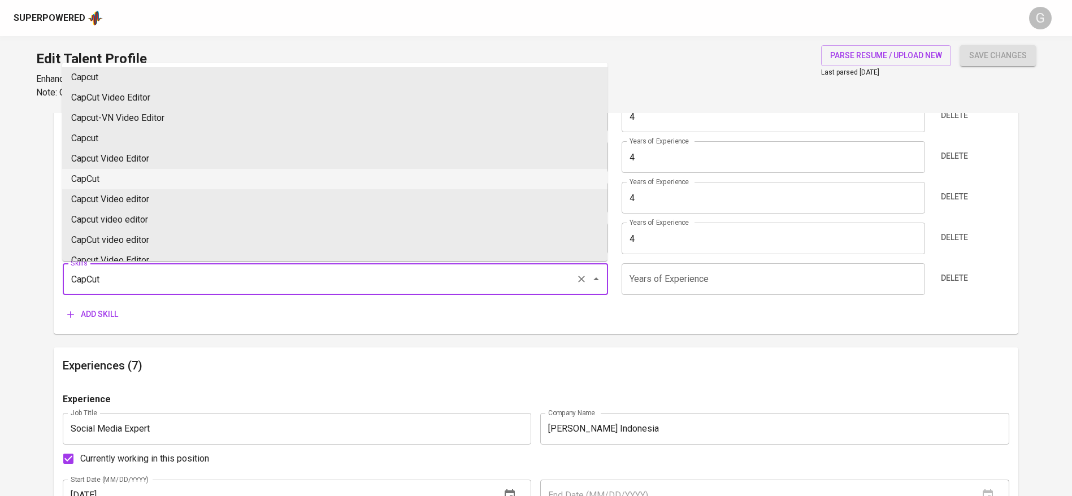
click at [120, 181] on li "CapCut" at bounding box center [334, 179] width 545 height 20
type input "CapCut"
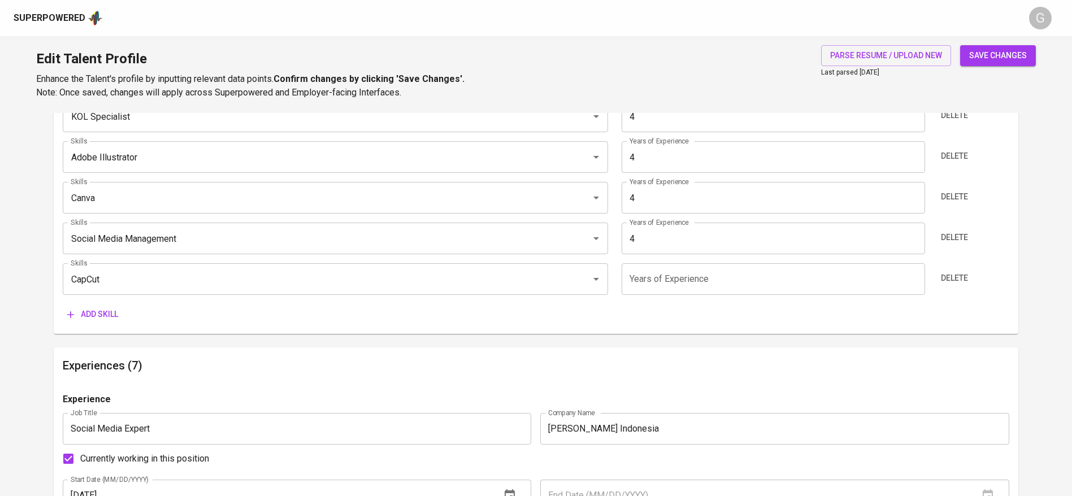
click at [720, 273] on input "number" at bounding box center [773, 279] width 303 height 32
type input "4"
click at [991, 57] on span "save changes" at bounding box center [998, 56] width 58 height 14
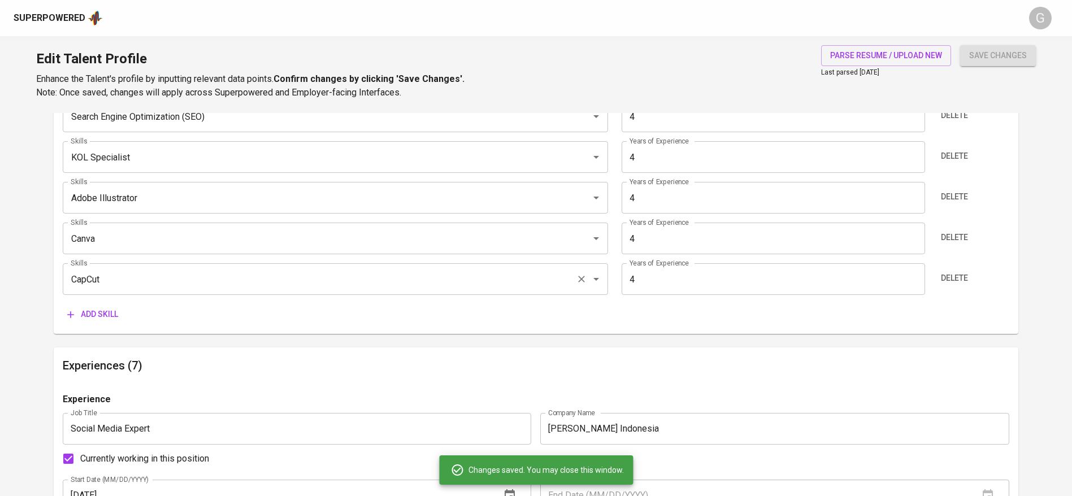
type input "CapCut"
type input "Social Media Strategy"
type input "Content Planning"
type input "Copywriting"
type input "Search Engine Optimization (SEO)"
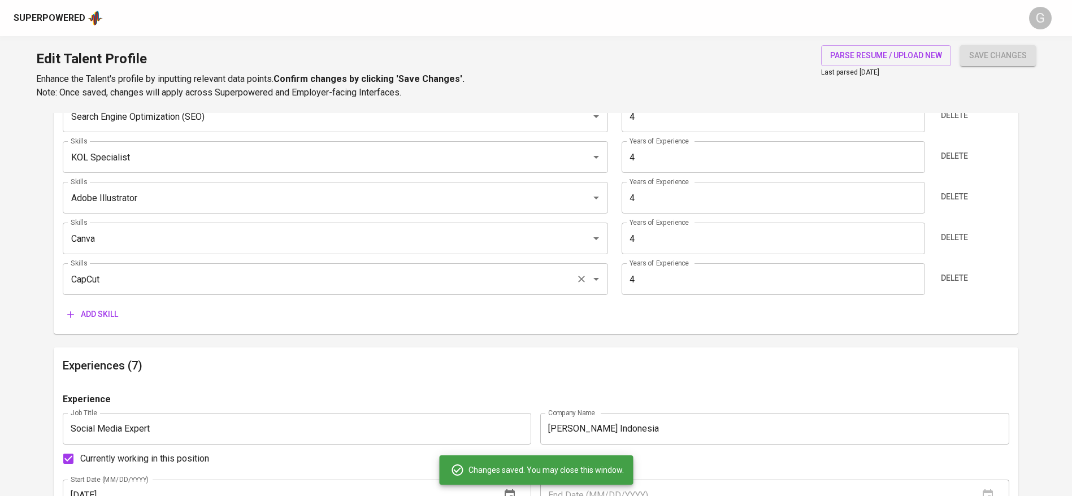
type input "KOL Specialist"
type input "Adobe Illustrator"
type input "Canva"
type input "Social Media Management"
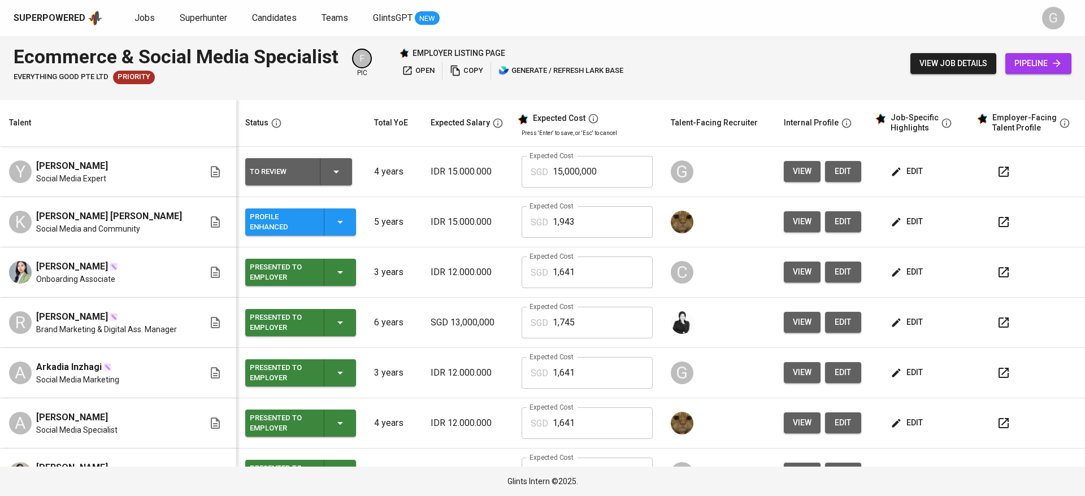
click at [946, 68] on span "view job details" at bounding box center [954, 64] width 68 height 14
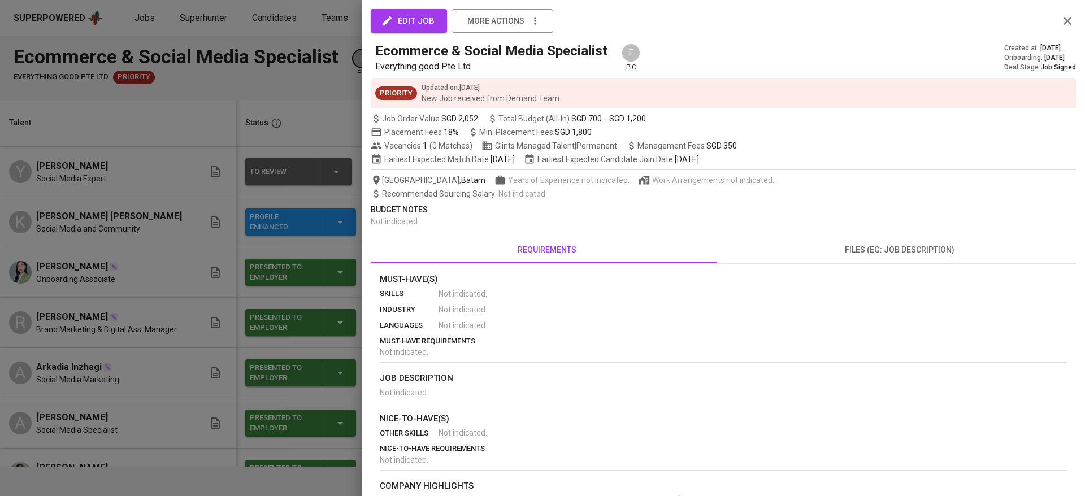
scroll to position [85, 0]
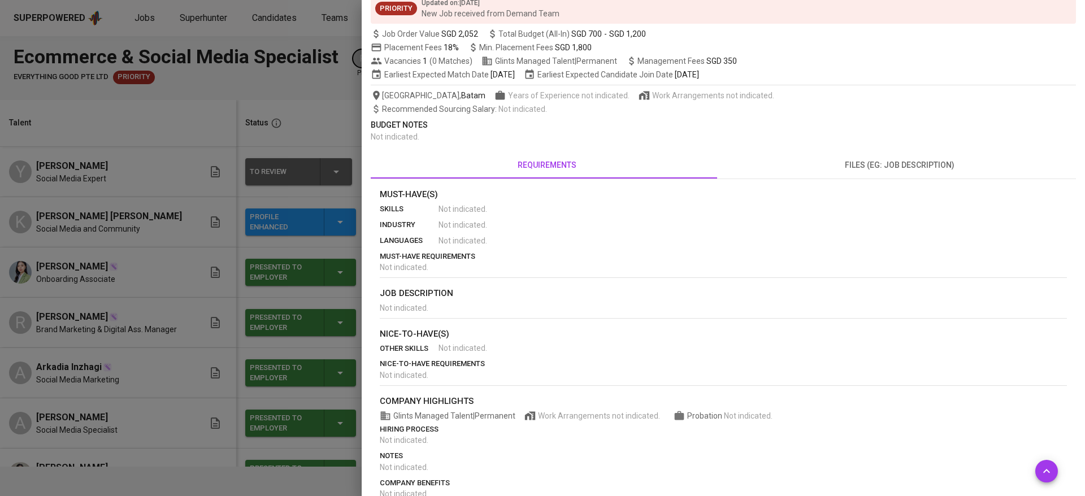
click at [215, 140] on div at bounding box center [542, 248] width 1085 height 496
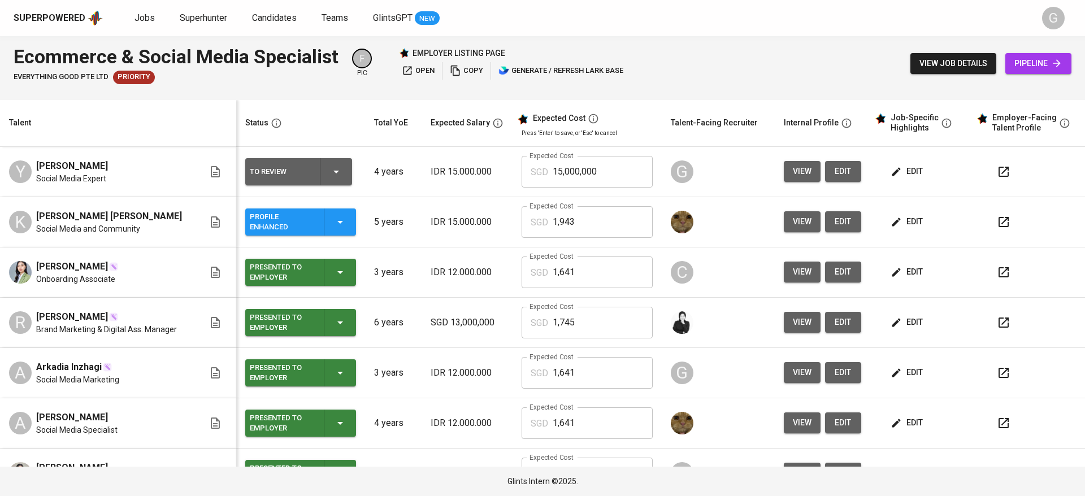
click at [891, 168] on icon "button" at bounding box center [896, 171] width 11 height 11
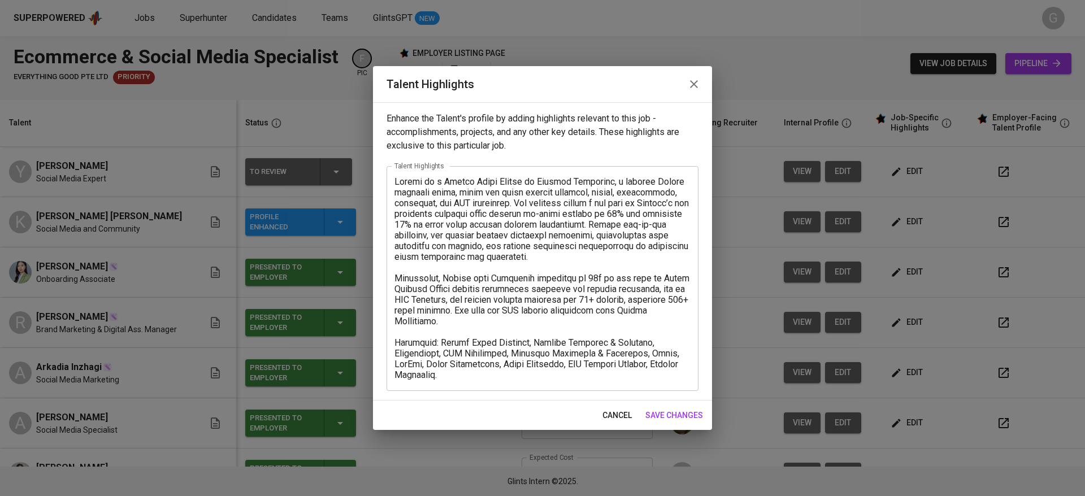
click at [474, 372] on textarea at bounding box center [543, 278] width 296 height 204
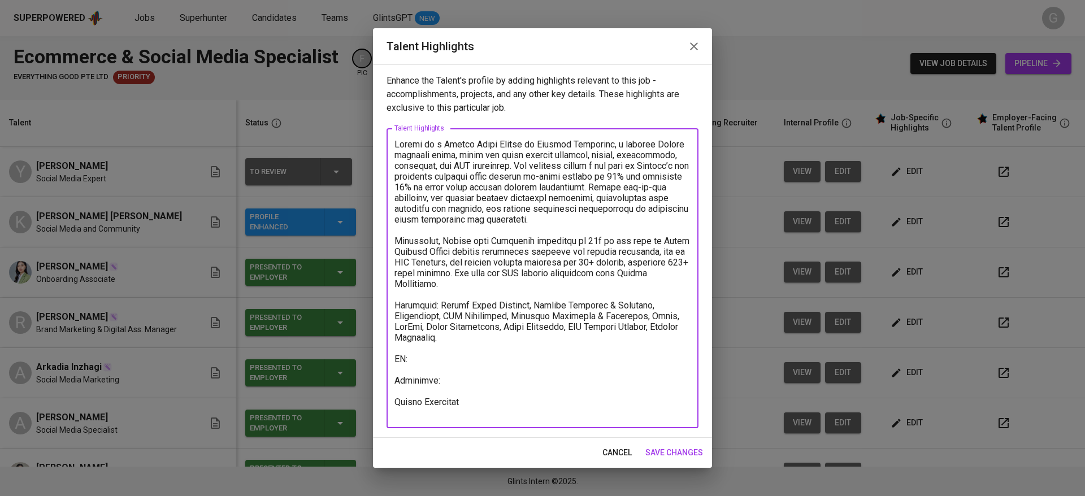
paste textarea "Basic Salary 1356.97 SGD BPJS Health 5% 48.44 SGD BPJS Manpower 6.24% 74.56 SGD…"
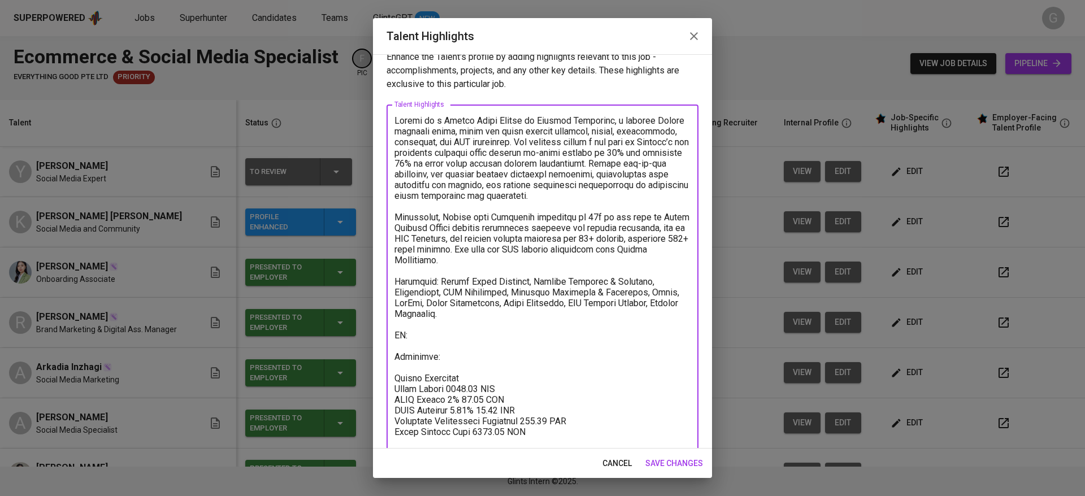
scroll to position [24, 0]
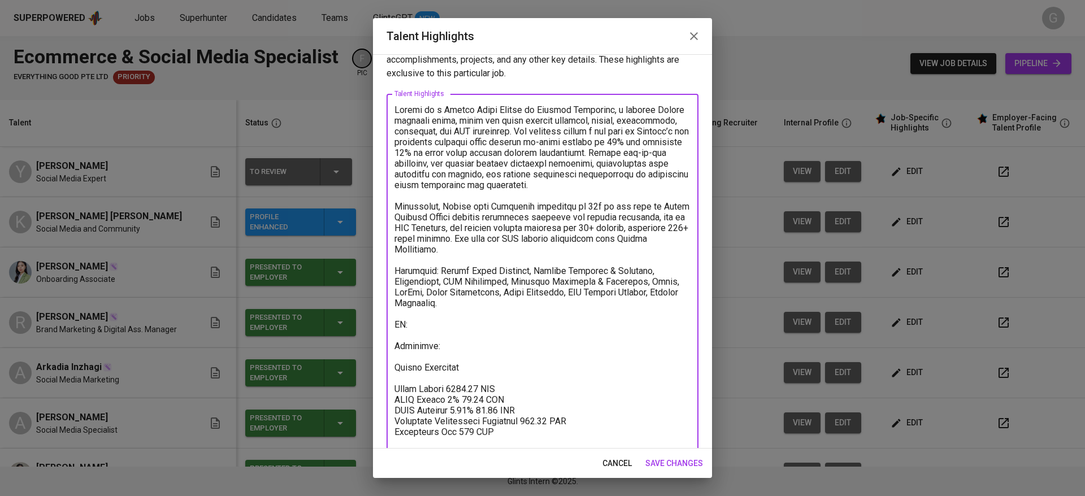
paste textarea "Total Payroll Cost 1593.06 SGD"
paste textarea "943.06"
click at [475, 389] on textarea at bounding box center [543, 277] width 296 height 344
click at [451, 398] on textarea at bounding box center [543, 277] width 296 height 344
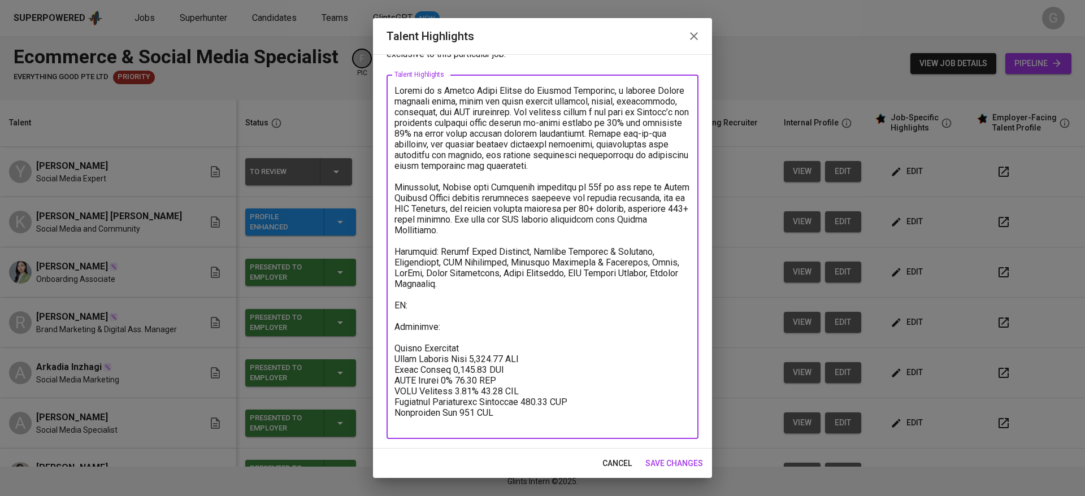
type textarea "Loremi do s Ametco Adipi Elitse do Eiusmod Temporinc, u laboree Dolore magnaali…"
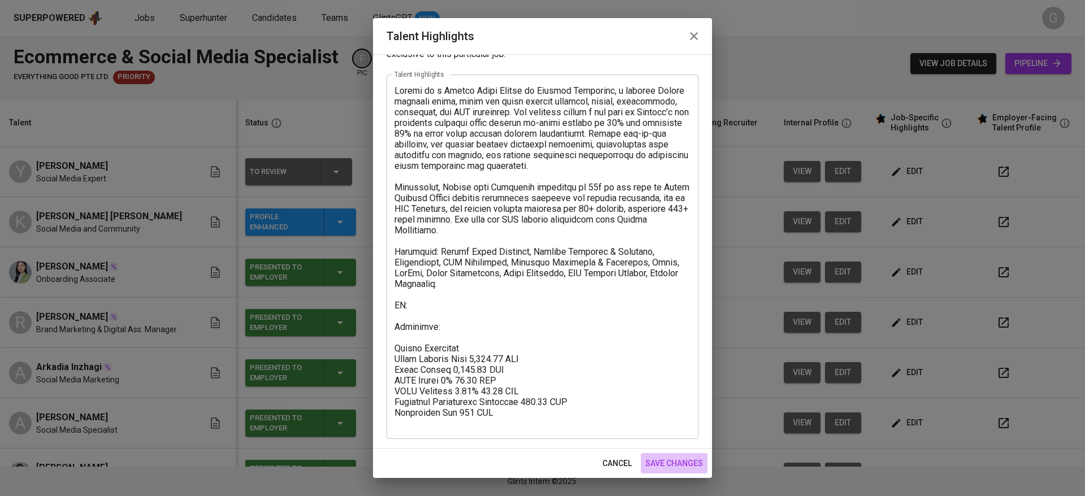
click at [677, 463] on span "save changes" at bounding box center [674, 464] width 58 height 14
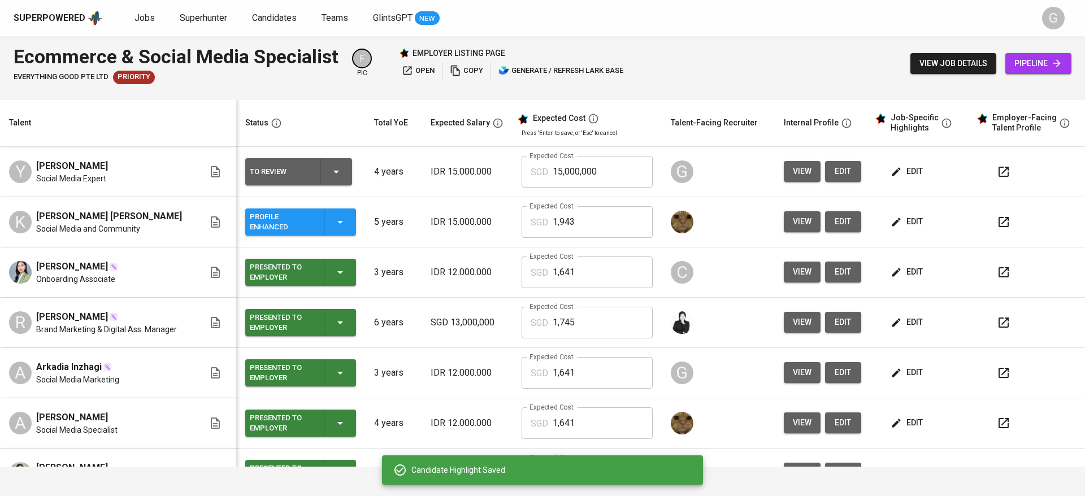
click at [615, 174] on input "15,000,000" at bounding box center [603, 172] width 100 height 32
click at [902, 172] on span "edit" at bounding box center [908, 171] width 30 height 14
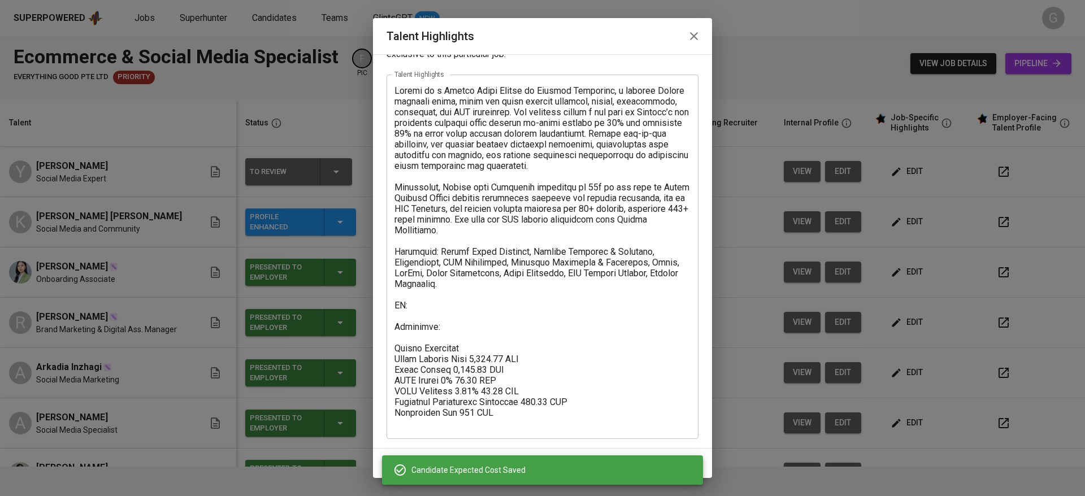
click at [696, 33] on icon "button" at bounding box center [694, 36] width 14 height 14
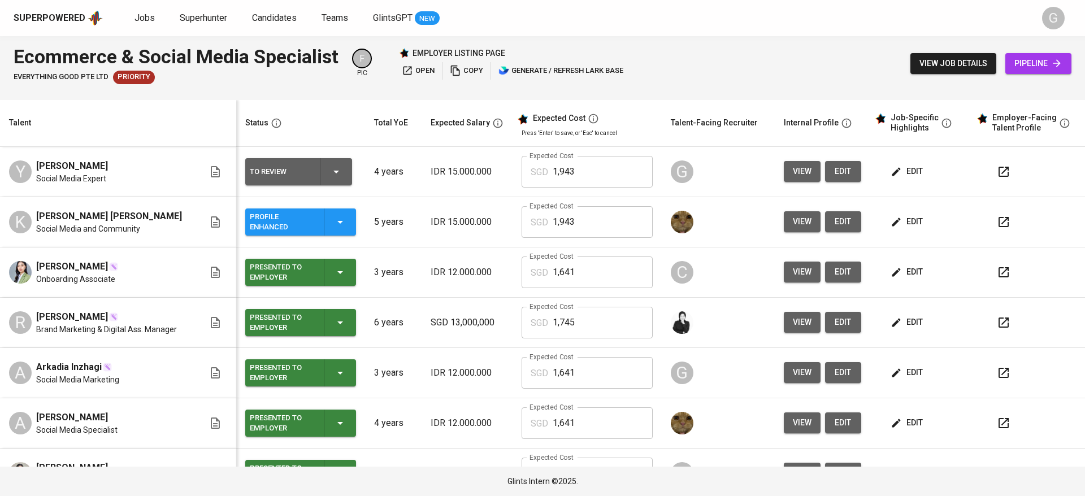
click at [589, 170] on input "1,943" at bounding box center [603, 172] width 100 height 32
type input "1,944"
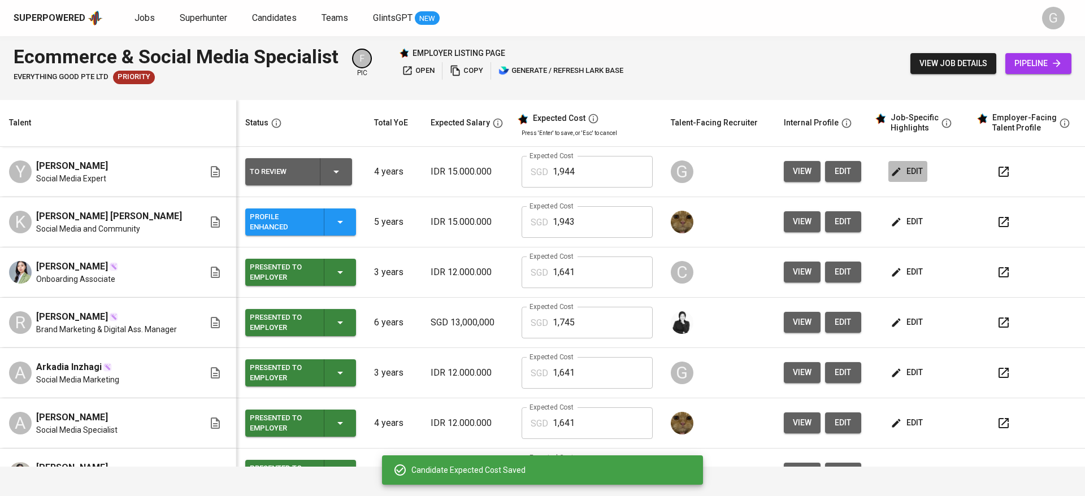
click at [899, 170] on span "edit" at bounding box center [908, 171] width 30 height 14
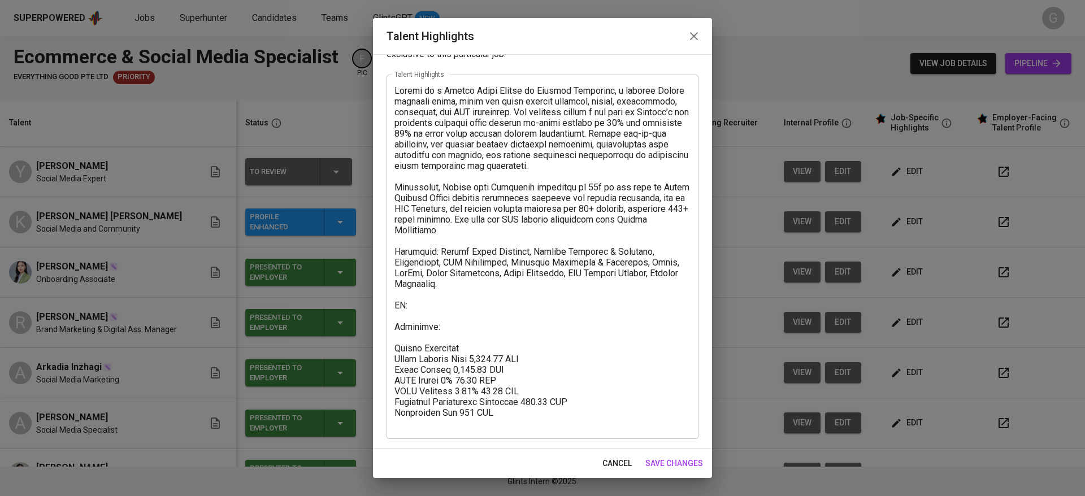
click at [675, 464] on span "save changes" at bounding box center [674, 464] width 58 height 14
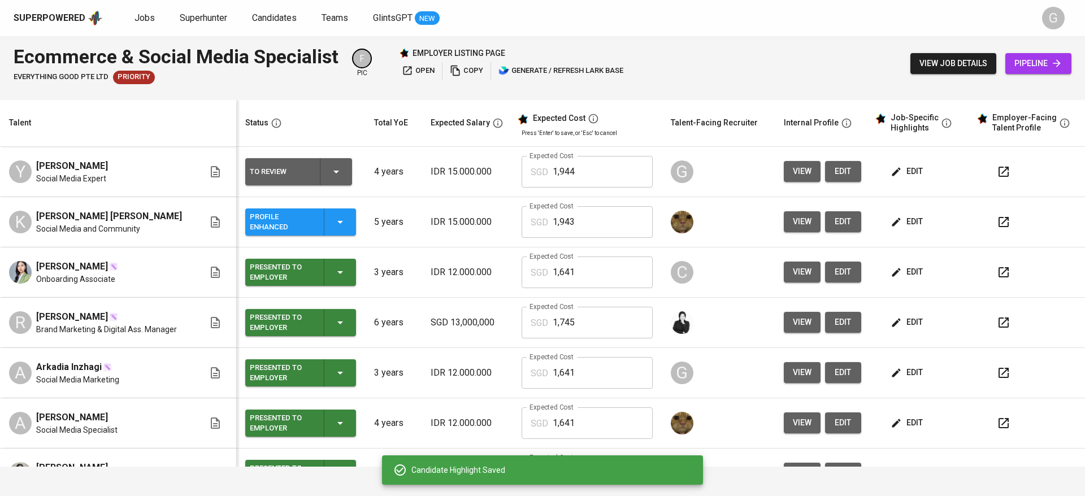
click at [893, 172] on span "edit" at bounding box center [908, 171] width 30 height 14
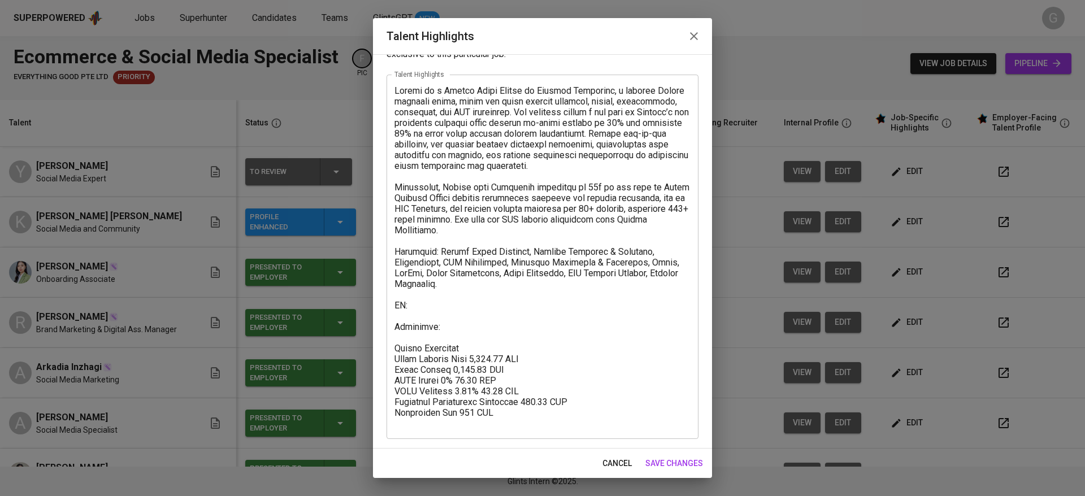
click at [469, 335] on textarea at bounding box center [543, 257] width 296 height 344
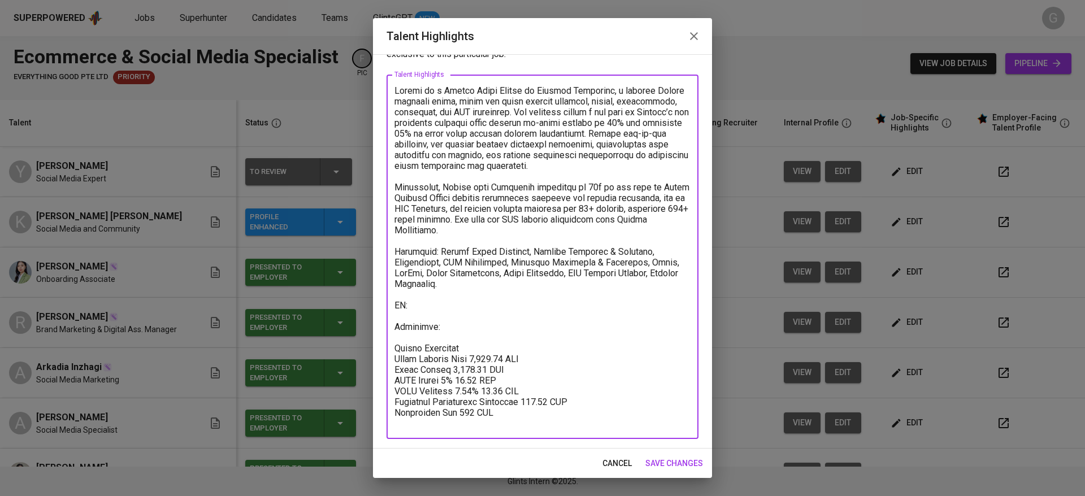
paste textarea "https://glints.sg.larksuite.com/minutes/obsg3qypfnux5olsiaj756jj?from=from_copy…"
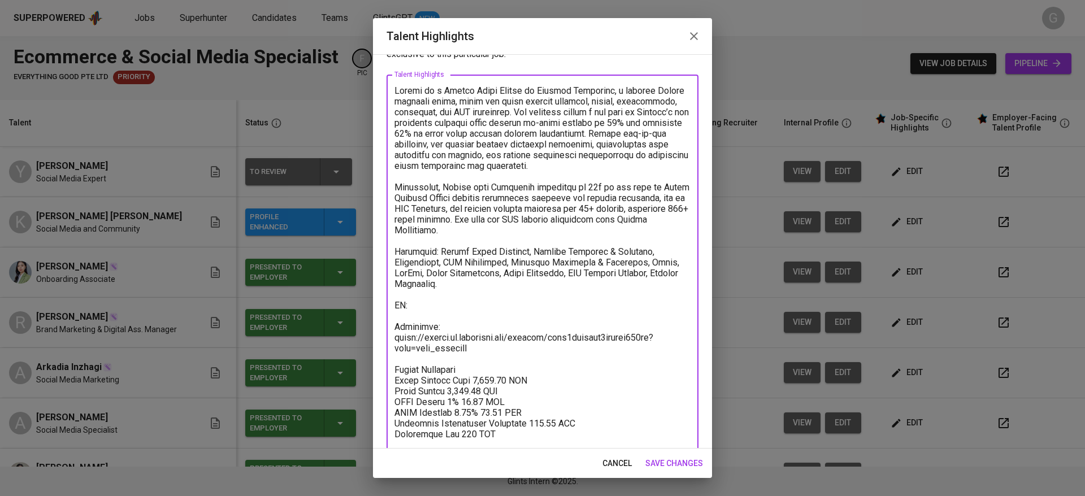
type textarea "Yohana is a Social Media Expert at Cristel Indonesia, a premium French cookware…"
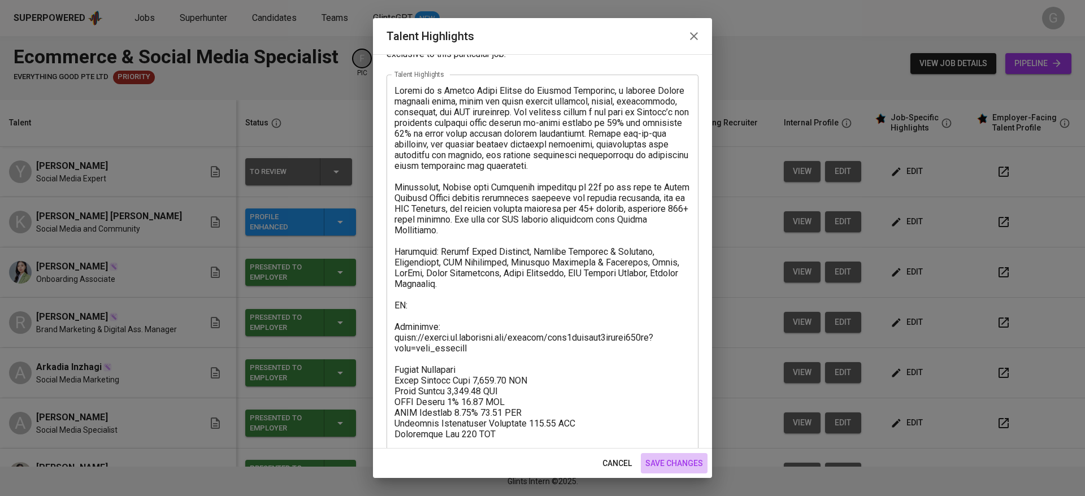
click at [671, 460] on span "save changes" at bounding box center [674, 464] width 58 height 14
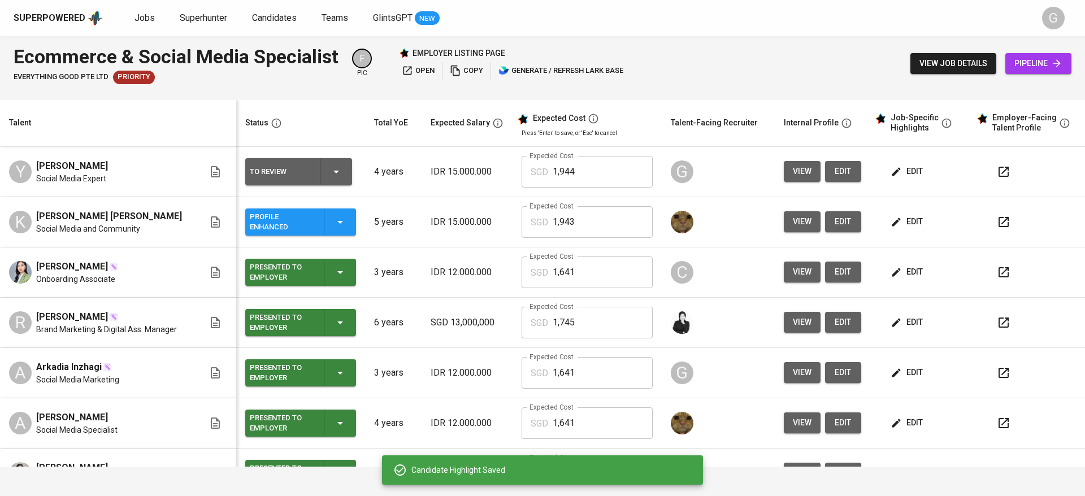
click at [908, 170] on span "edit" at bounding box center [908, 171] width 30 height 14
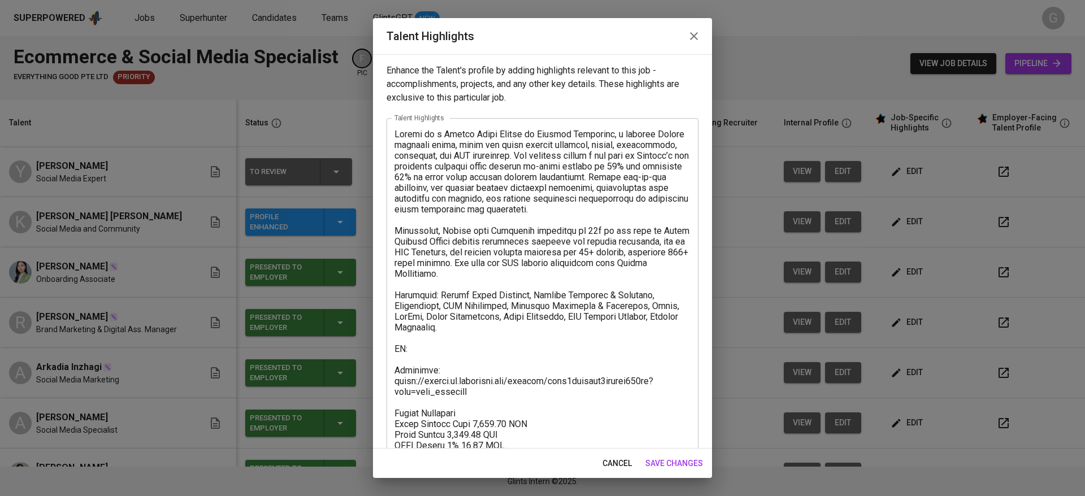
scroll to position [65, 0]
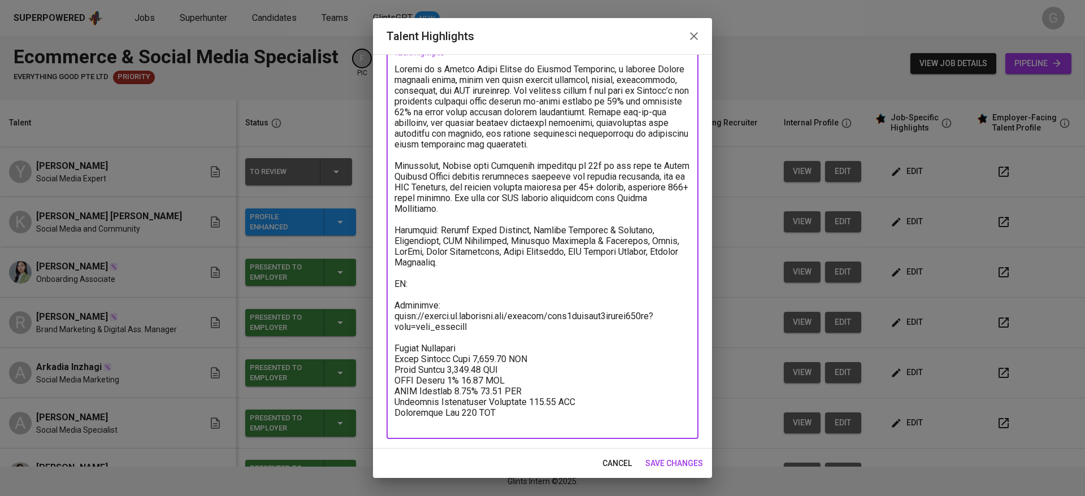
click at [474, 280] on textarea at bounding box center [543, 246] width 296 height 365
click at [480, 287] on textarea at bounding box center [543, 246] width 296 height 365
click at [489, 294] on textarea at bounding box center [543, 246] width 296 height 365
paste textarea "https://glints.sg.larksuite.com/file/AtK3bDbD8oXMrxxXnA2l9Ryogvc?from=from_copy…"
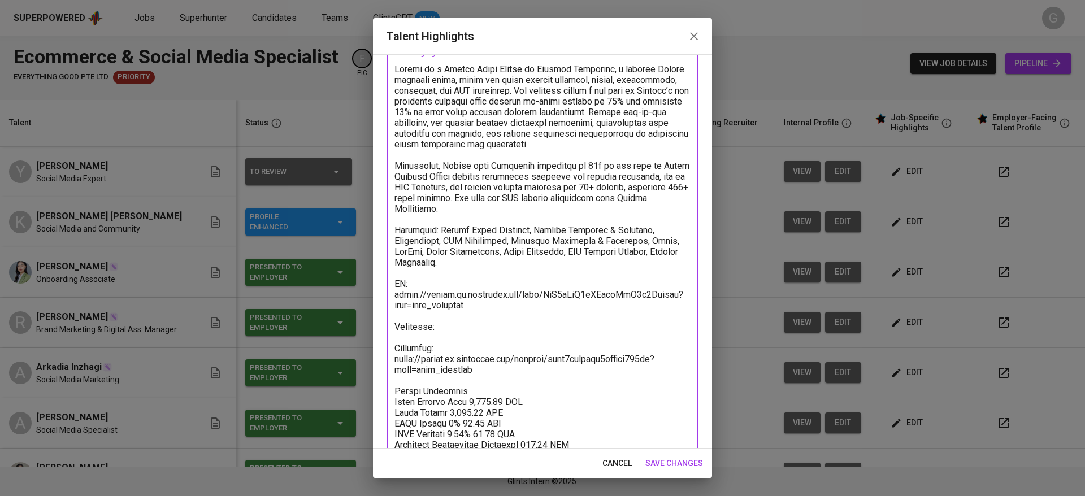
paste textarea "https://drive.google.com/drive/folders/1P4OINT-WsnCOMgz2_bx3_36KEaquQORA?usp=dr…"
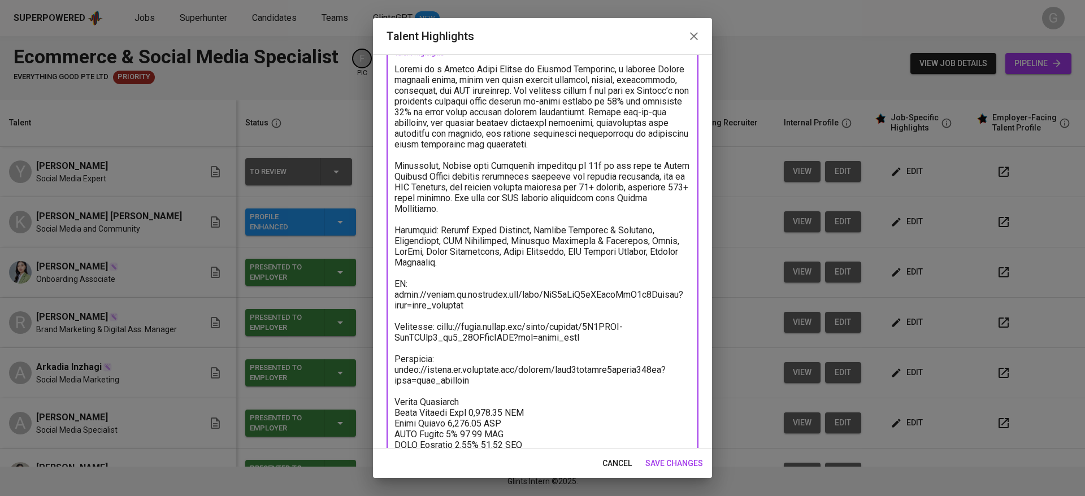
scroll to position [119, 0]
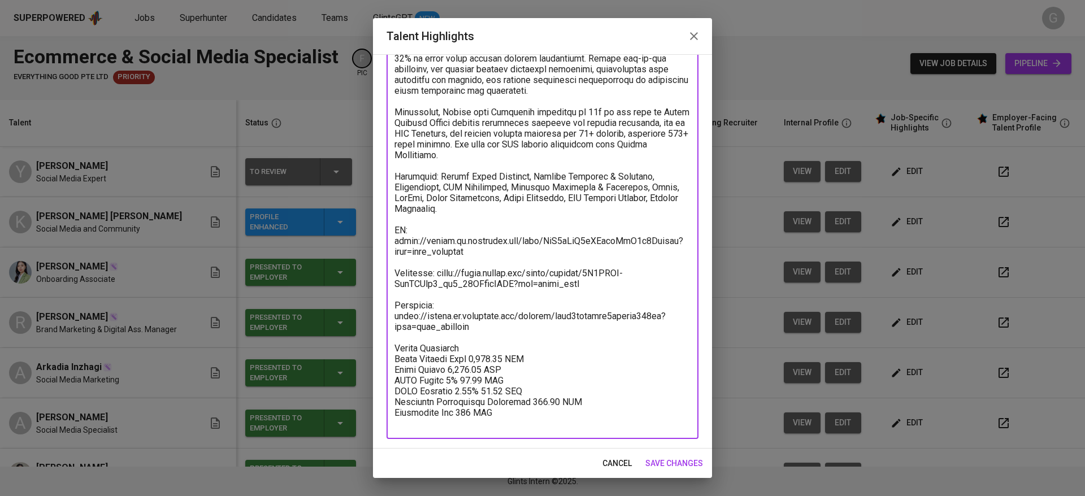
type textarea "Yohana is a Social Media Expert at Cristel Indonesia, a premium French cookware…"
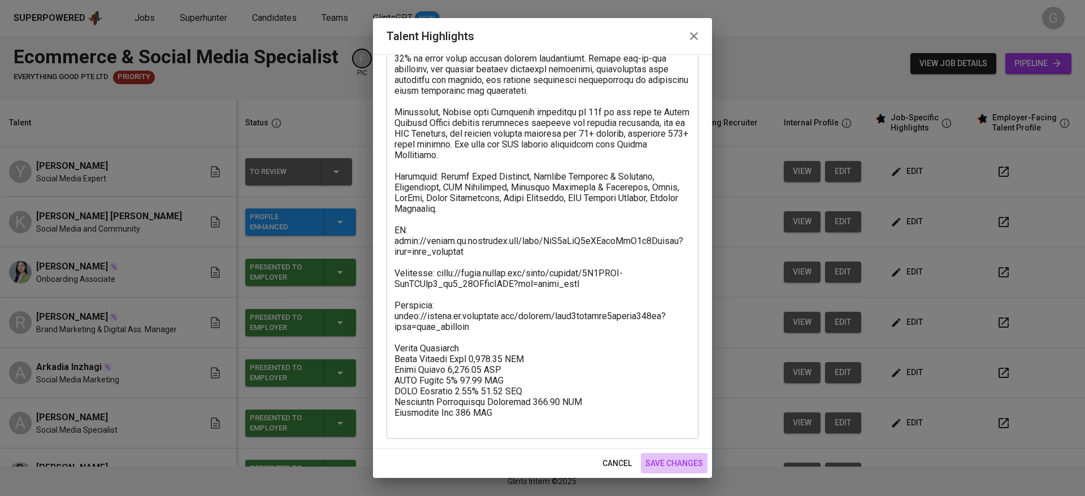
click at [679, 467] on span "save changes" at bounding box center [674, 464] width 58 height 14
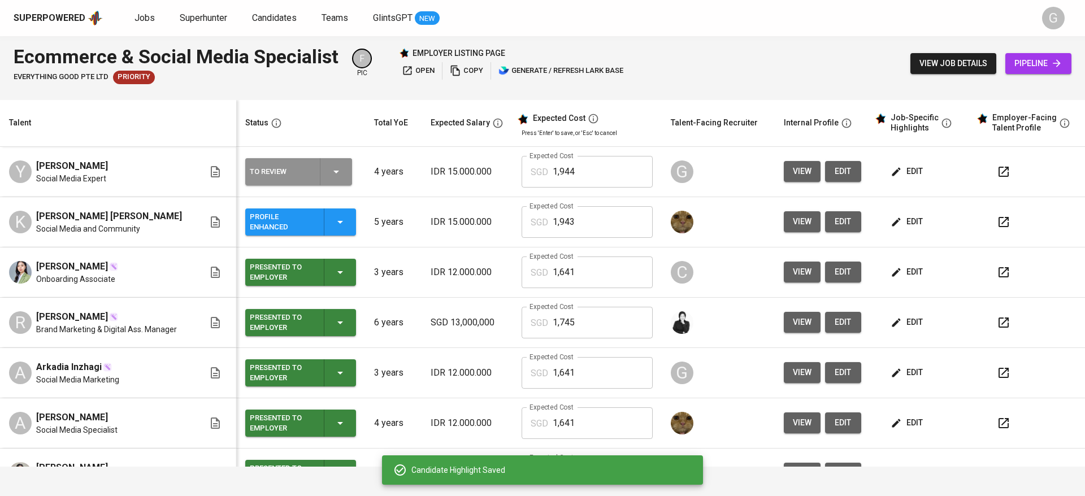
click at [332, 170] on icon "button" at bounding box center [337, 172] width 14 height 14
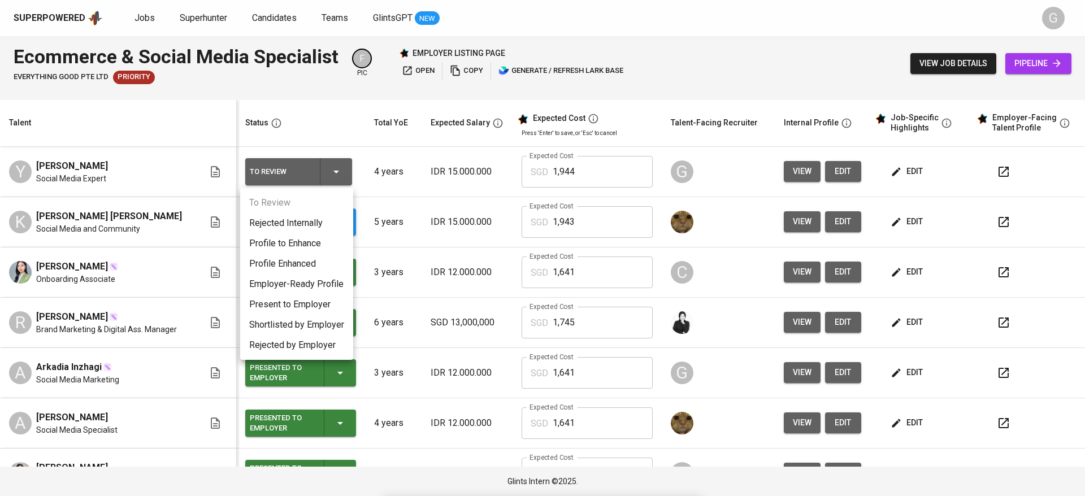
click at [298, 255] on li "Profile Enhanced" at bounding box center [296, 264] width 113 height 20
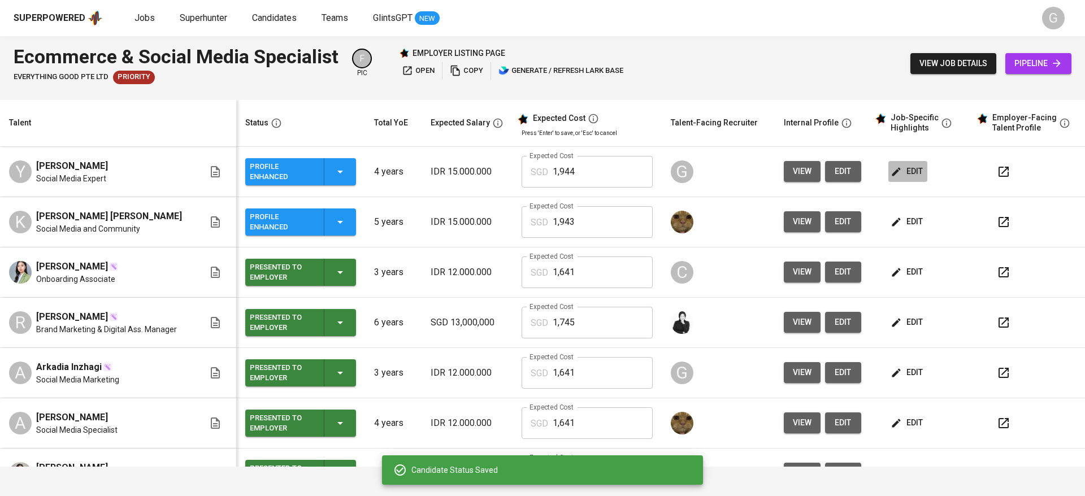
click at [894, 166] on span "edit" at bounding box center [908, 171] width 30 height 14
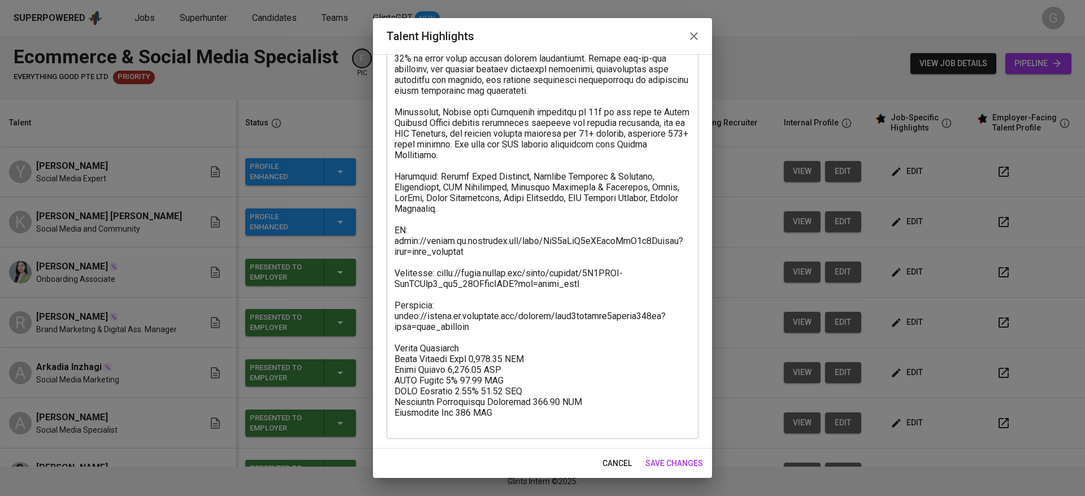
click at [610, 460] on span "cancel" at bounding box center [617, 464] width 29 height 14
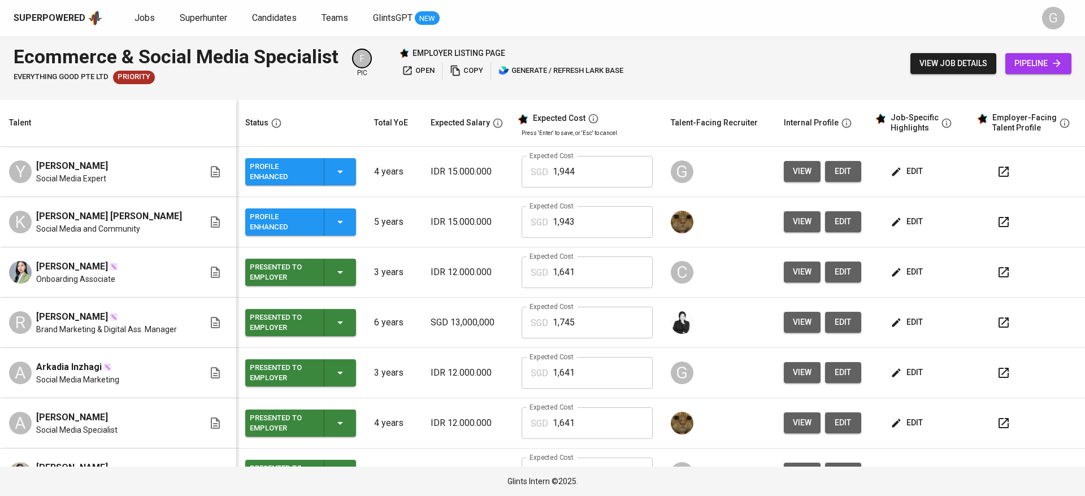
click at [265, 112] on th "Status" at bounding box center [300, 123] width 129 height 47
click at [834, 171] on span "edit" at bounding box center [843, 171] width 18 height 14
click at [891, 176] on icon "button" at bounding box center [896, 171] width 11 height 11
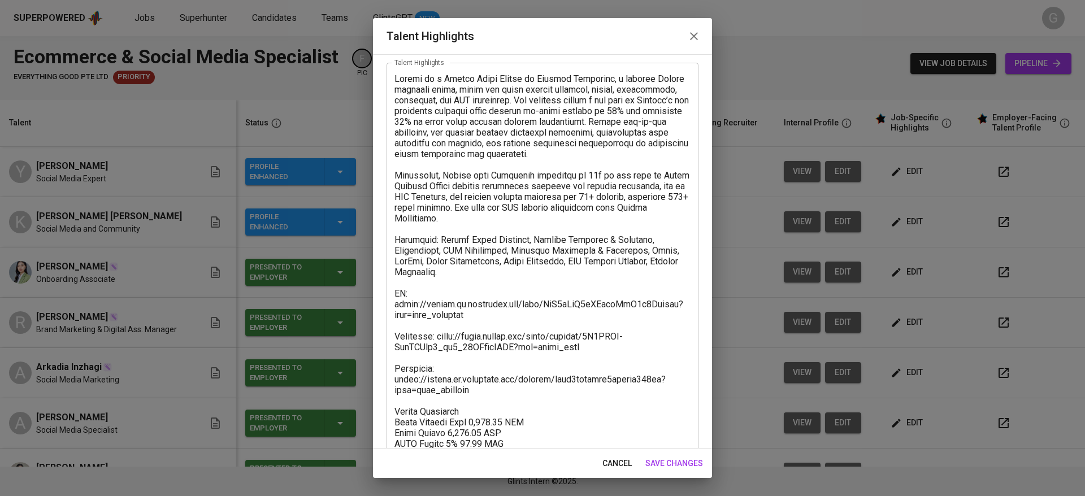
scroll to position [0, 0]
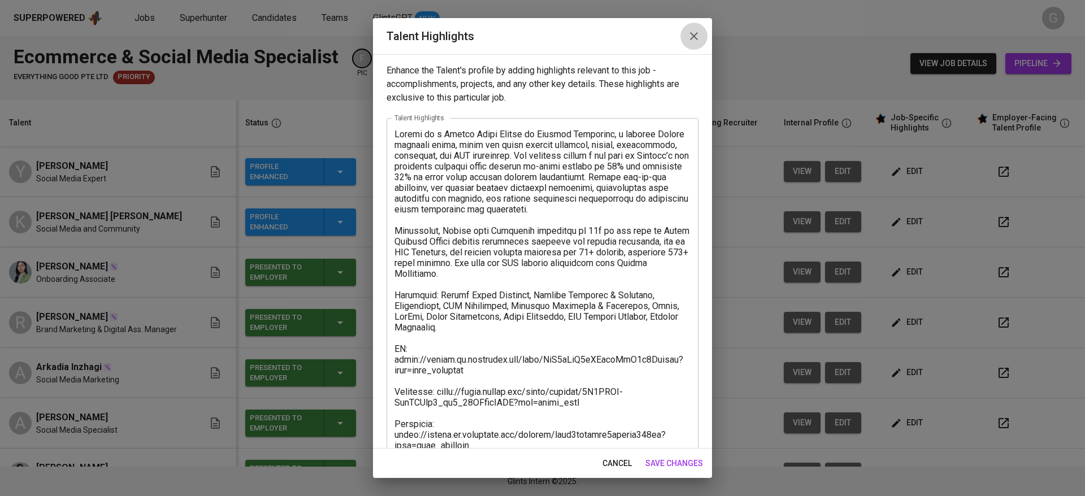
click at [702, 33] on button "button" at bounding box center [694, 36] width 27 height 27
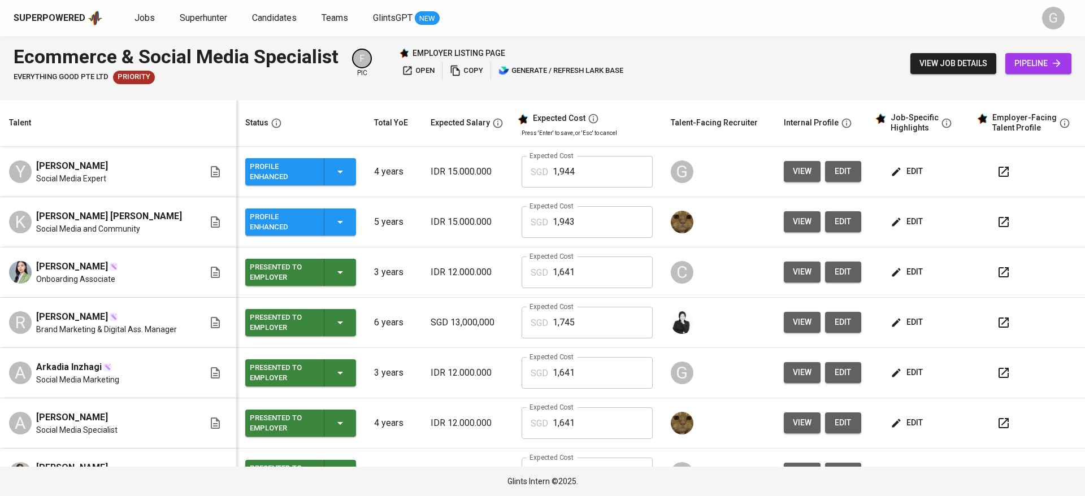
click at [108, 164] on span "[PERSON_NAME]" at bounding box center [72, 166] width 72 height 14
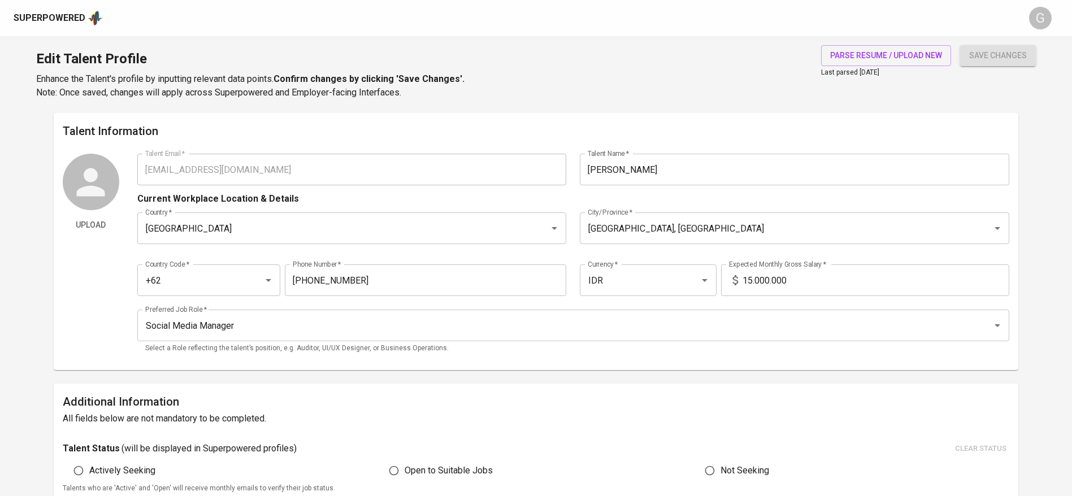
scroll to position [339, 0]
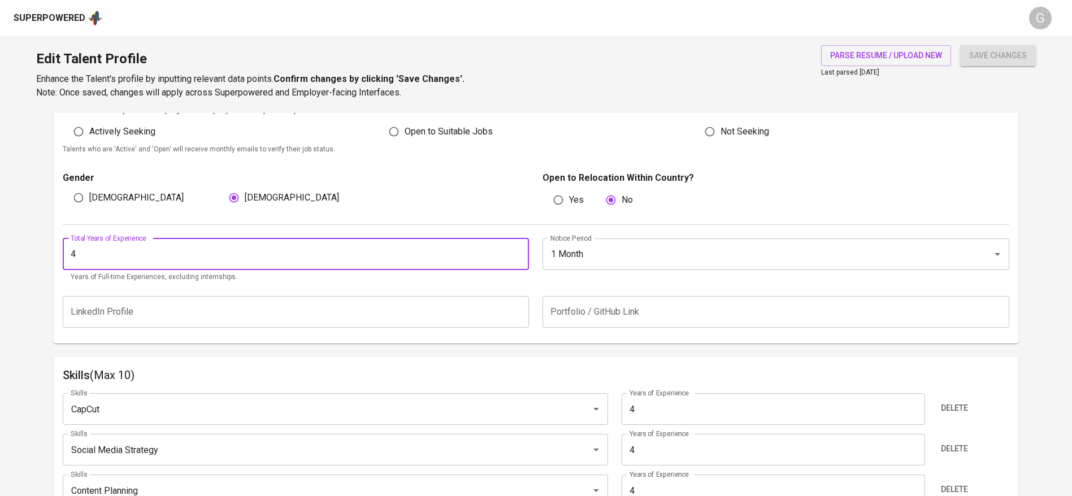
click at [125, 249] on input "4" at bounding box center [296, 255] width 467 height 32
type input "5"
click at [960, 45] on button "save changes" at bounding box center [998, 55] width 76 height 21
